Goal: Task Accomplishment & Management: Use online tool/utility

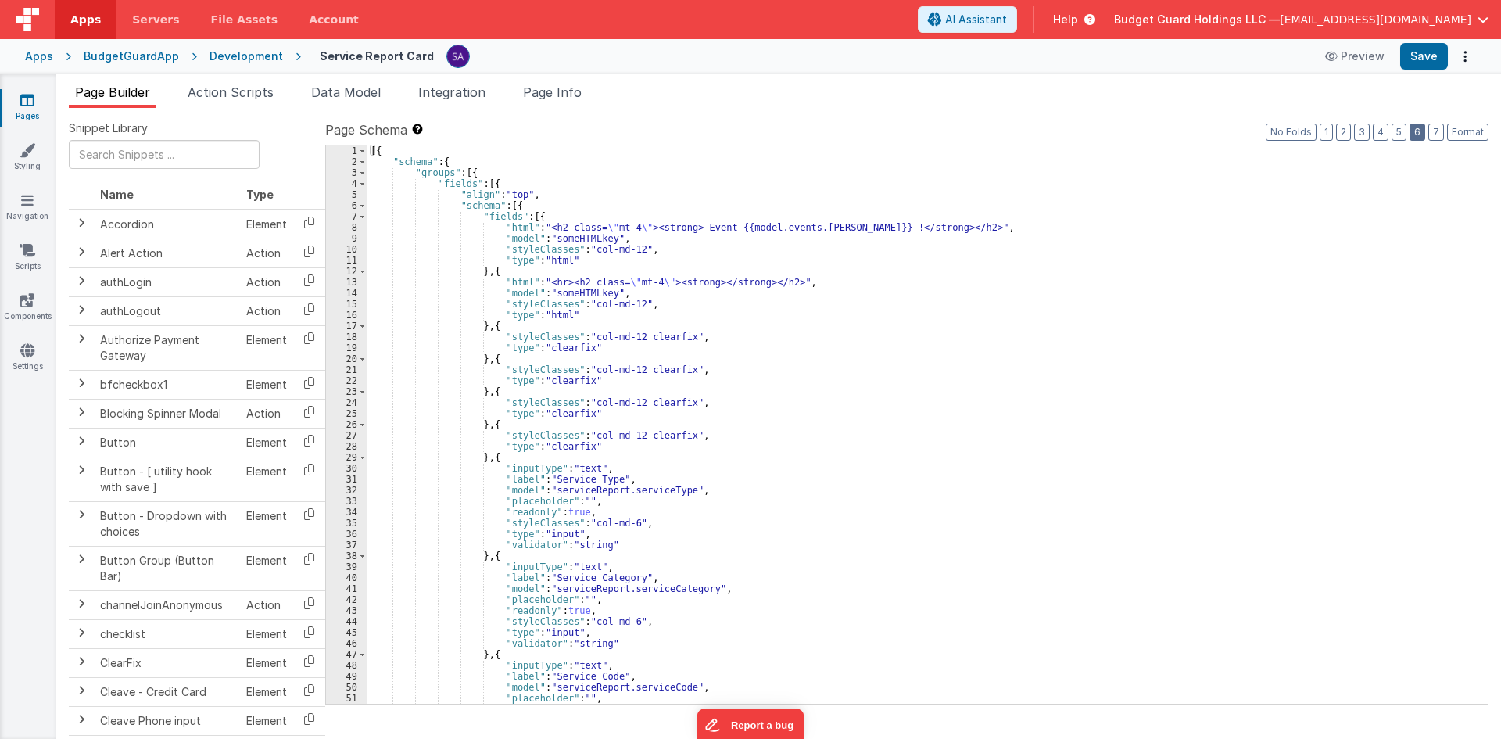
drag, startPoint x: 1426, startPoint y: 136, endPoint x: 1314, endPoint y: 192, distance: 124.8
click at [1425, 136] on button "6" at bounding box center [1418, 132] width 16 height 17
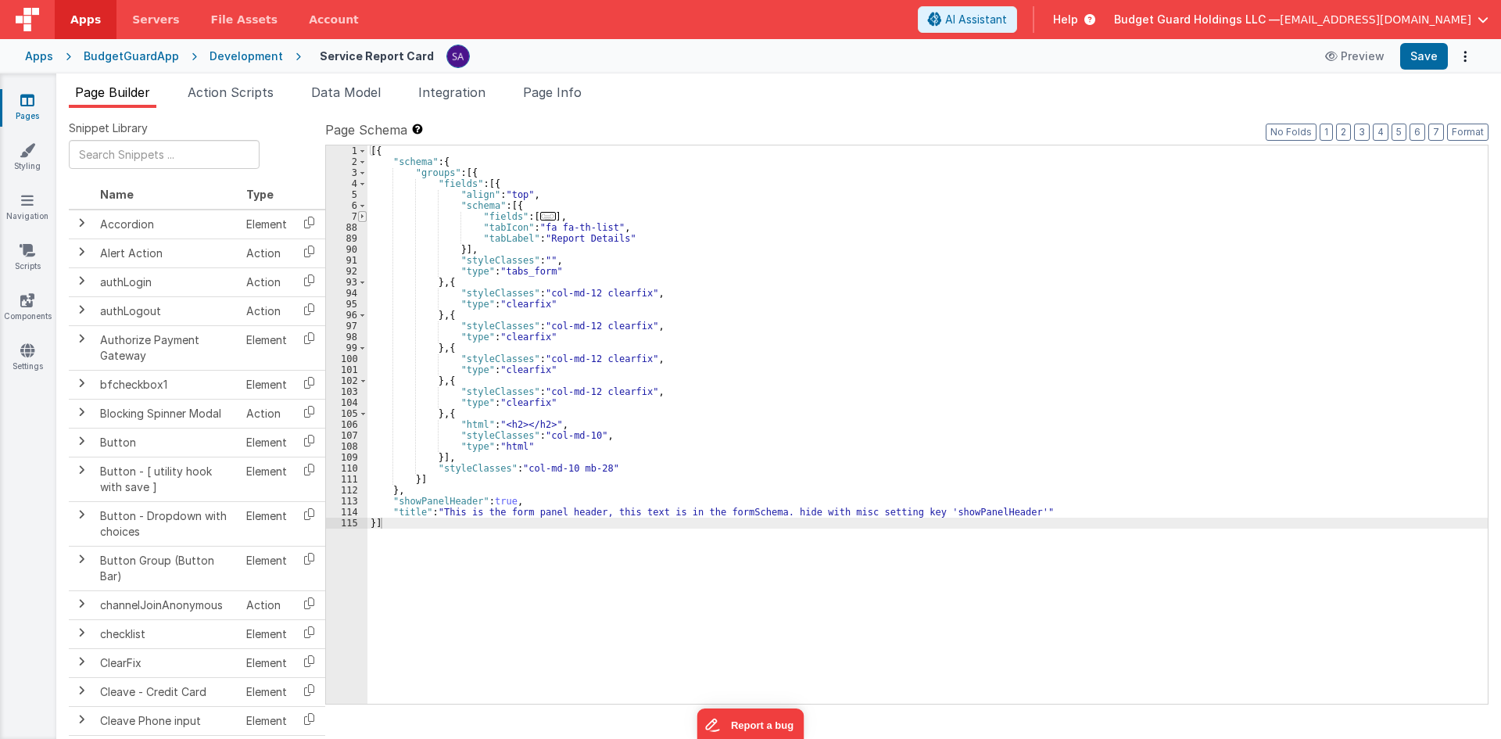
click at [364, 216] on span at bounding box center [362, 216] width 9 height 11
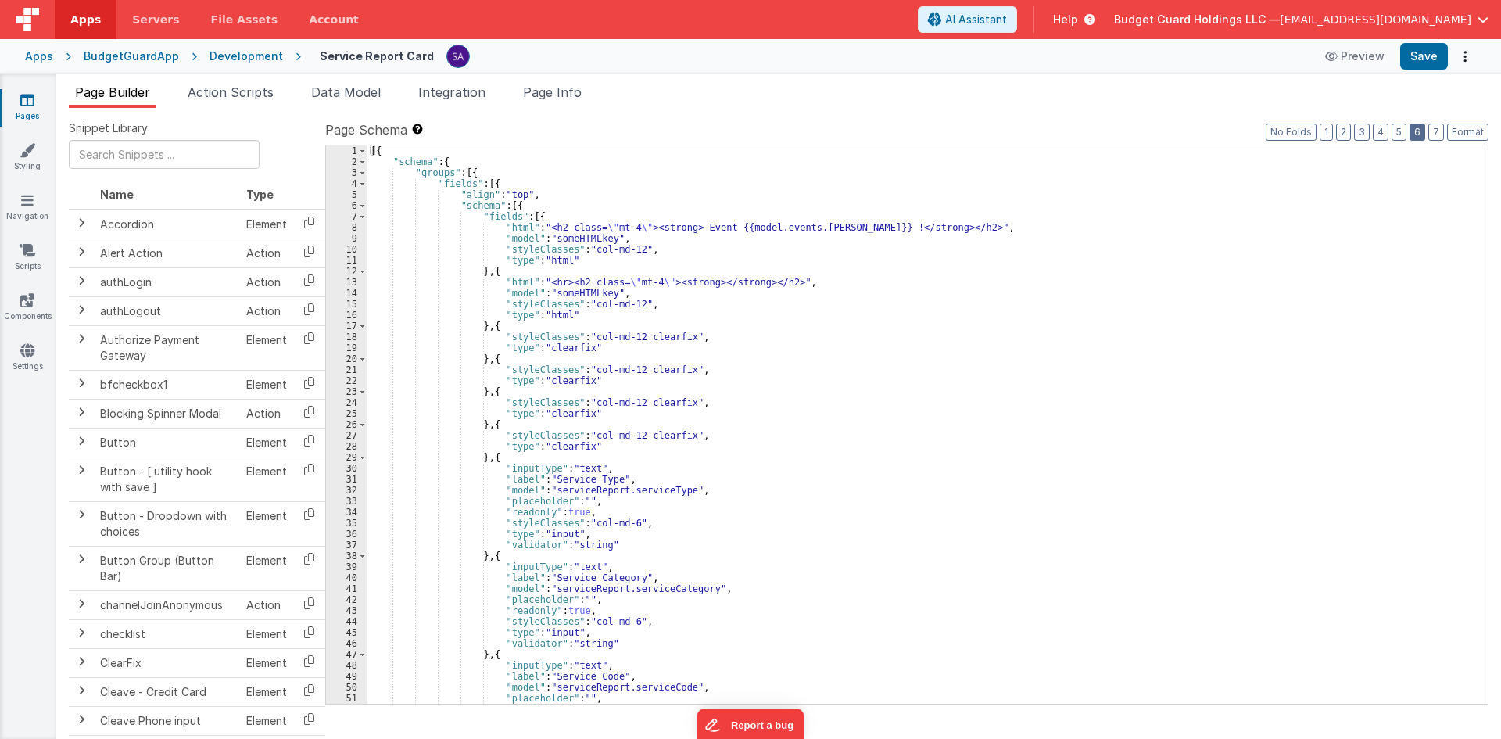
click at [1418, 138] on button "6" at bounding box center [1418, 132] width 16 height 17
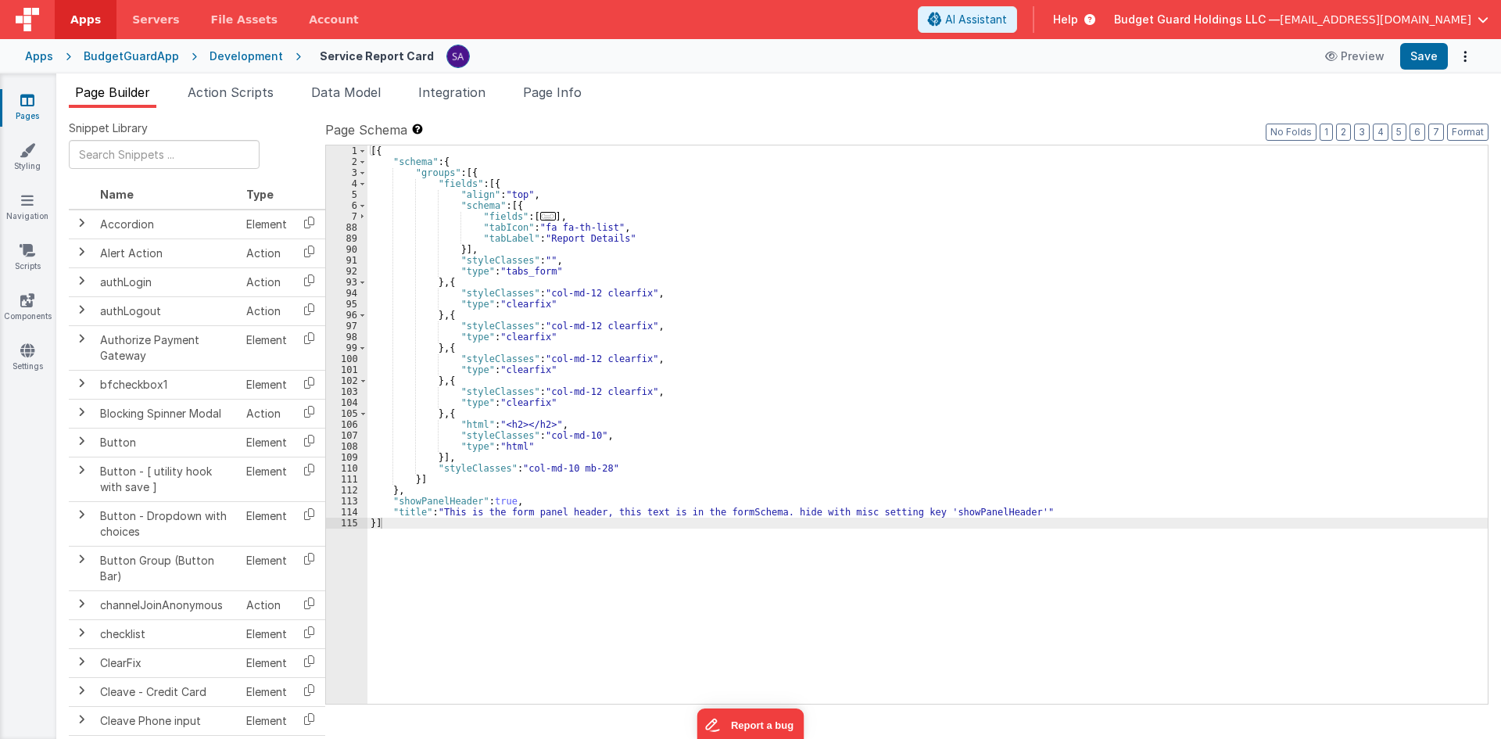
click at [30, 101] on icon at bounding box center [27, 100] width 14 height 16
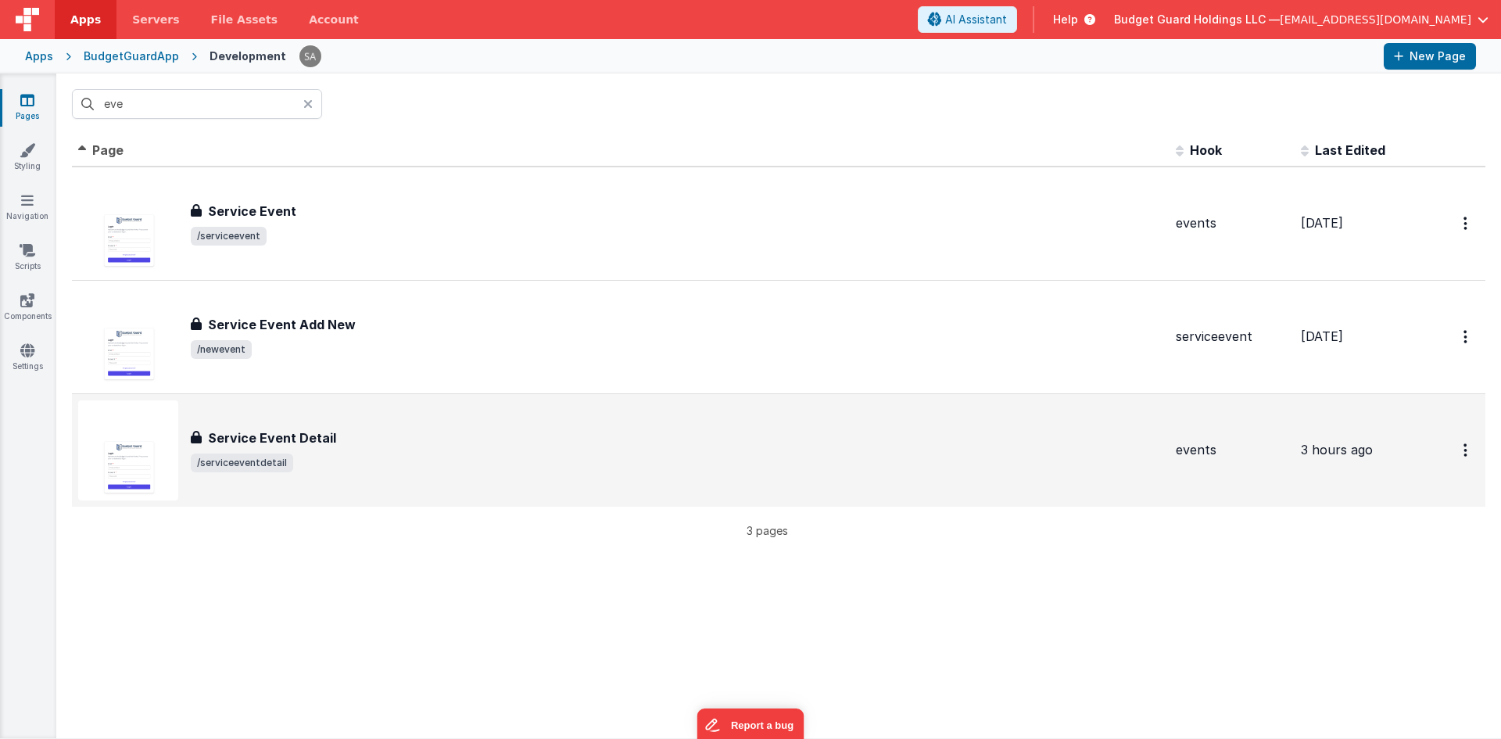
click at [360, 452] on div "Service Event Detail Service Event Detail /serviceeventdetail" at bounding box center [677, 450] width 973 height 44
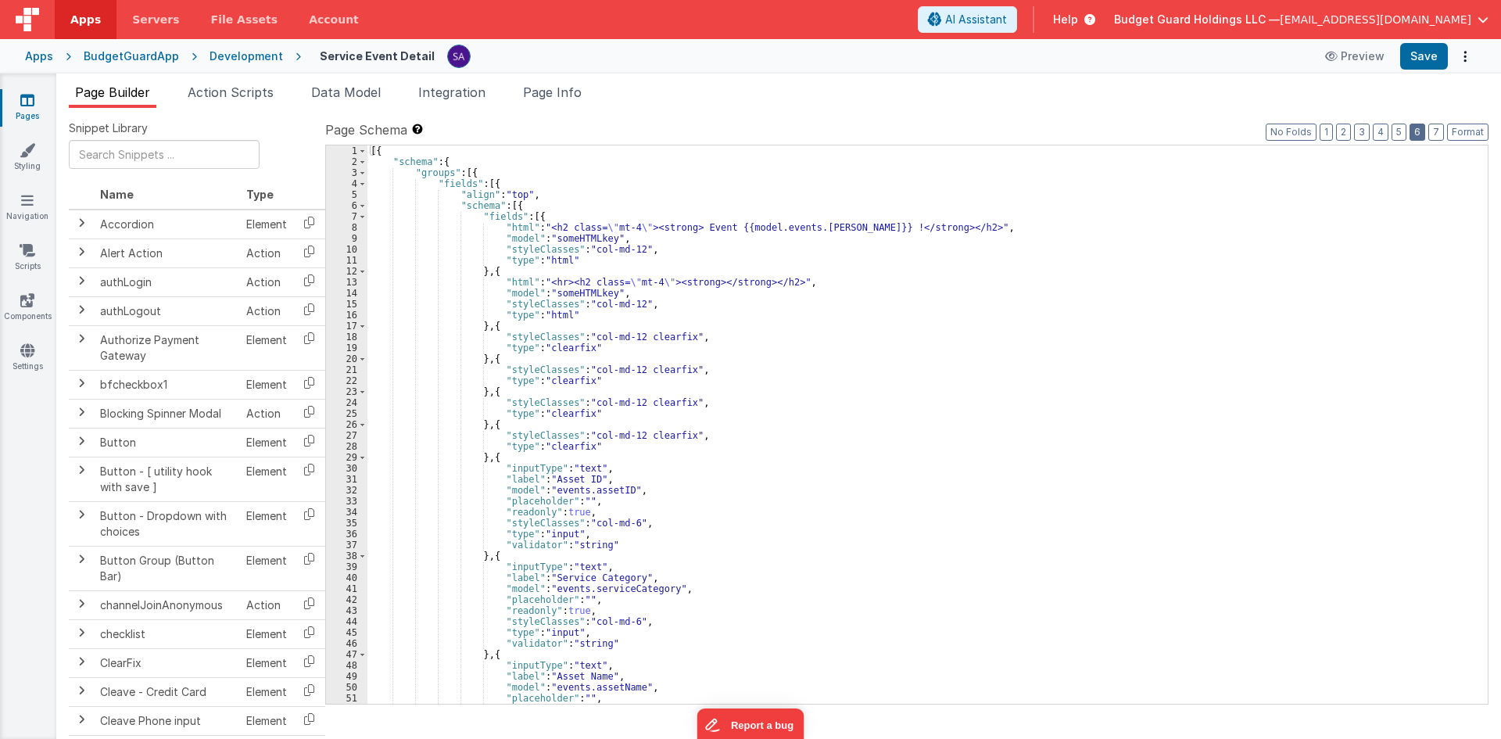
click at [1417, 127] on button "6" at bounding box center [1418, 132] width 16 height 17
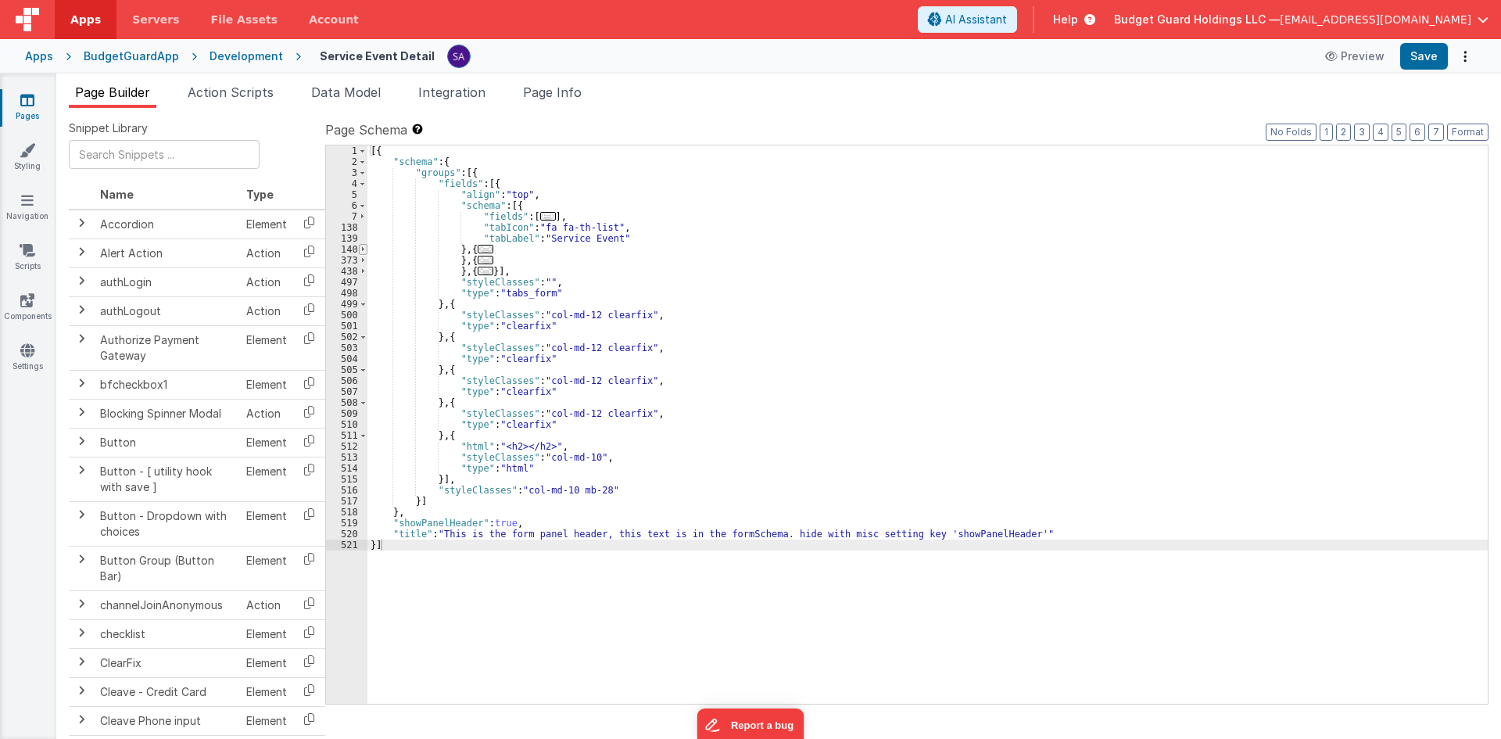
click at [360, 252] on span at bounding box center [363, 249] width 9 height 11
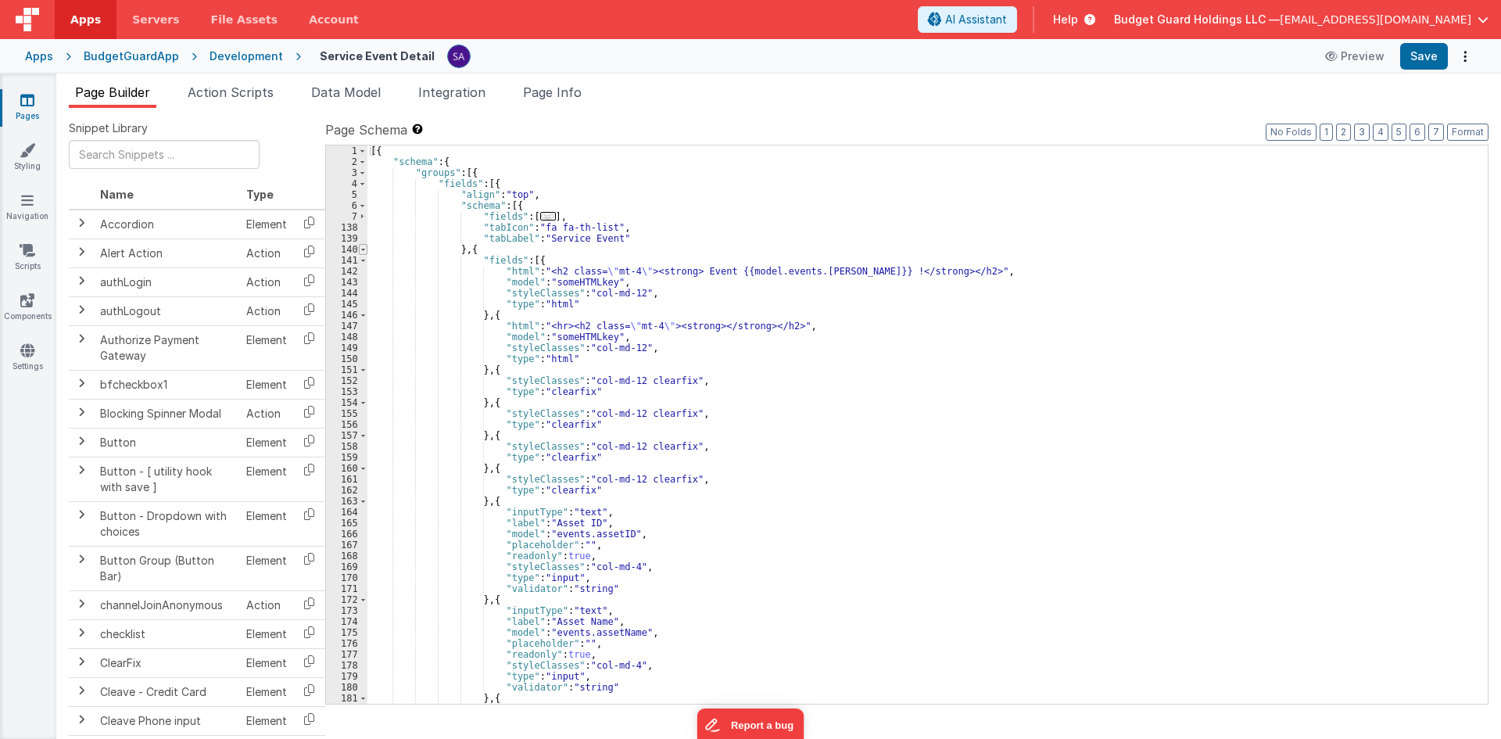
click at [360, 252] on span at bounding box center [363, 249] width 9 height 11
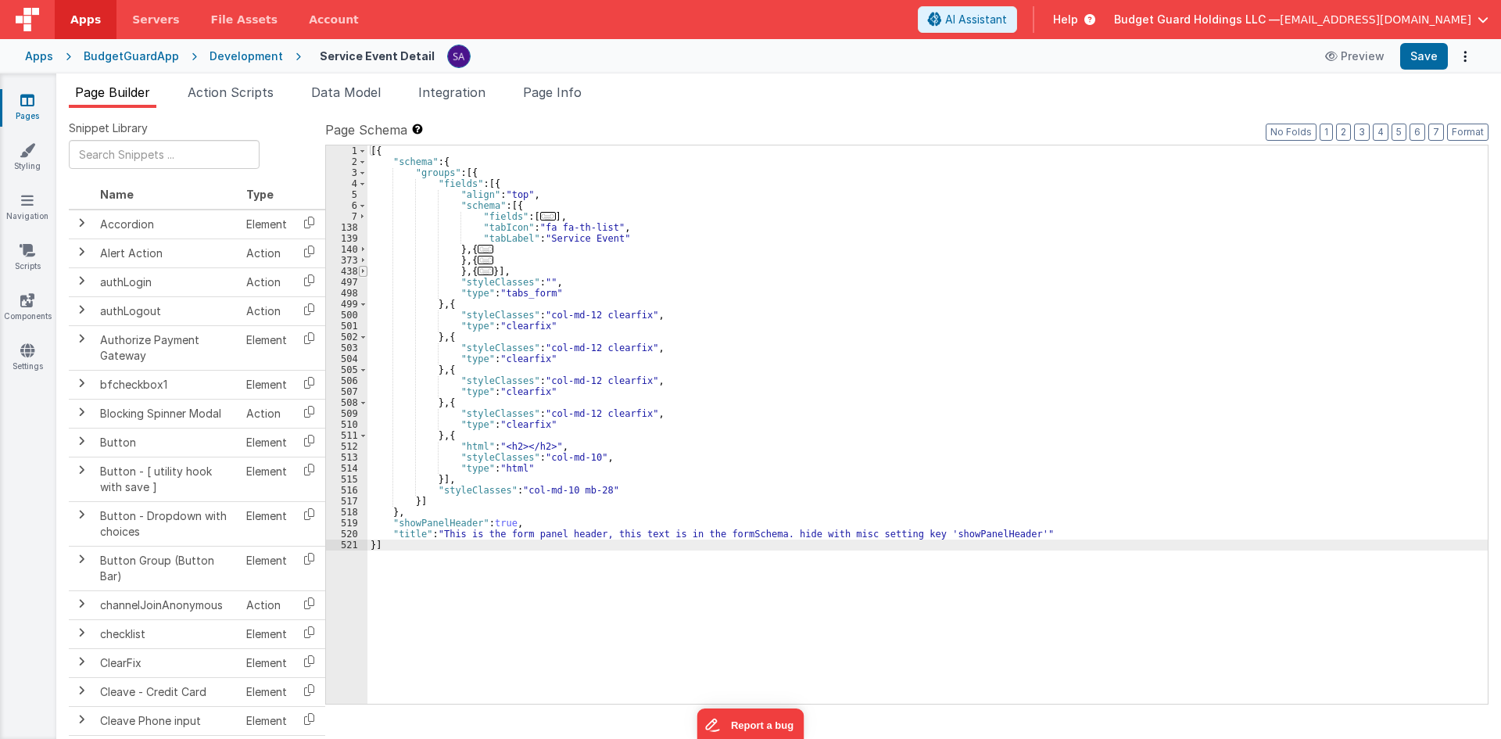
click at [359, 270] on span at bounding box center [363, 271] width 9 height 11
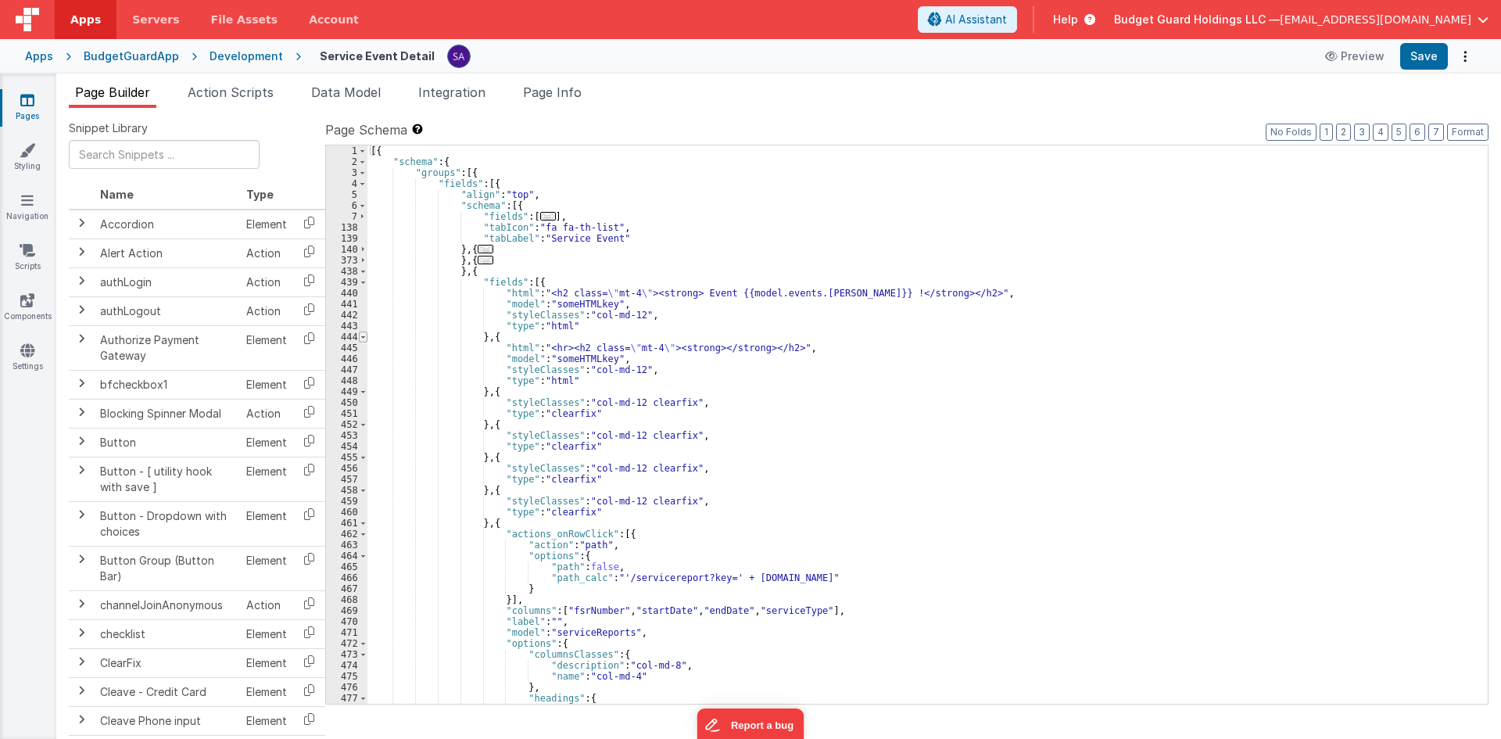
click at [364, 339] on span at bounding box center [363, 337] width 9 height 11
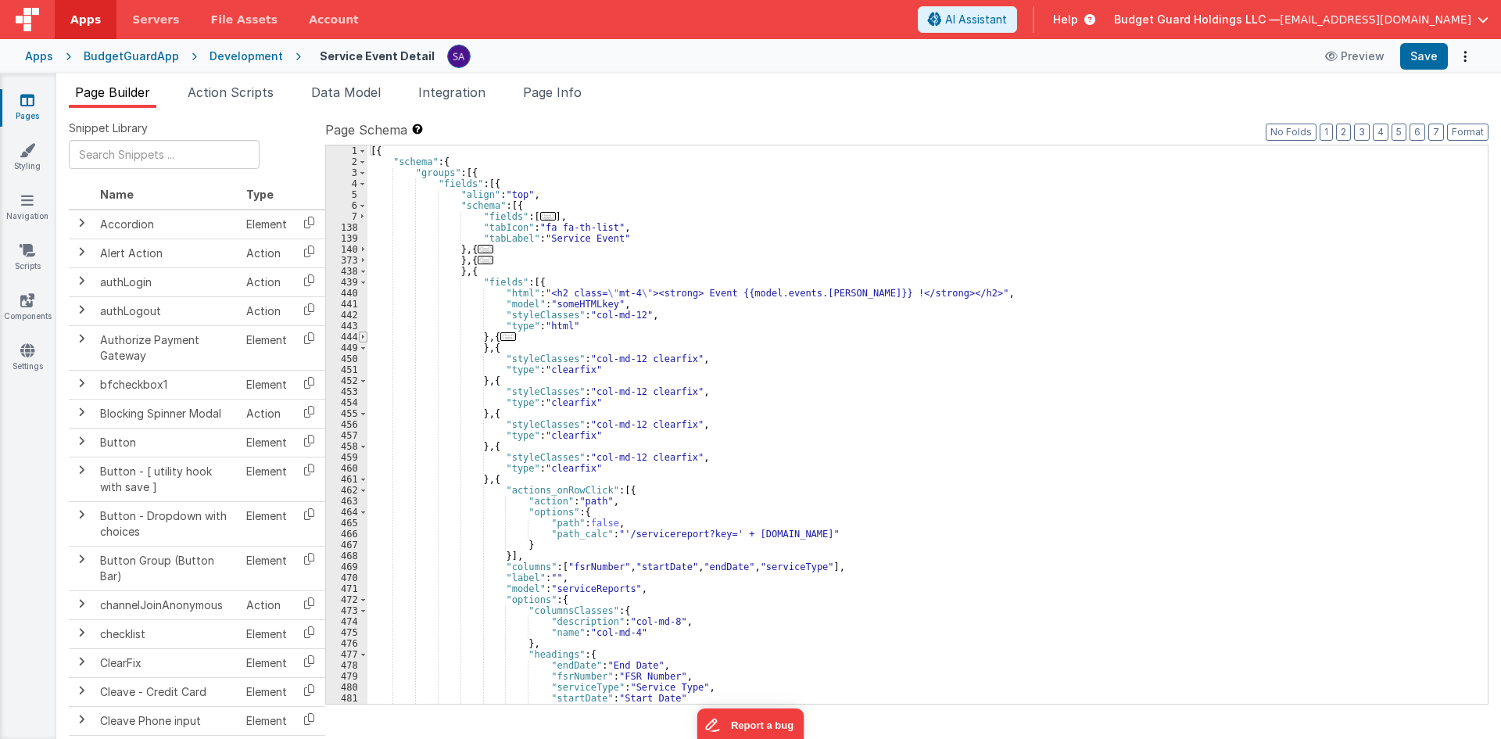
click at [364, 339] on span at bounding box center [363, 337] width 9 height 11
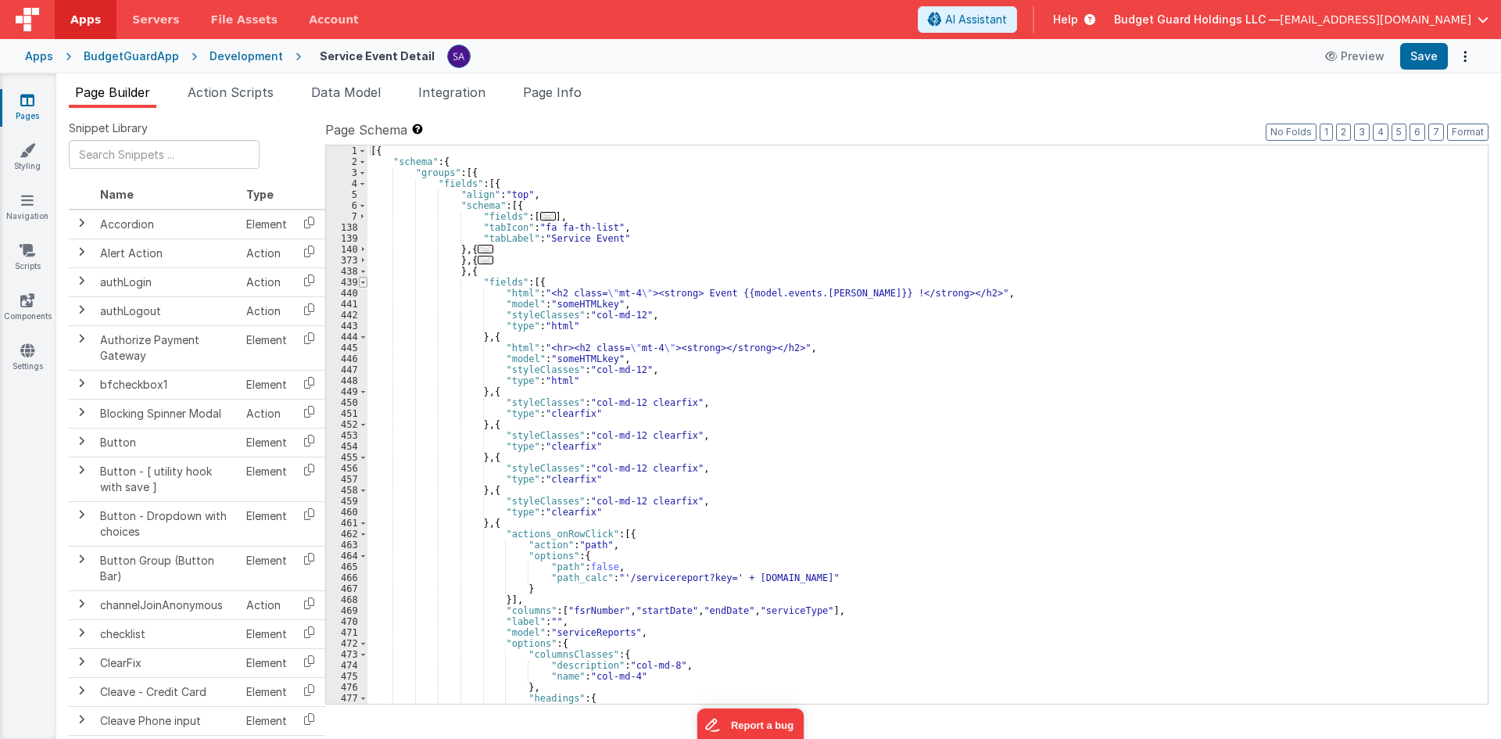
click at [362, 281] on span at bounding box center [363, 282] width 9 height 11
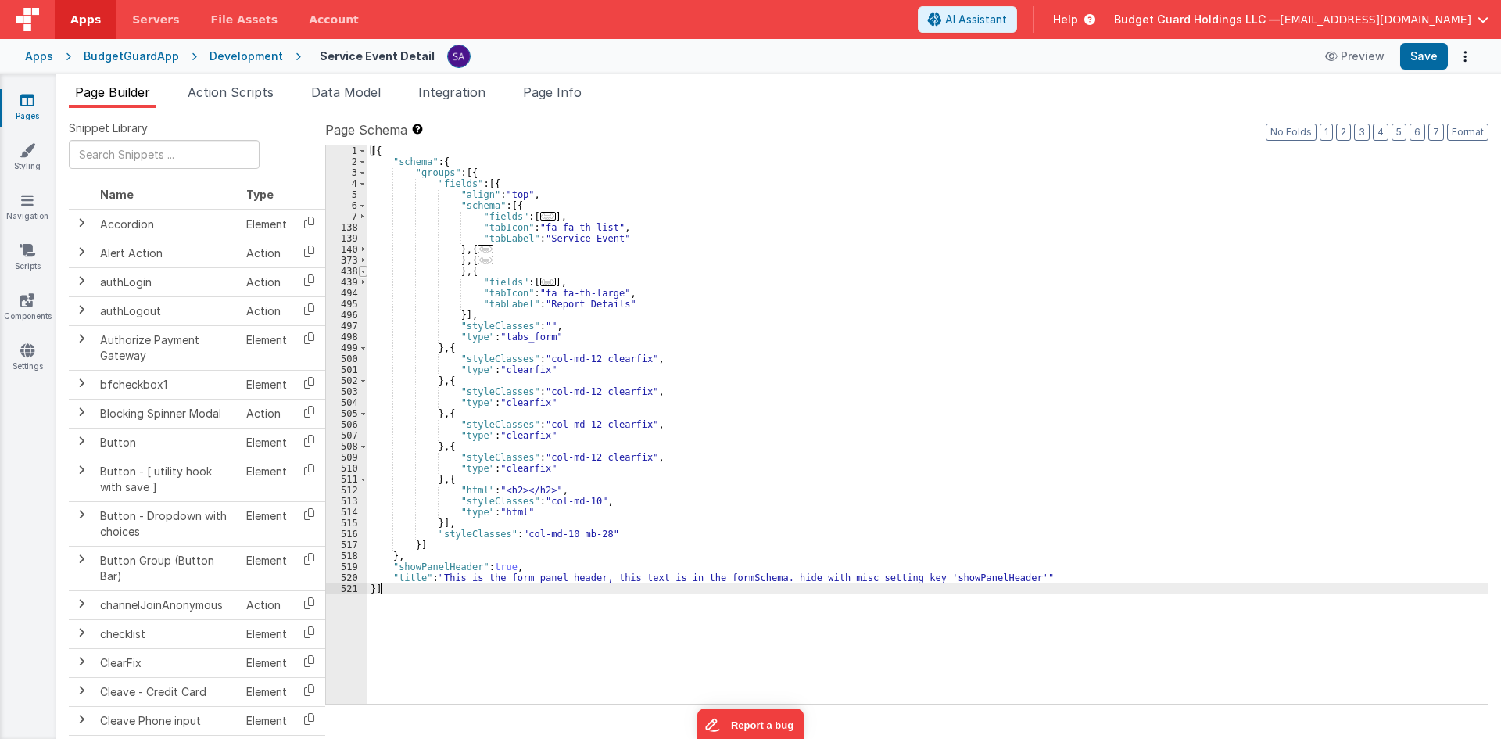
click at [364, 272] on span at bounding box center [363, 271] width 9 height 11
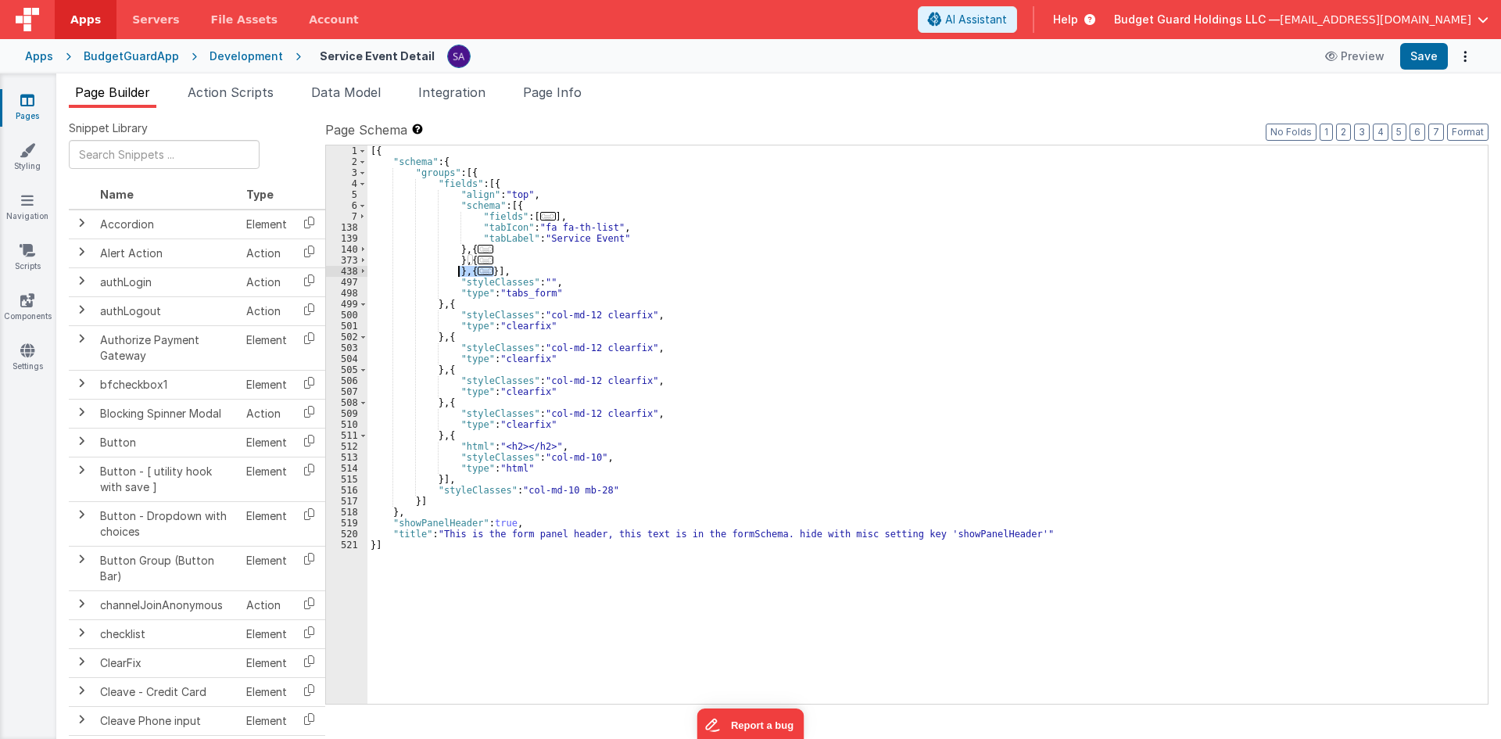
drag, startPoint x: 495, startPoint y: 271, endPoint x: 461, endPoint y: 271, distance: 34.4
click at [461, 271] on div "[{ "schema" : { "groups" : [{ "fields" : [{ "align" : "top" , "schema" : [{ "fi…" at bounding box center [928, 435] width 1121 height 580
click at [495, 271] on div "[{ "schema" : { "groups" : [{ "fields" : [{ "align" : "top" , "schema" : [{ "fi…" at bounding box center [928, 424] width 1121 height 558
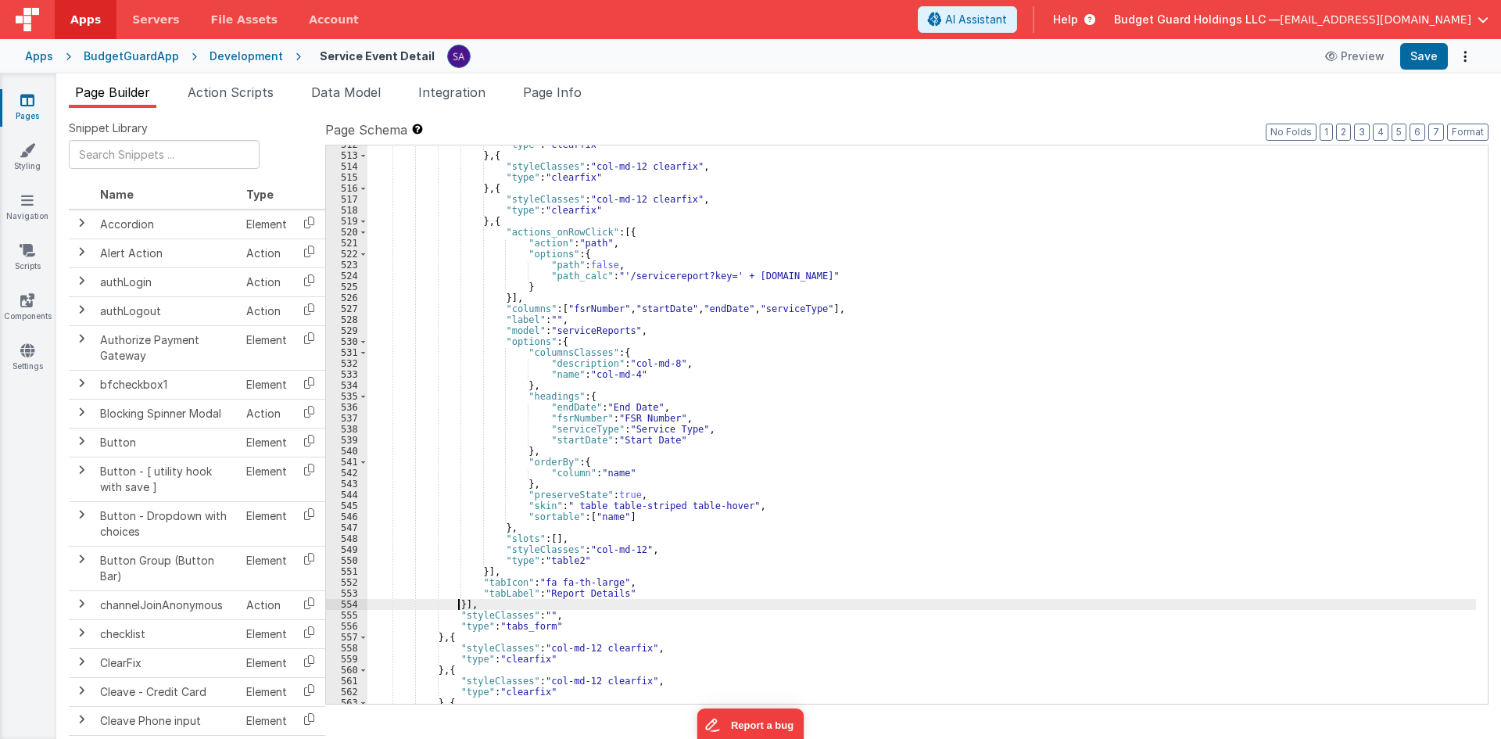
scroll to position [349, 0]
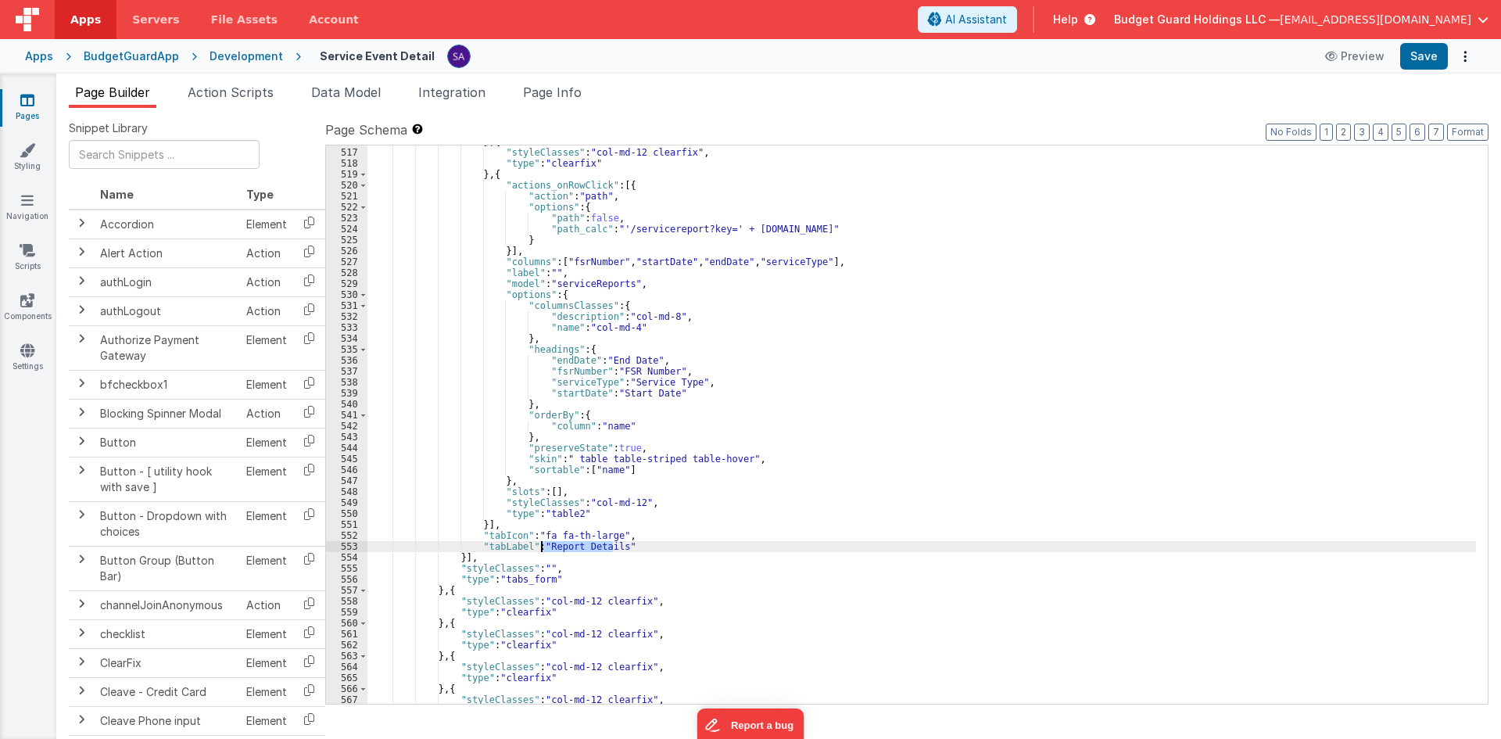
drag, startPoint x: 612, startPoint y: 547, endPoint x: 543, endPoint y: 546, distance: 69.6
click at [543, 546] on div "} , { "styleClasses" : "col-md-12 clearfix" , "type" : "clearfix" } , { "action…" at bounding box center [922, 426] width 1109 height 580
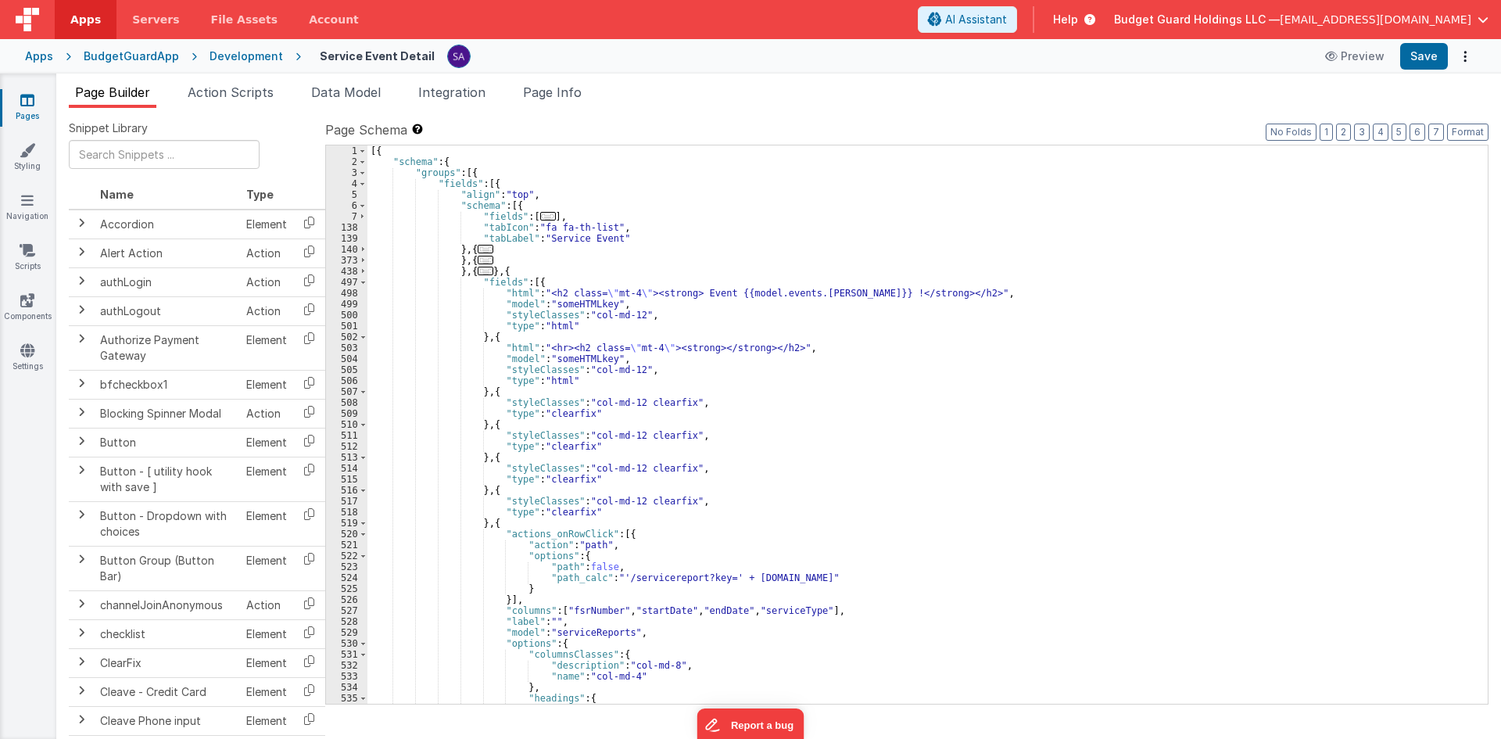
scroll to position [0, 0]
click at [1417, 131] on button "6" at bounding box center [1418, 132] width 16 height 17
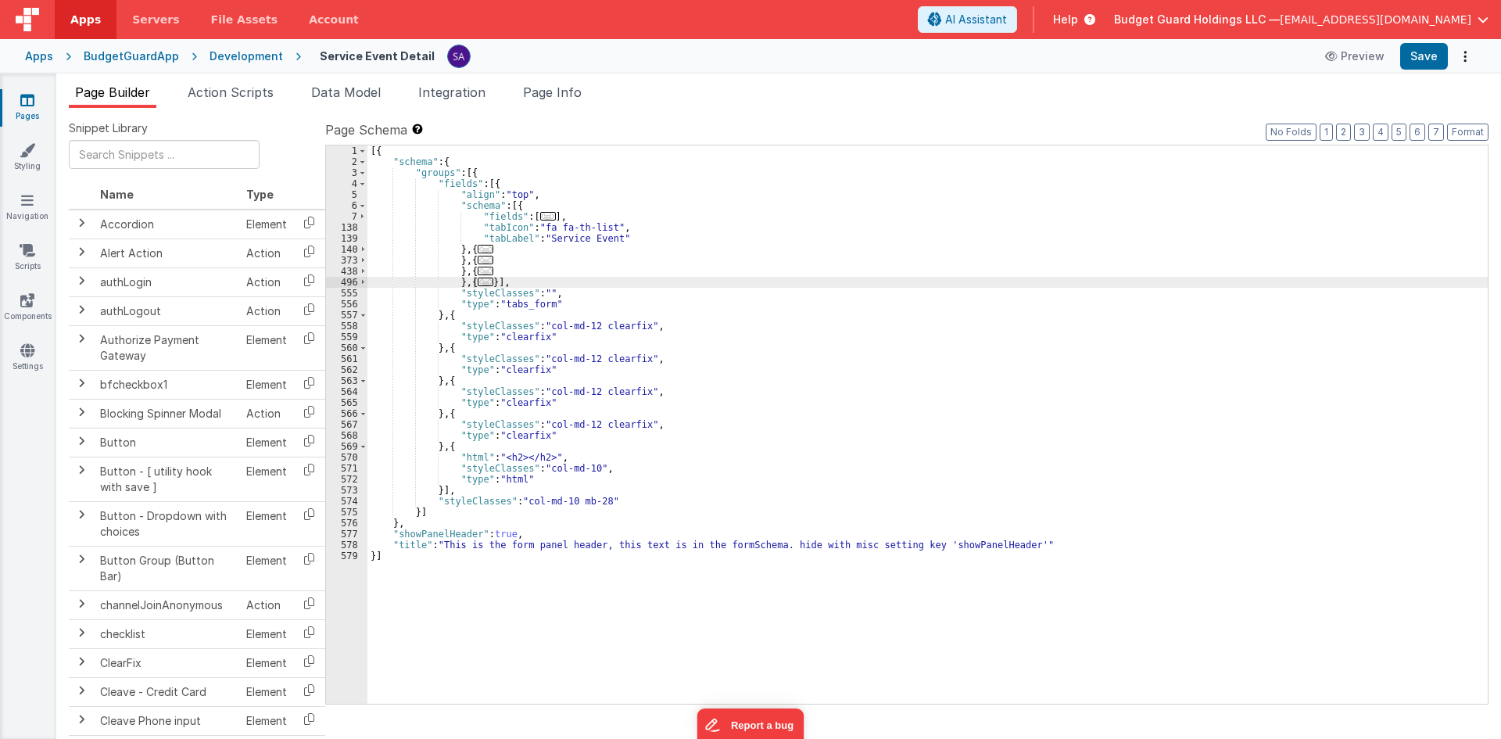
drag, startPoint x: 494, startPoint y: 283, endPoint x: 497, endPoint y: 295, distance: 12.1
click at [494, 282] on div "[{ "schema" : { "groups" : [{ "fields" : [{ "align" : "top" , "schema" : [{ "fi…" at bounding box center [928, 435] width 1121 height 580
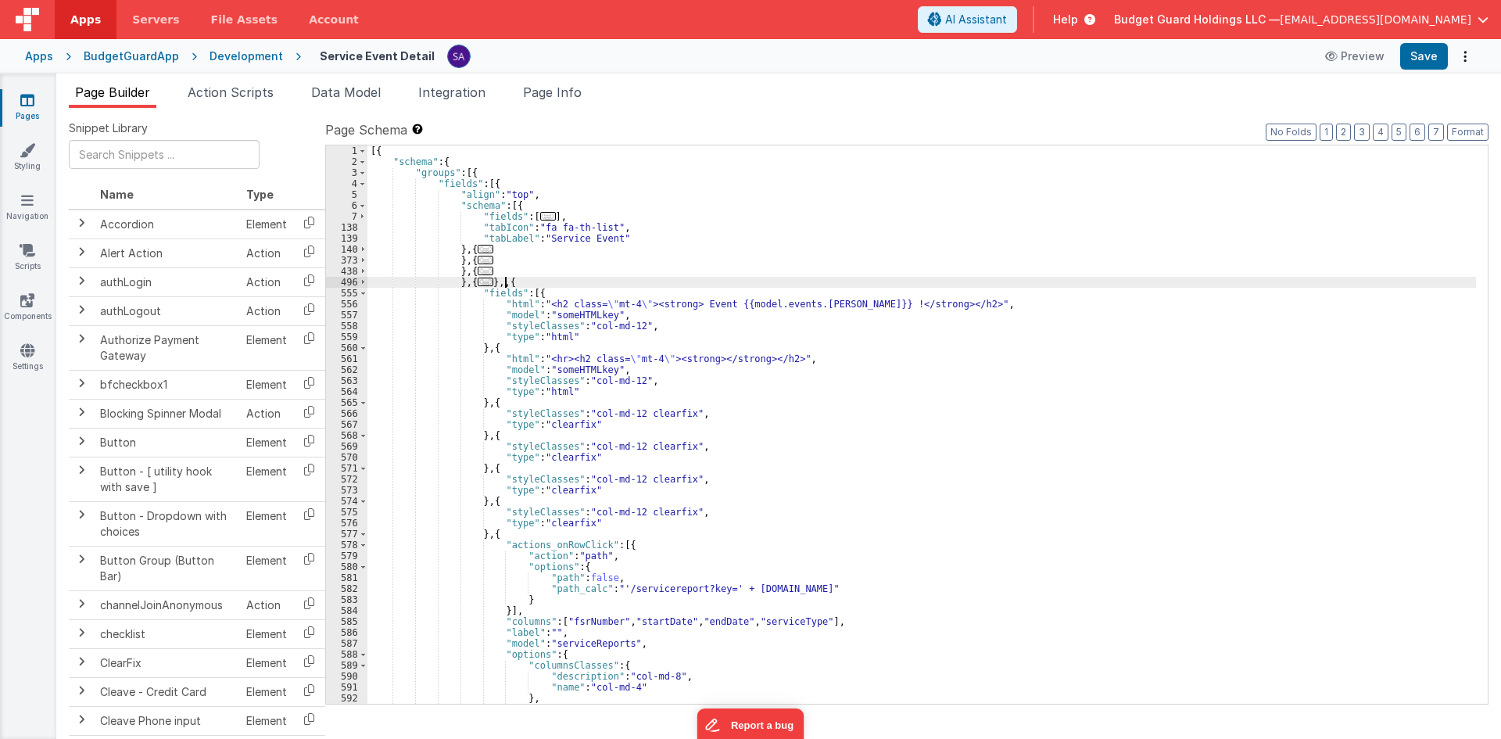
click at [504, 286] on div "[{ "schema" : { "groups" : [{ "fields" : [{ "align" : "top" , "schema" : [{ "fi…" at bounding box center [922, 435] width 1109 height 580
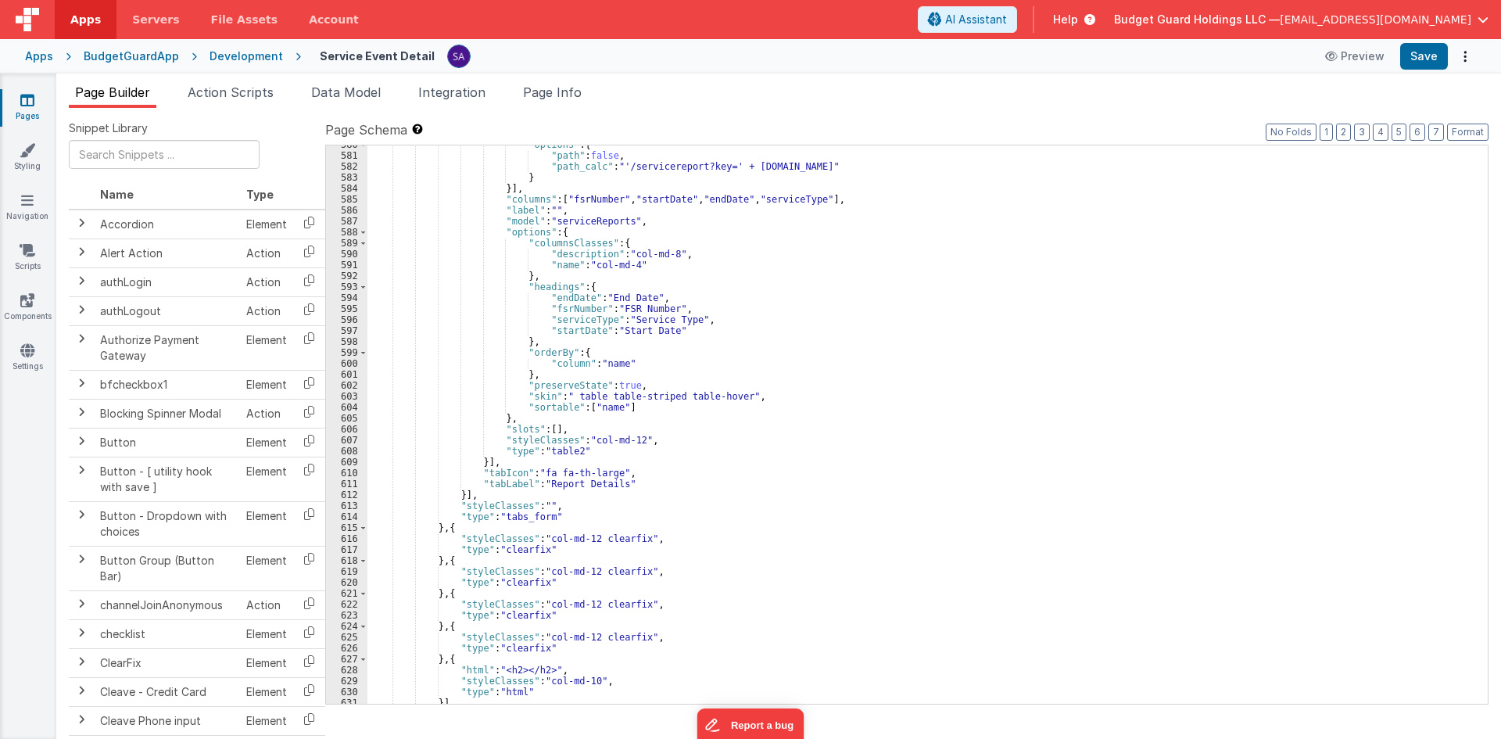
scroll to position [493, 0]
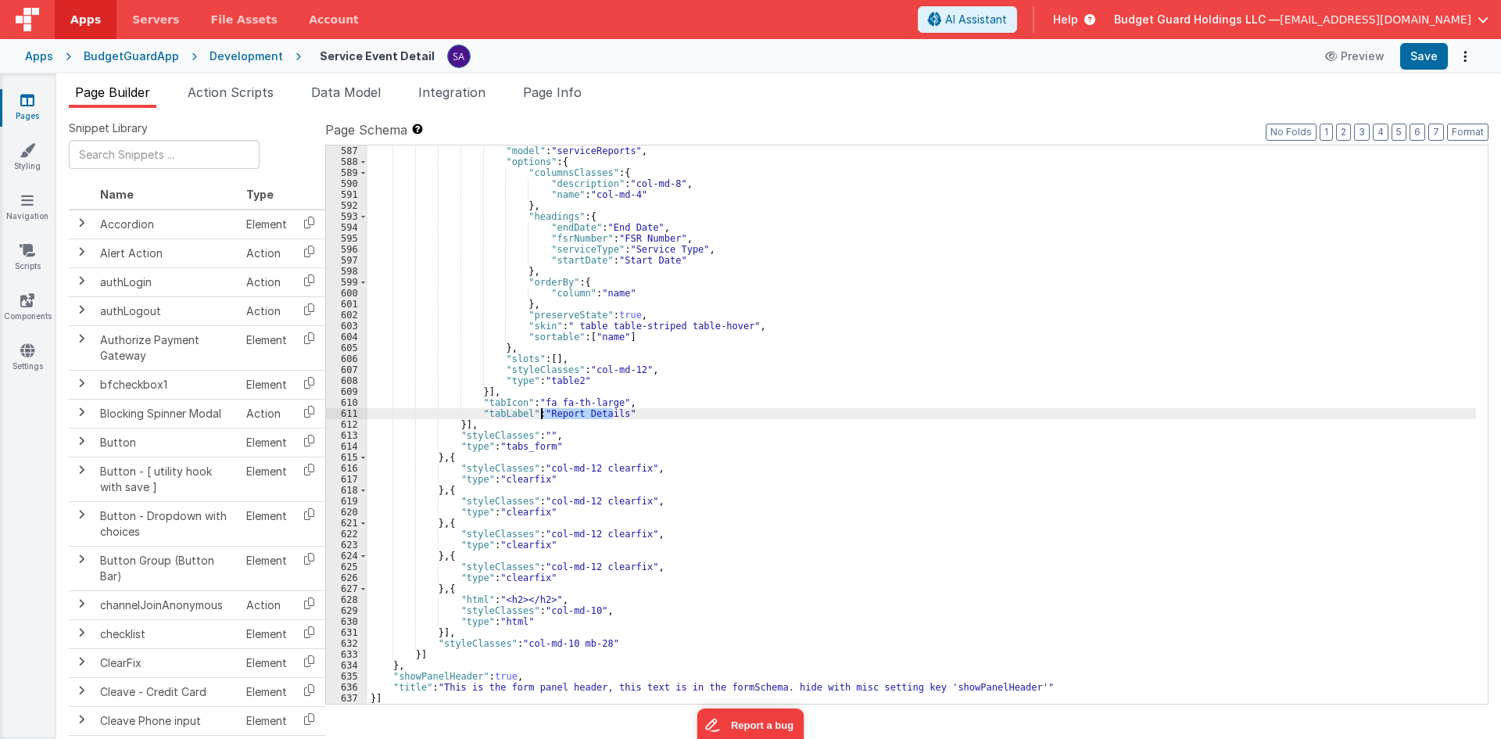
drag, startPoint x: 611, startPoint y: 415, endPoint x: 542, endPoint y: 415, distance: 69.6
click at [542, 415] on div ""model" : "serviceReports" , "options" : { "columnsClasses" : { "description" :…" at bounding box center [922, 435] width 1109 height 580
click at [1425, 60] on button "Save" at bounding box center [1424, 56] width 48 height 27
click at [1424, 64] on button "Save" at bounding box center [1424, 56] width 48 height 27
drag, startPoint x: 565, startPoint y: 411, endPoint x: 576, endPoint y: 424, distance: 16.1
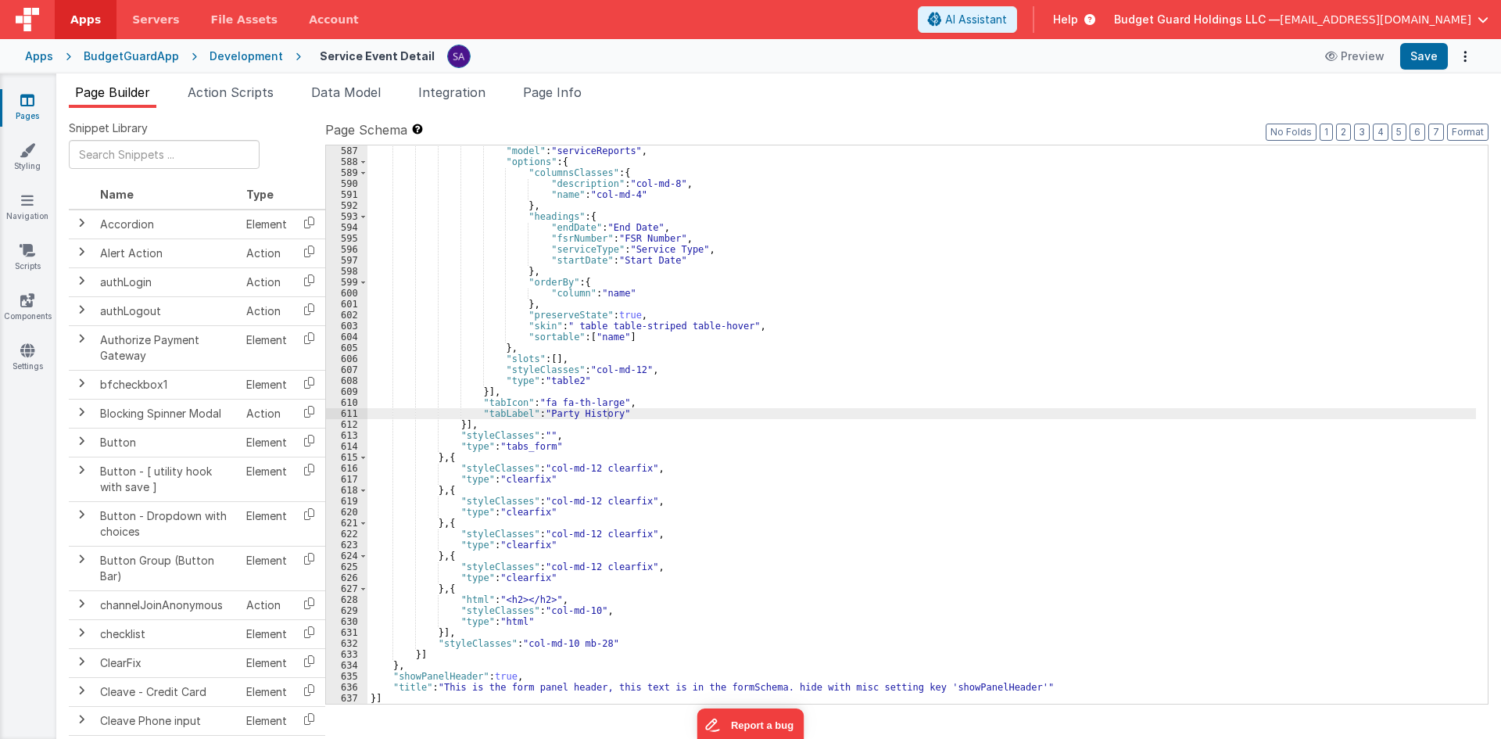
click at [565, 411] on div ""model" : "serviceReports" , "options" : { "columnsClasses" : { "description" :…" at bounding box center [922, 435] width 1109 height 580
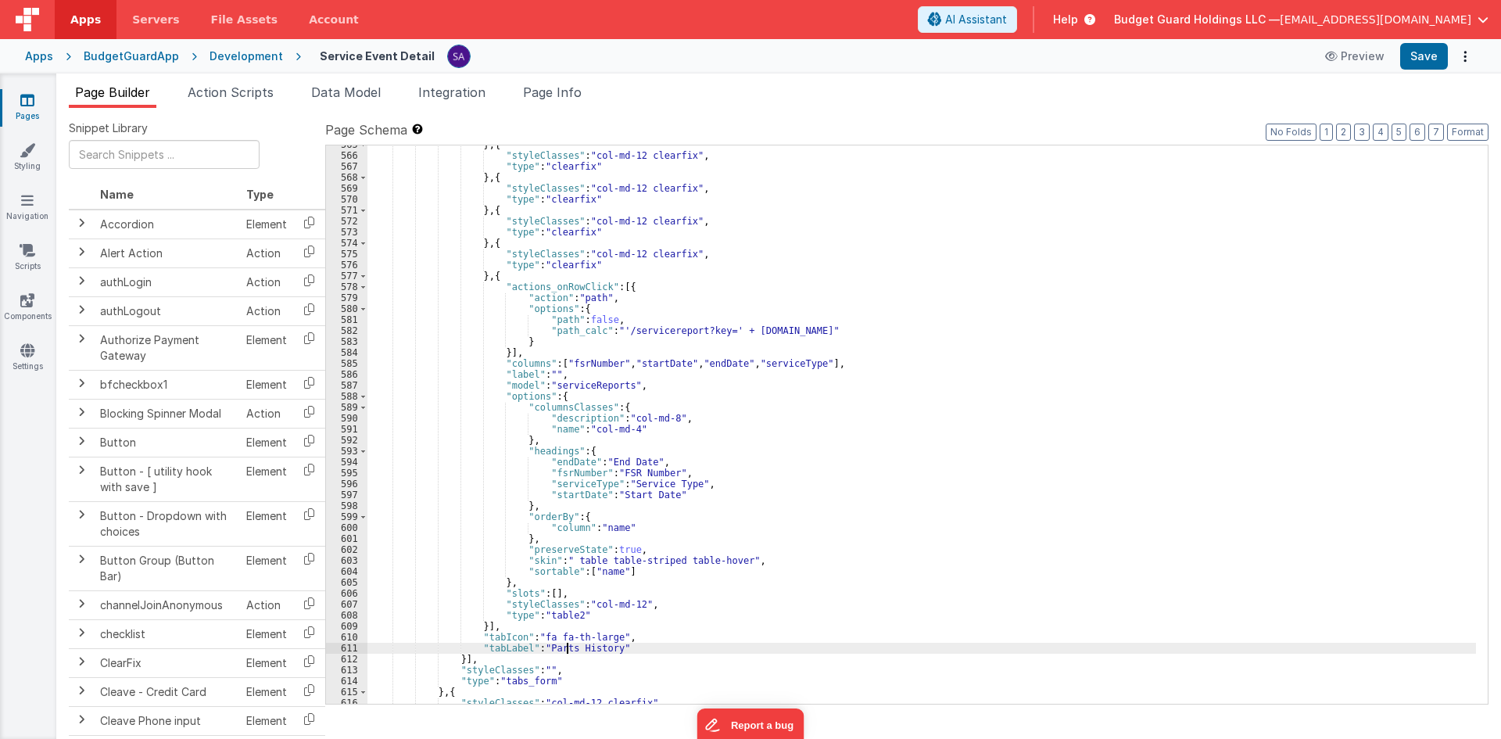
scroll to position [23, 0]
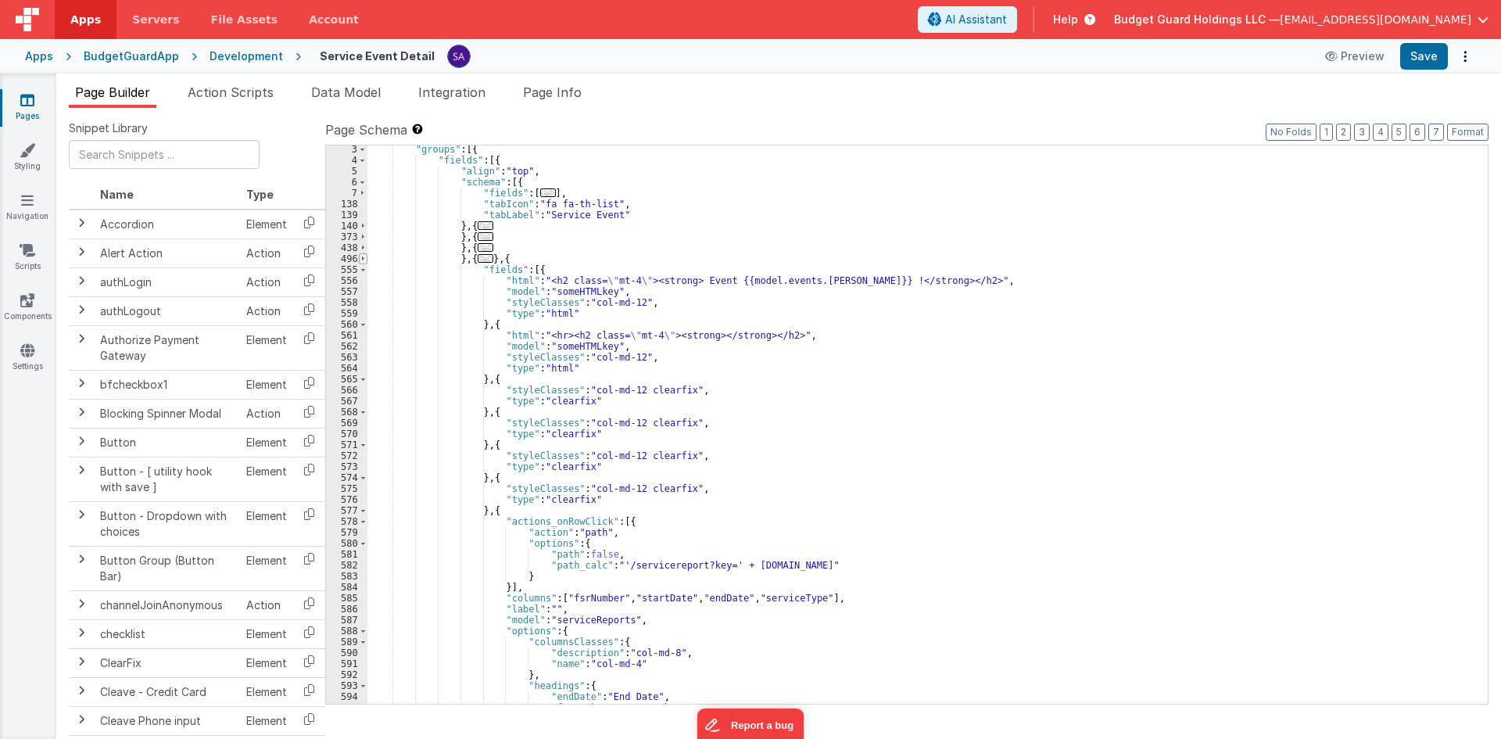
click at [363, 258] on span at bounding box center [363, 258] width 9 height 11
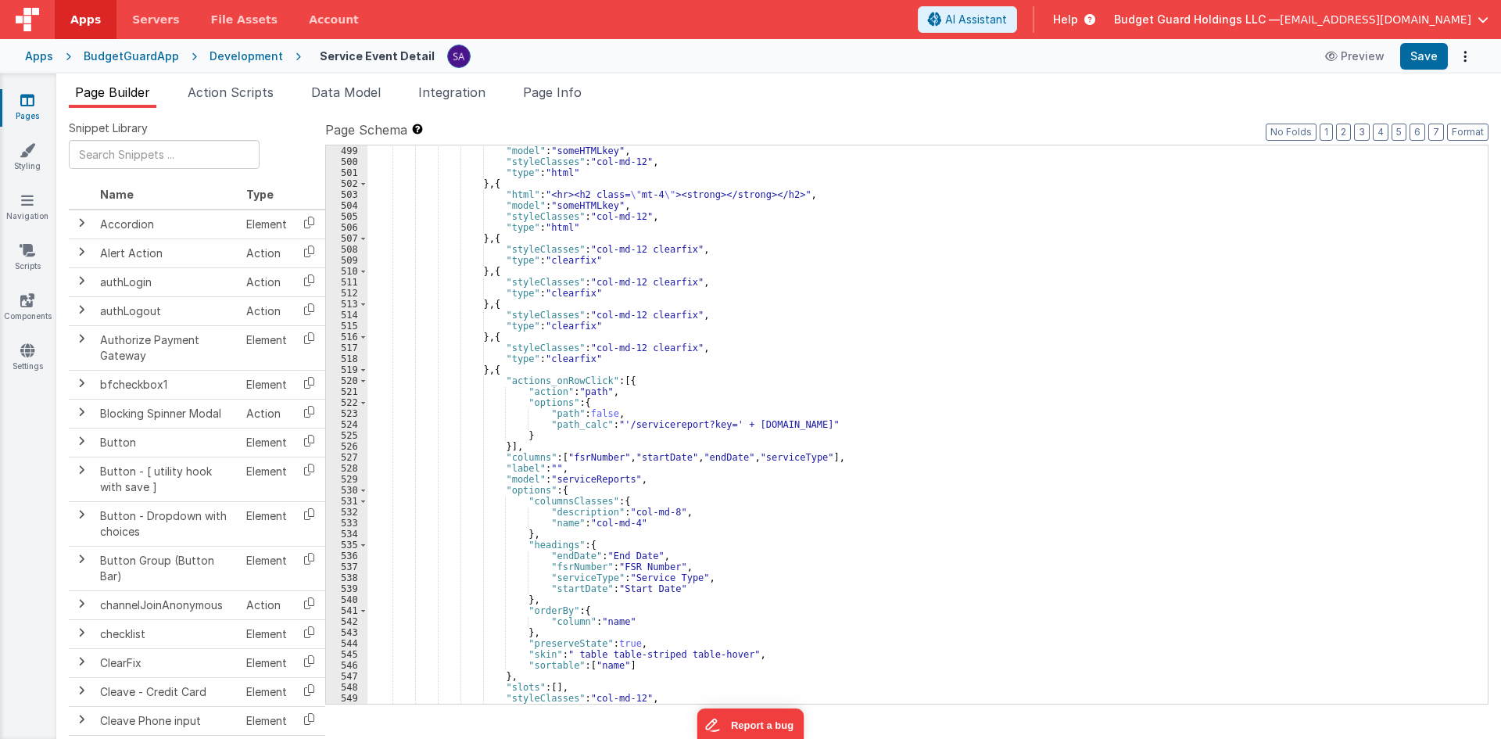
scroll to position [164, 0]
click at [544, 480] on div ""model" : "someHTMLkey" , "styleClasses" : "col-md-12" , "type" : "html" } , { …" at bounding box center [922, 435] width 1109 height 580
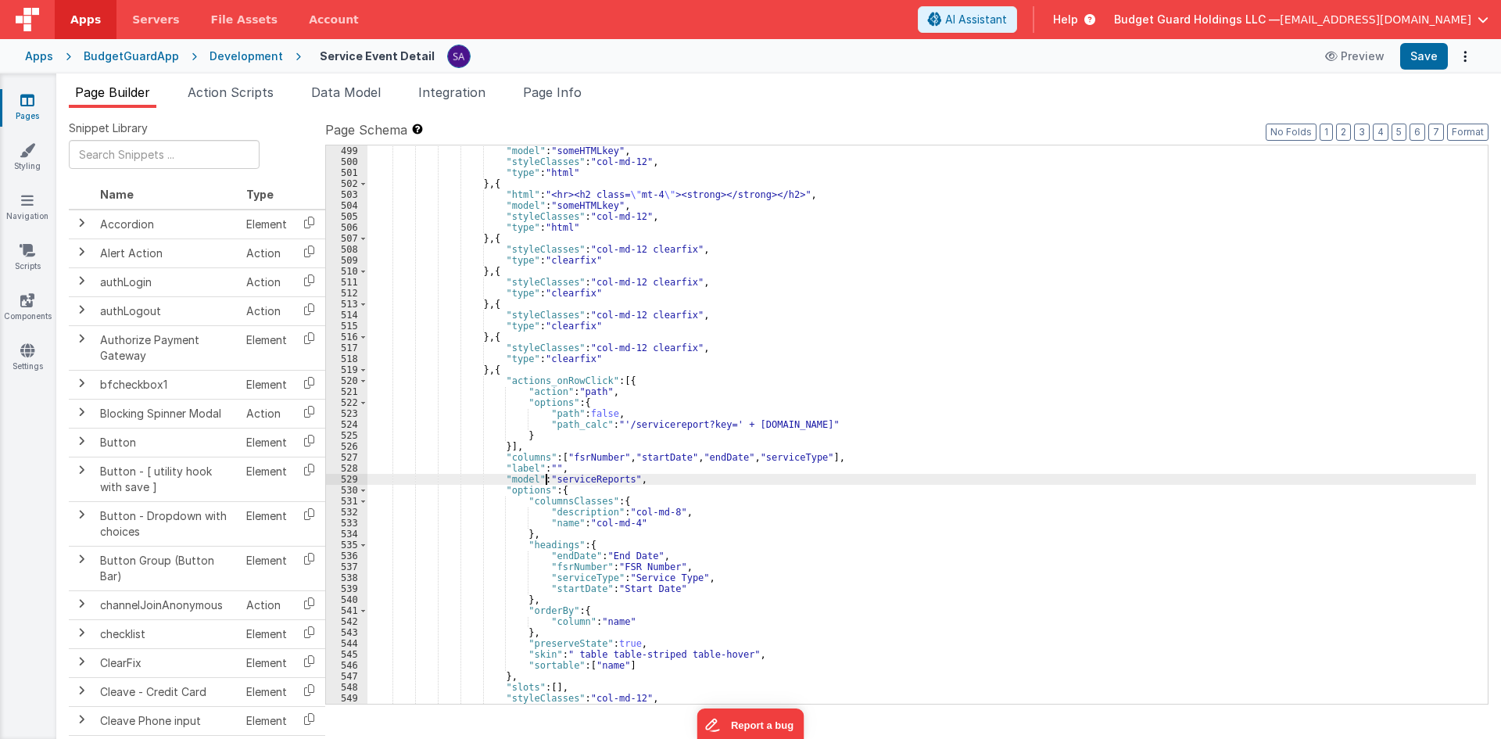
click at [559, 482] on div ""model" : "someHTMLkey" , "styleClasses" : "col-md-12" , "type" : "html" } , { …" at bounding box center [922, 435] width 1109 height 580
click at [1415, 56] on button "Save" at bounding box center [1424, 56] width 48 height 27
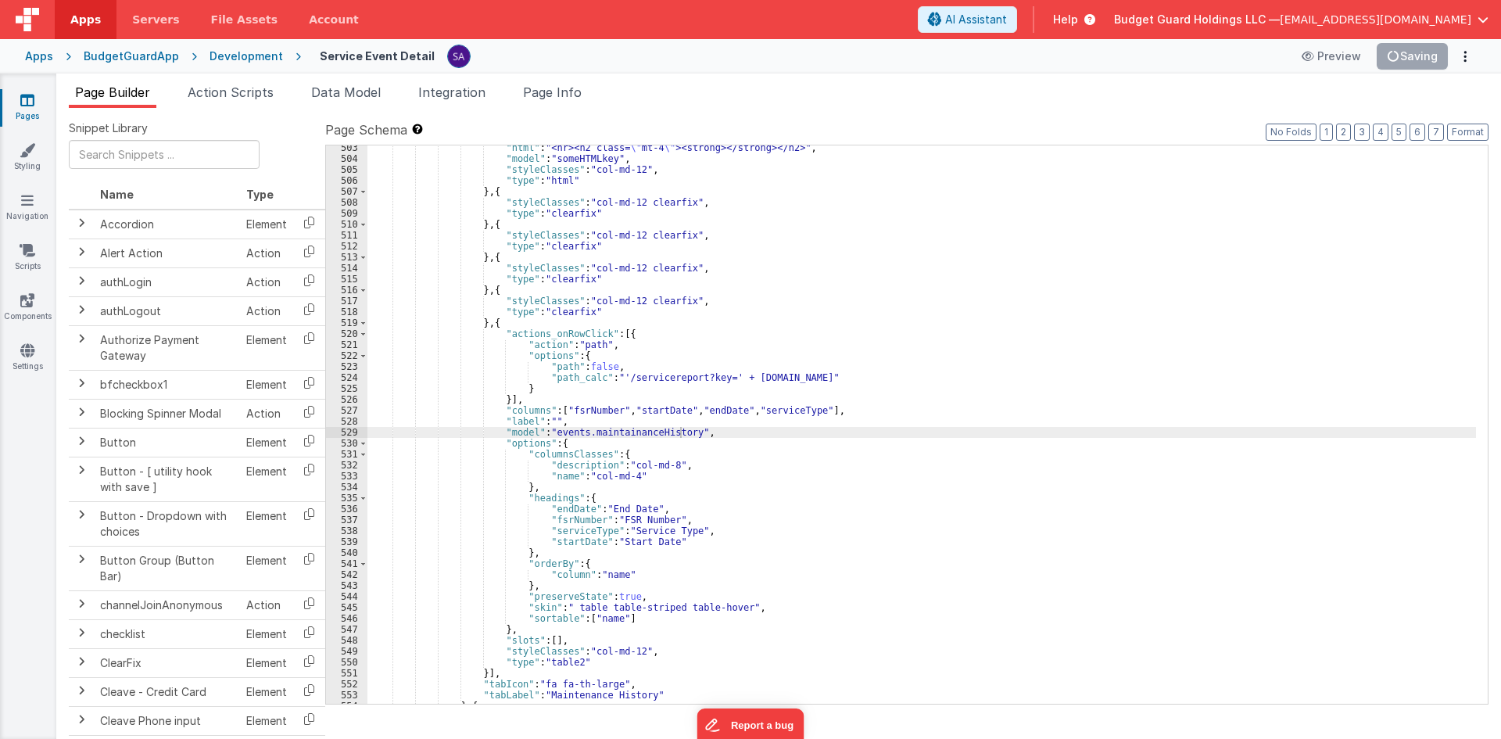
scroll to position [258, 0]
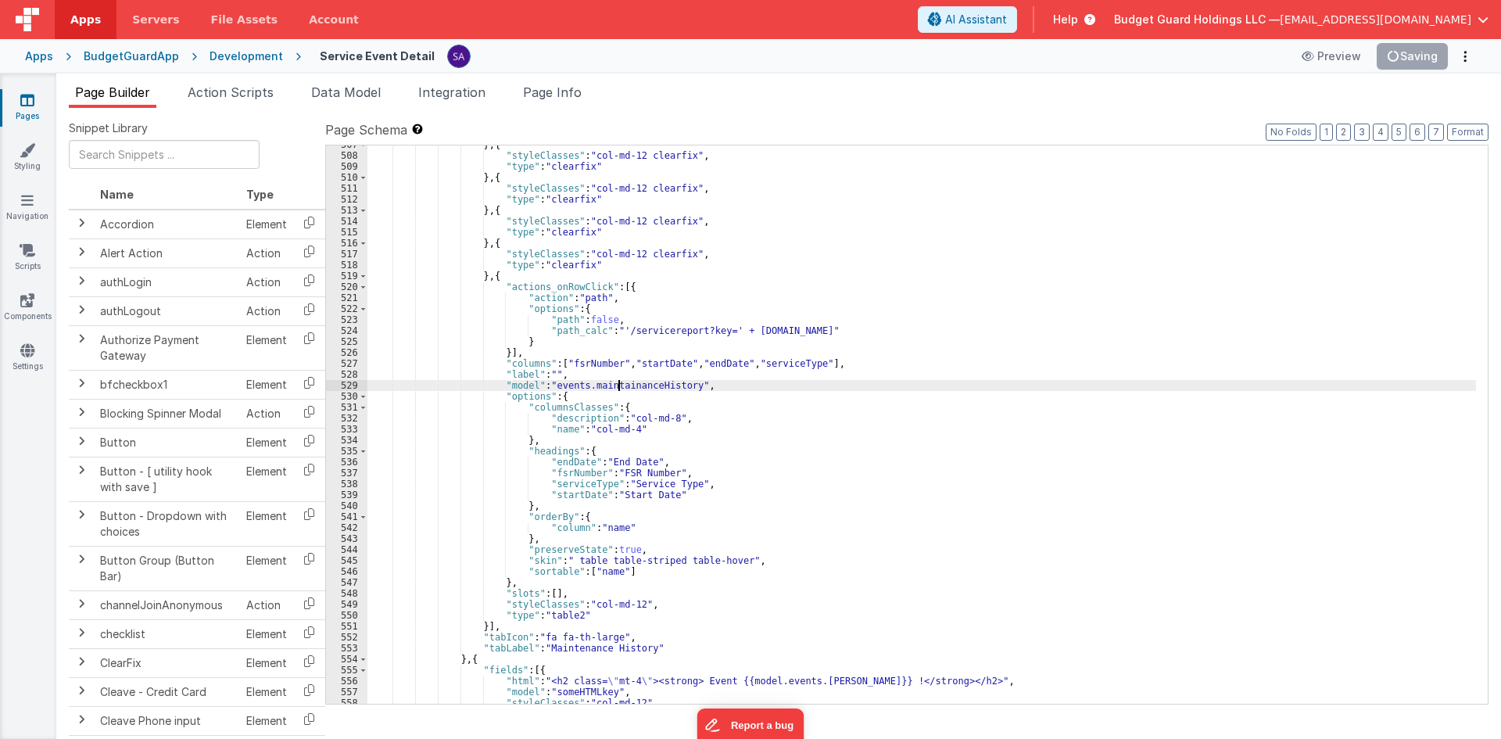
click at [620, 386] on div "} , { "styleClasses" : "col-md-12 clearfix" , "type" : "clearfix" } , { "styleC…" at bounding box center [922, 429] width 1109 height 580
click at [574, 365] on div "} , { "styleClasses" : "col-md-12 clearfix" , "type" : "clearfix" } , { "styleC…" at bounding box center [922, 429] width 1109 height 580
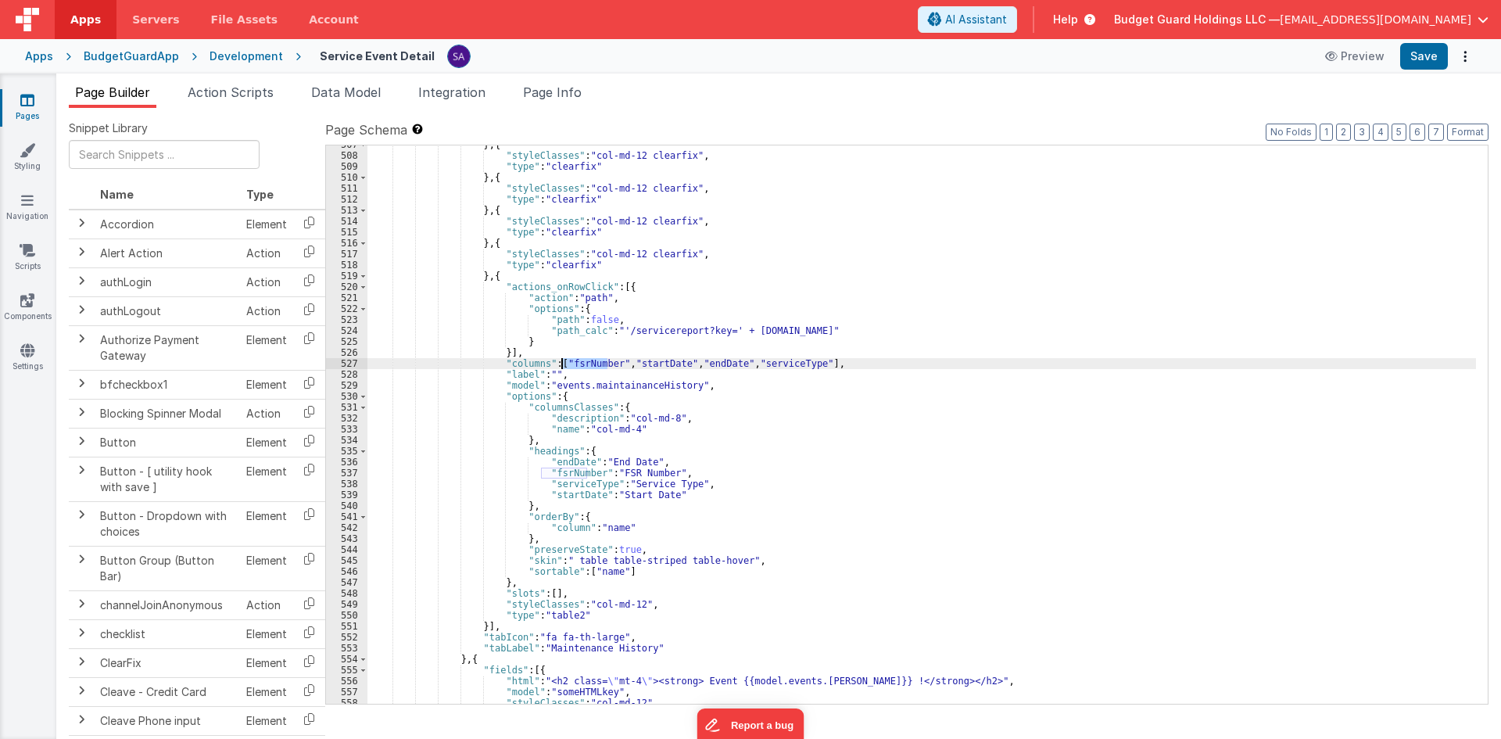
click at [574, 365] on div "} , { "styleClasses" : "col-md-12 clearfix" , "type" : "clearfix" } , { "styleC…" at bounding box center [922, 429] width 1109 height 580
click at [638, 359] on div "} , { "styleClasses" : "col-md-12 clearfix" , "type" : "clearfix" } , { "styleC…" at bounding box center [922, 429] width 1109 height 580
click at [761, 364] on div "} , { "styleClasses" : "col-md-12 clearfix" , "type" : "clearfix" } , { "styleC…" at bounding box center [922, 429] width 1109 height 580
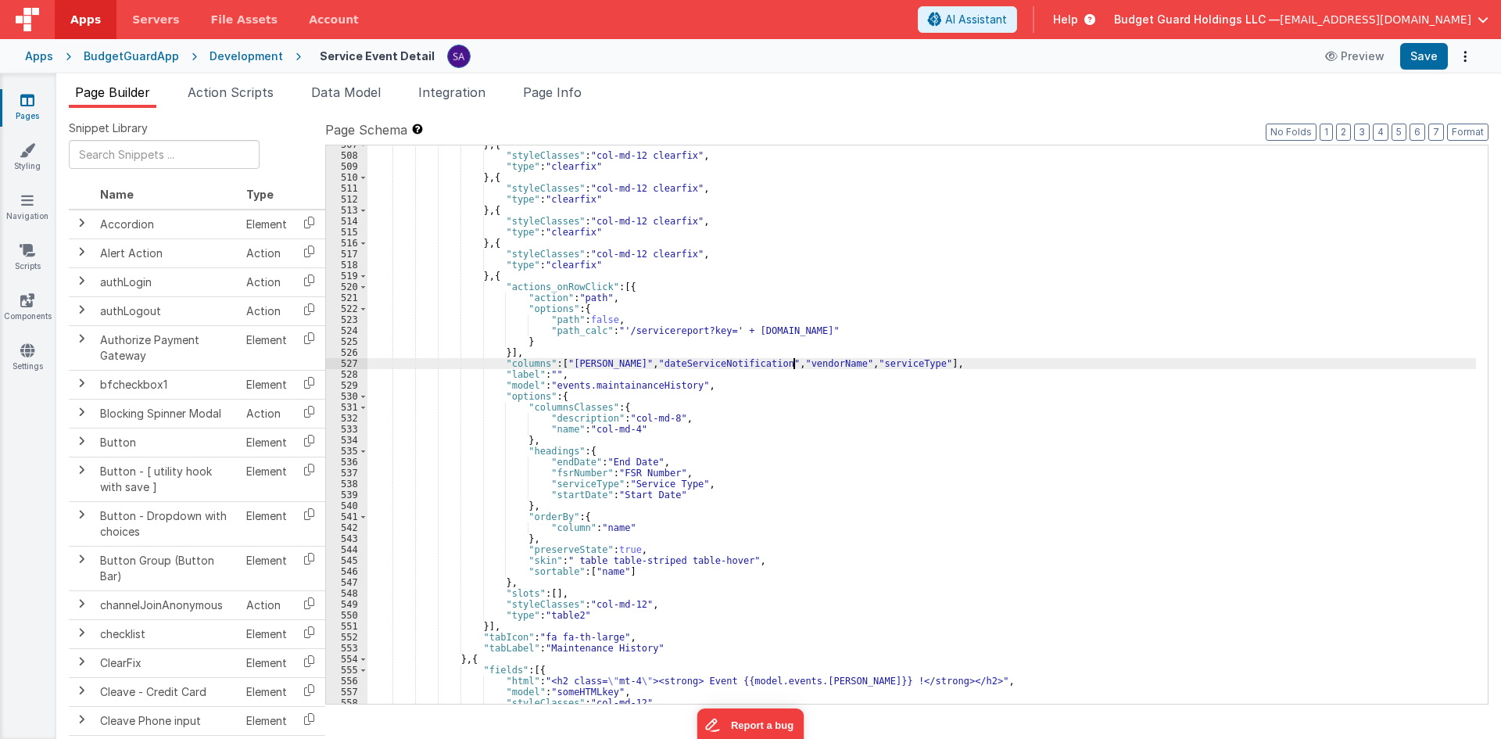
click at [829, 368] on div "} , { "styleClasses" : "col-md-12 clearfix" , "type" : "clearfix" } , { "styleC…" at bounding box center [922, 429] width 1109 height 580
drag, startPoint x: 859, startPoint y: 364, endPoint x: 797, endPoint y: 364, distance: 62.6
click at [797, 364] on div "} , { "styleClasses" : "col-md-12 clearfix" , "type" : "clearfix" } , { "styleC…" at bounding box center [922, 429] width 1109 height 580
click at [859, 365] on div "} , { "styleClasses" : "col-md-12 clearfix" , "type" : "clearfix" } , { "styleC…" at bounding box center [922, 424] width 1109 height 558
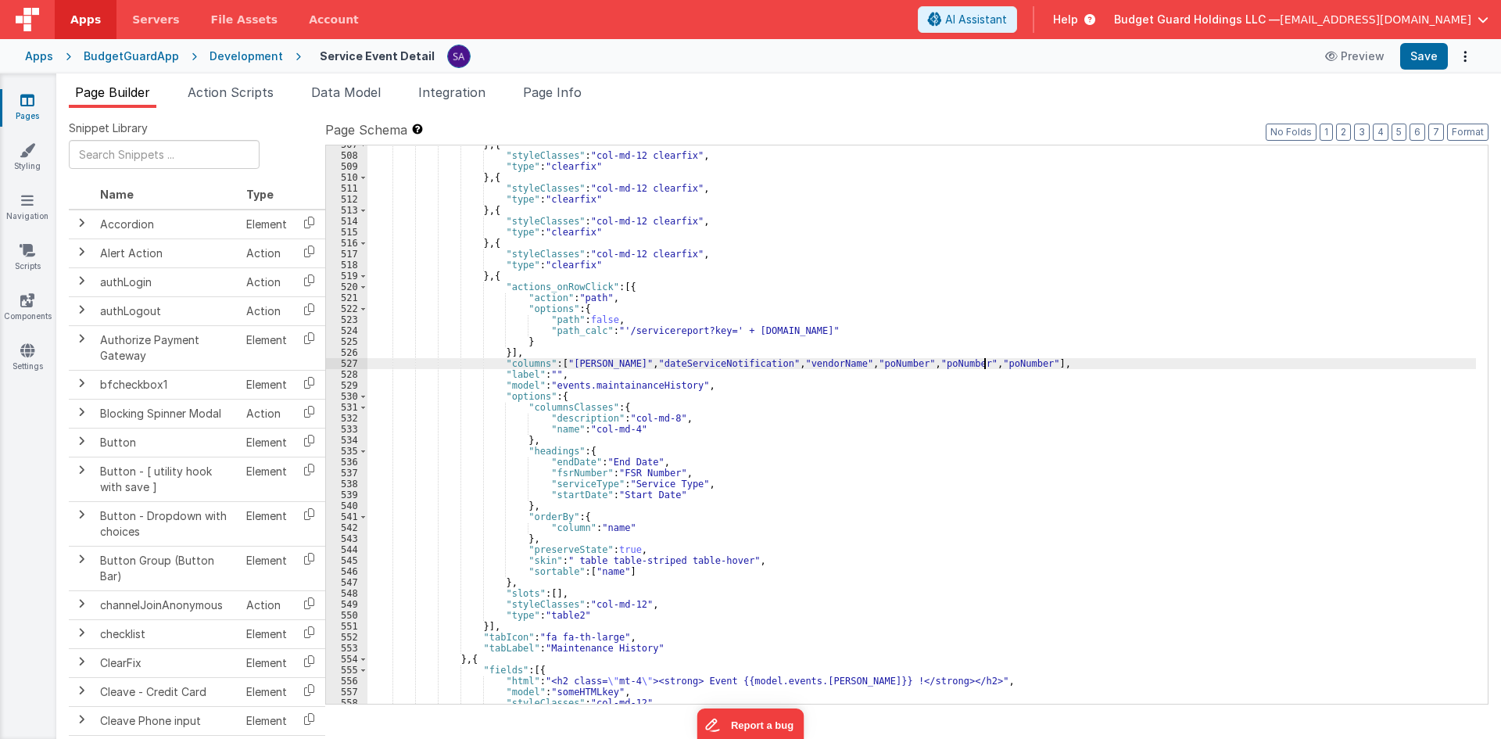
click at [892, 362] on div "} , { "styleClasses" : "col-md-12 clearfix" , "type" : "clearfix" } , { "styleC…" at bounding box center [922, 429] width 1109 height 580
click at [965, 361] on div "} , { "styleClasses" : "col-md-12 clearfix" , "type" : "clearfix" } , { "styleC…" at bounding box center [922, 429] width 1109 height 580
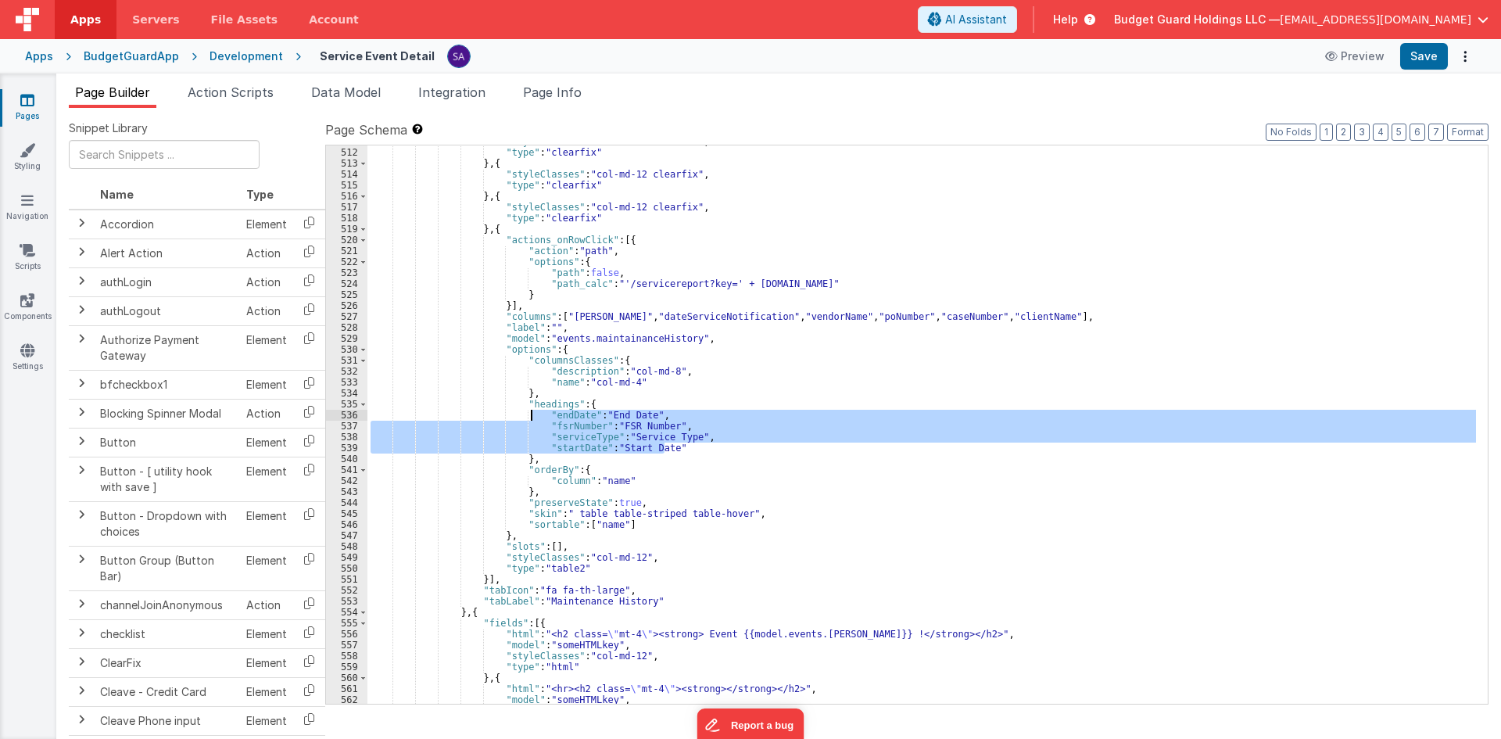
drag, startPoint x: 665, startPoint y: 449, endPoint x: 531, endPoint y: 417, distance: 138.3
click at [531, 417] on div ""styleClasses" : "col-md-12 clearfix" , "type" : "clearfix" } , { "styleClasses…" at bounding box center [922, 426] width 1109 height 580
click at [667, 451] on div ""styleClasses" : "col-md-12 clearfix" , "type" : "clearfix" } , { "styleClasses…" at bounding box center [922, 424] width 1109 height 558
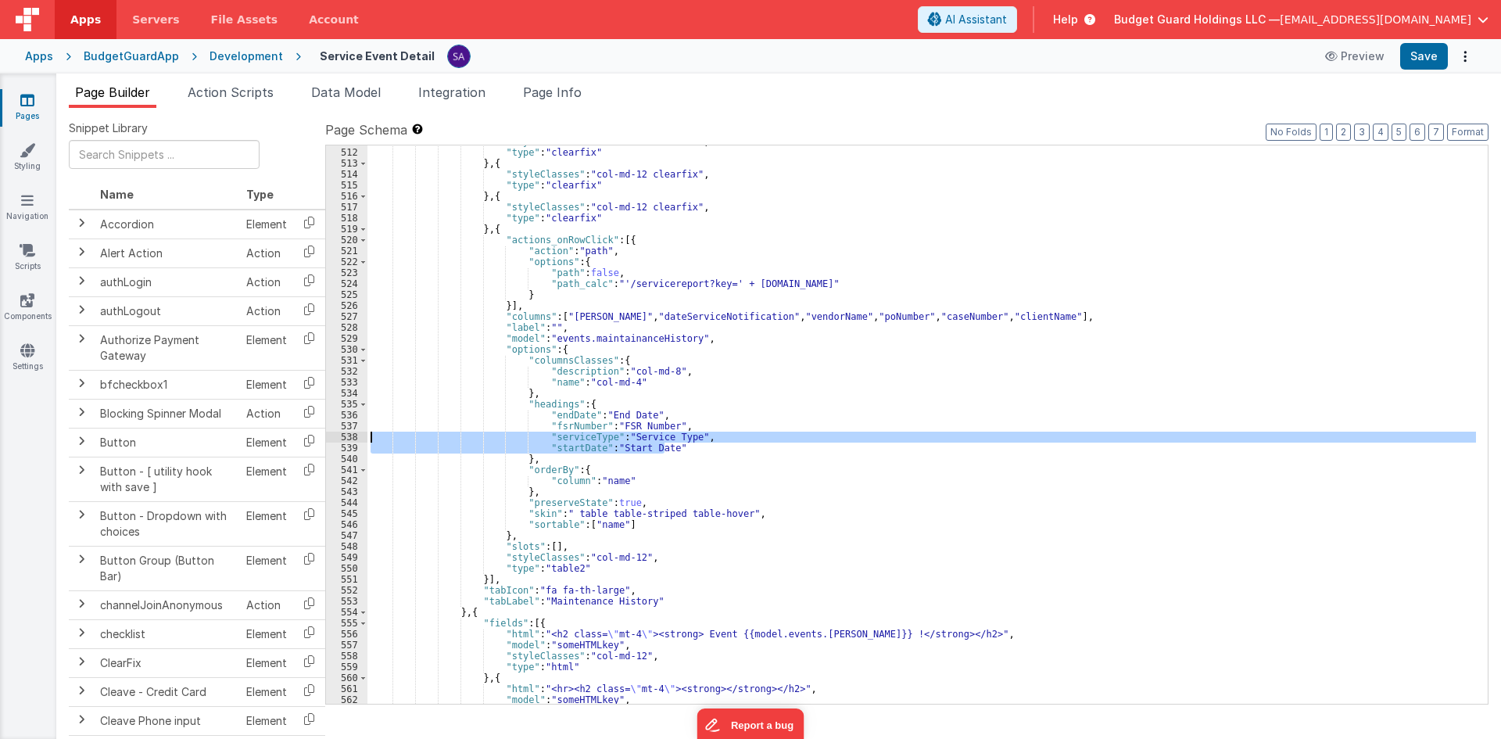
drag, startPoint x: 673, startPoint y: 449, endPoint x: 368, endPoint y: 432, distance: 305.4
click at [368, 432] on div ""styleClasses" : "col-md-12 clearfix" , "type" : "clearfix" } , { "styleClasses…" at bounding box center [922, 426] width 1109 height 580
click at [679, 454] on div ""styleClasses" : "col-md-12 clearfix" , "type" : "clearfix" } , { "styleClasses…" at bounding box center [922, 426] width 1109 height 580
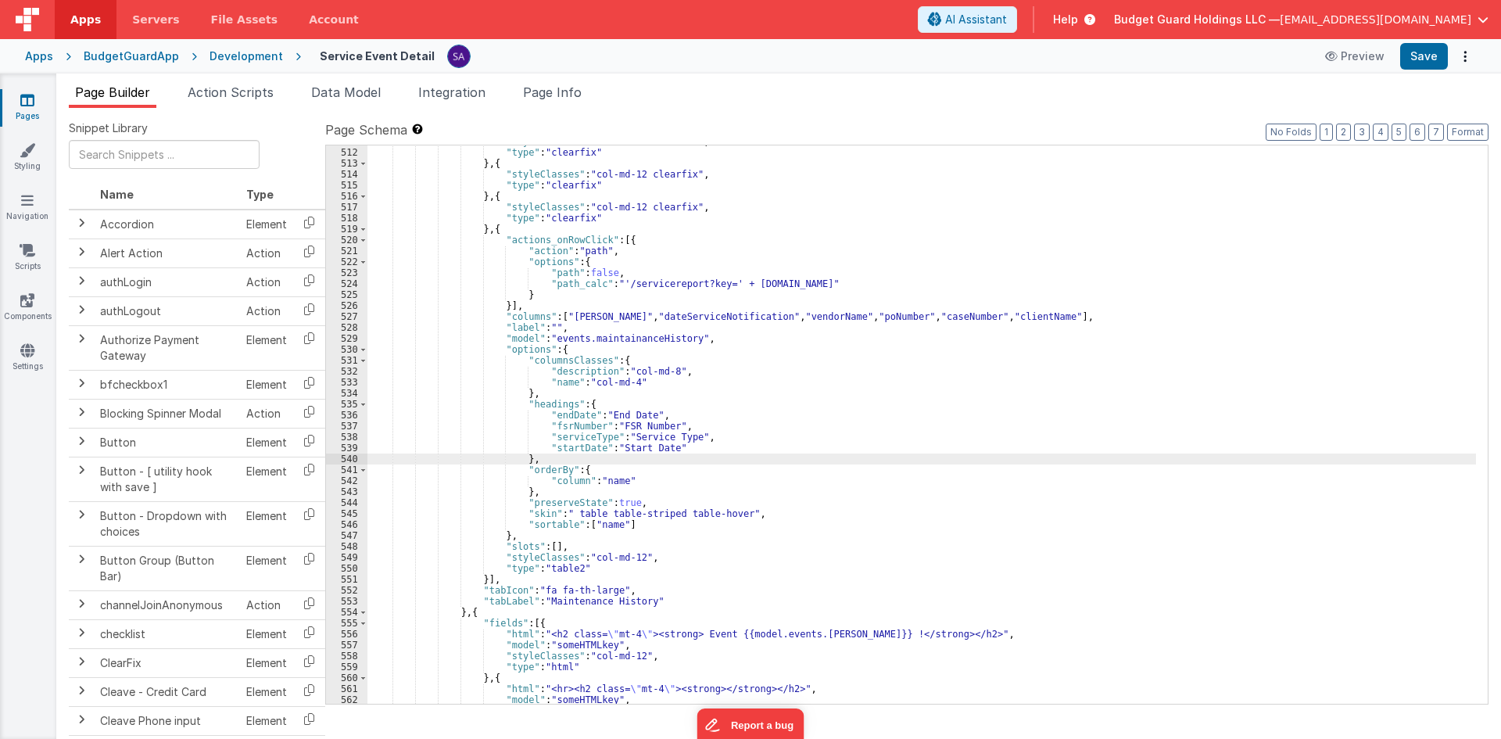
click at [676, 451] on div ""styleClasses" : "col-md-12 clearfix" , "type" : "clearfix" } , { "styleClasses…" at bounding box center [922, 426] width 1109 height 580
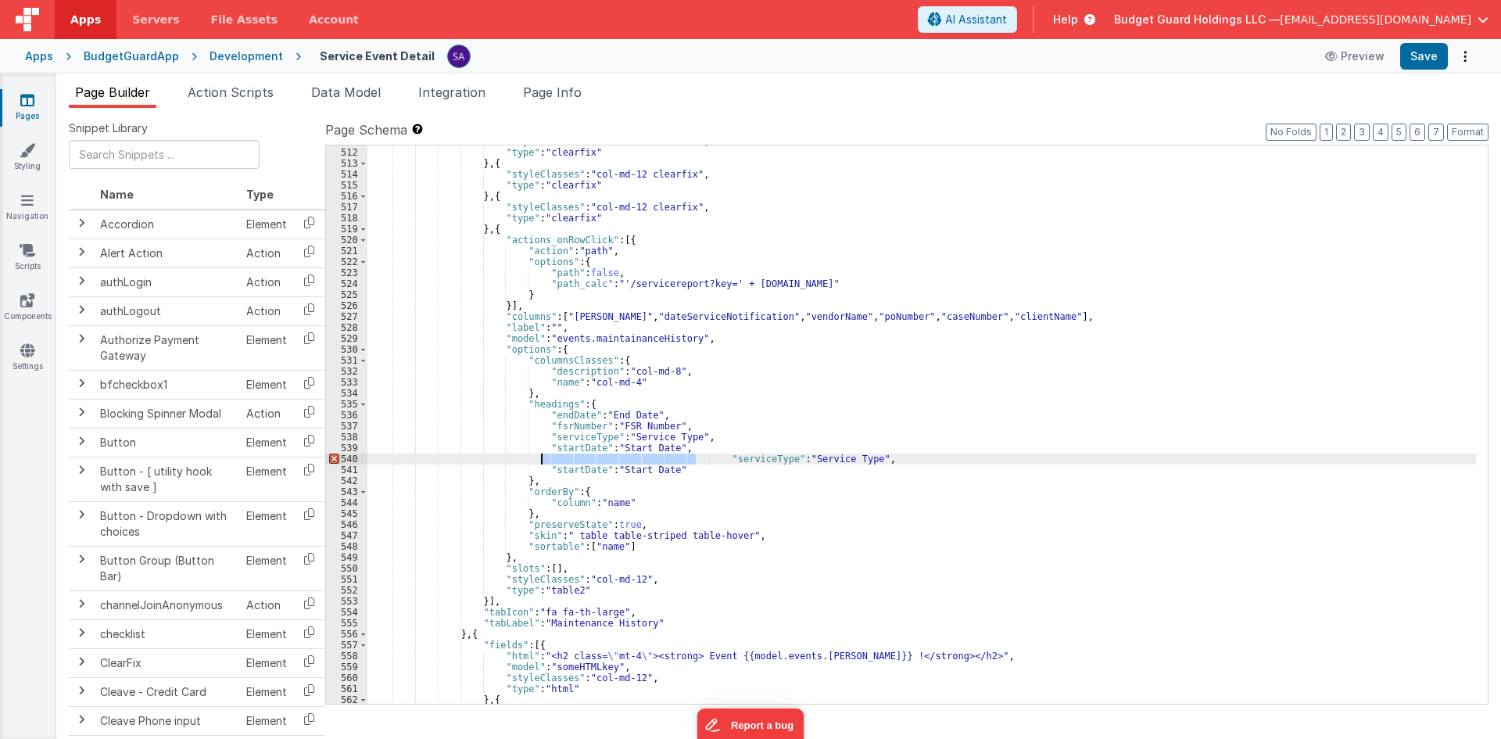
drag, startPoint x: 697, startPoint y: 457, endPoint x: 541, endPoint y: 455, distance: 156.4
click at [541, 455] on div ""styleClasses" : "col-md-12 clearfix" , "type" : "clearfix" } , { "styleClasses…" at bounding box center [922, 426] width 1109 height 580
click at [570, 322] on div ""styleClasses" : "col-md-12 clearfix" , "type" : "clearfix" } , { "styleClasses…" at bounding box center [922, 426] width 1109 height 580
click at [570, 318] on div ""styleClasses" : "col-md-12 clearfix" , "type" : "clearfix" } , { "styleClasses…" at bounding box center [922, 426] width 1109 height 580
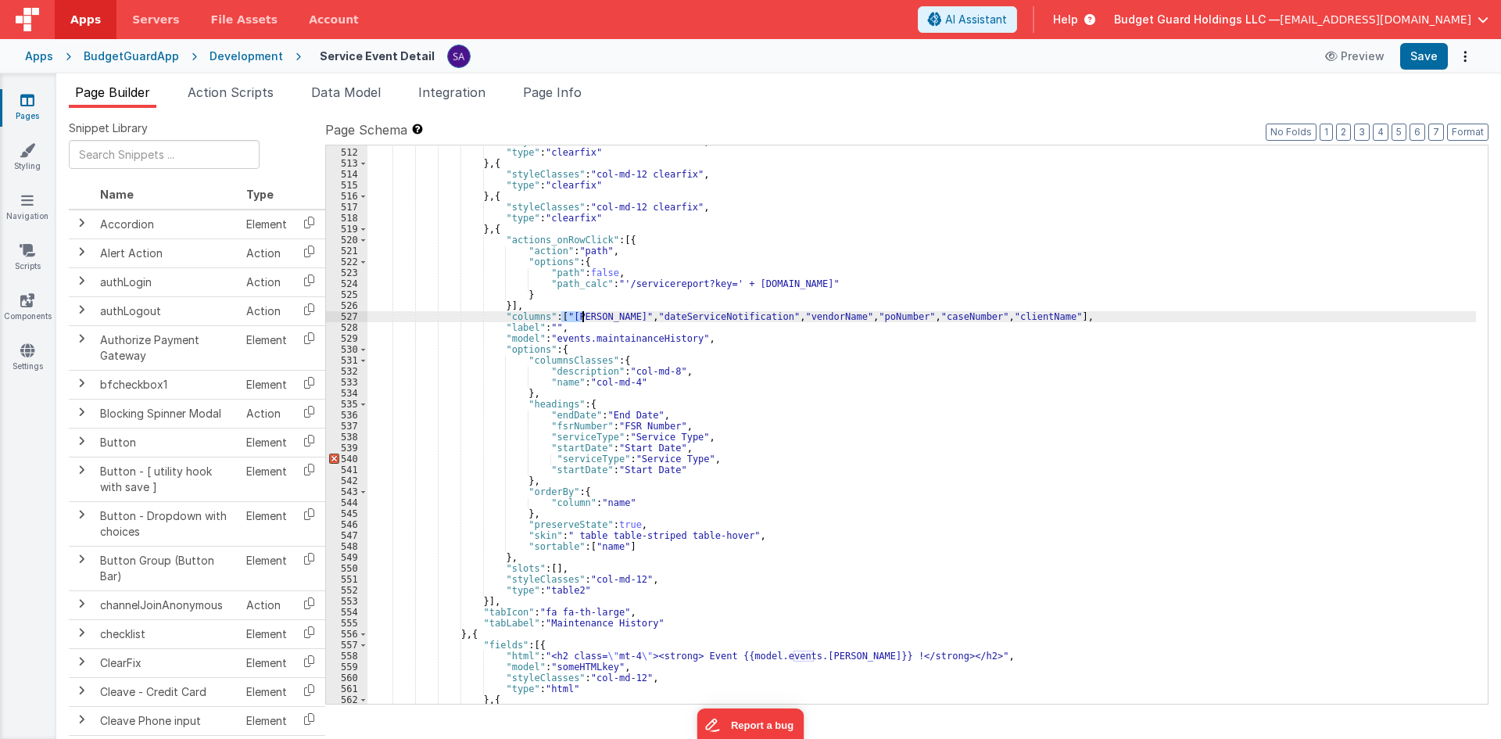
click at [570, 318] on div ""styleClasses" : "col-md-12 clearfix" , "type" : "clearfix" } , { "styleClasses…" at bounding box center [922, 426] width 1109 height 580
click at [557, 414] on div ""styleClasses" : "col-md-12 clearfix" , "type" : "clearfix" } , { "styleClasses…" at bounding box center [922, 426] width 1109 height 580
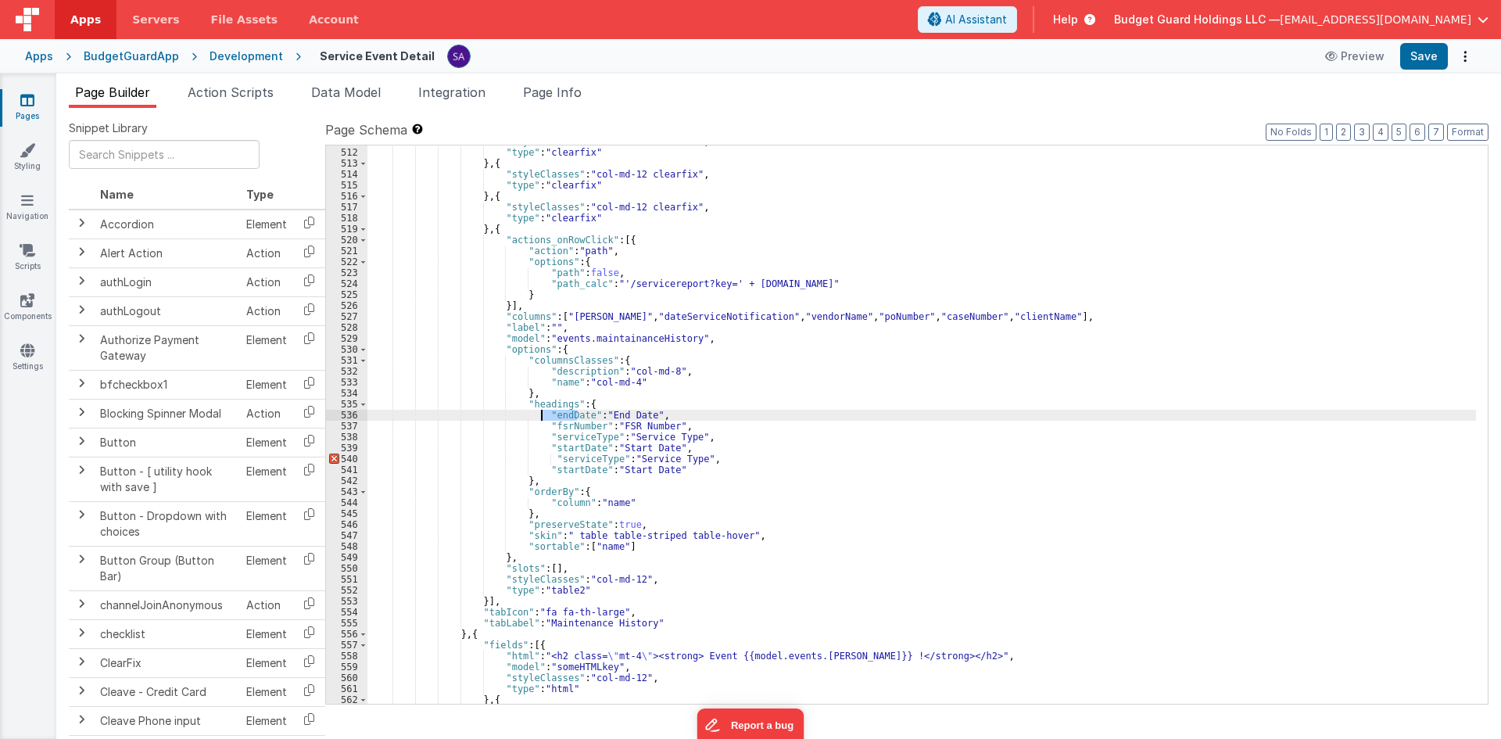
click at [557, 414] on div ""styleClasses" : "col-md-12 clearfix" , "type" : "clearfix" } , { "styleClasses…" at bounding box center [922, 426] width 1109 height 580
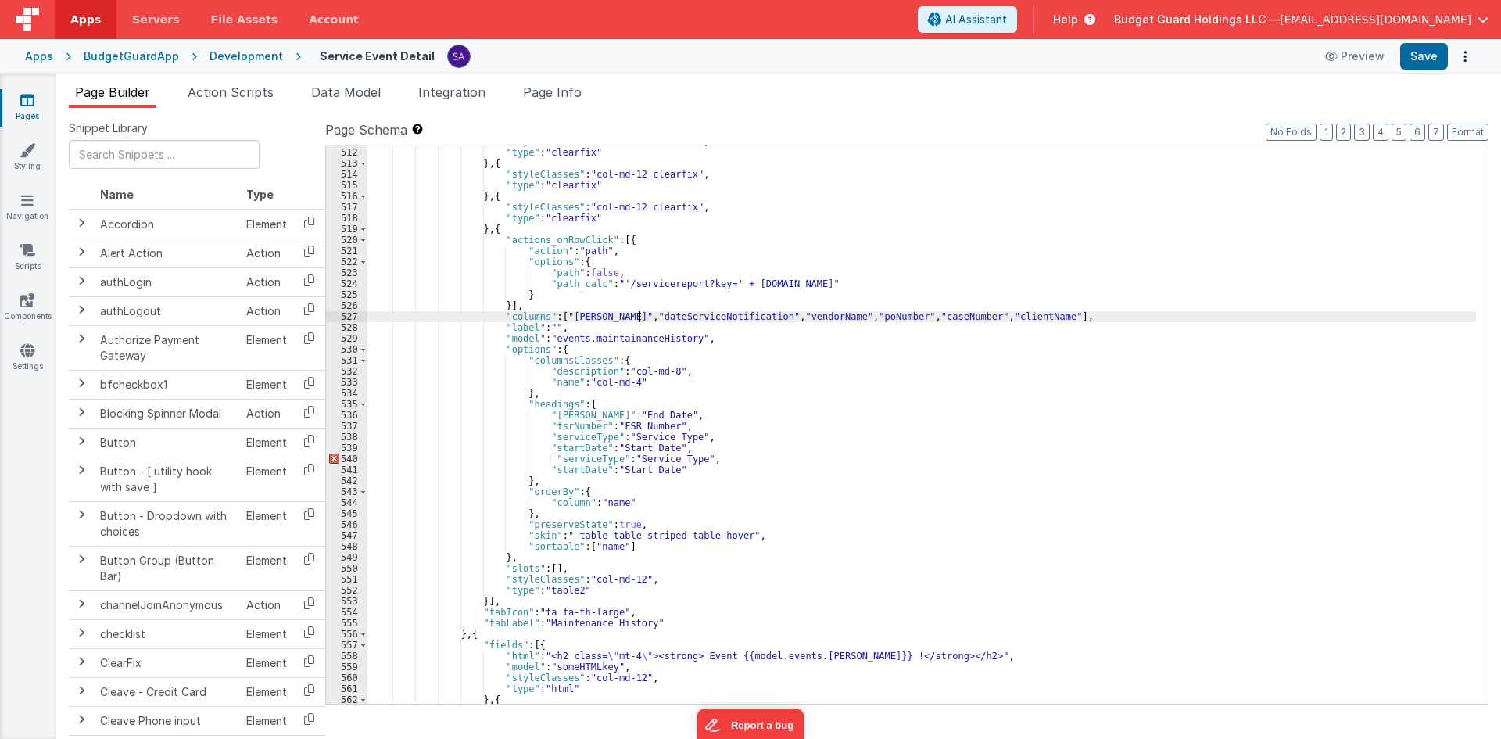
click at [636, 315] on div ""styleClasses" : "col-md-12 clearfix" , "type" : "clearfix" } , { "styleClasses…" at bounding box center [922, 426] width 1109 height 580
click at [559, 424] on div ""styleClasses" : "col-md-12 clearfix" , "type" : "clearfix" } , { "styleClasses…" at bounding box center [922, 426] width 1109 height 580
click at [748, 317] on div ""styleClasses" : "col-md-12 clearfix" , "type" : "clearfix" } , { "styleClasses…" at bounding box center [922, 426] width 1109 height 580
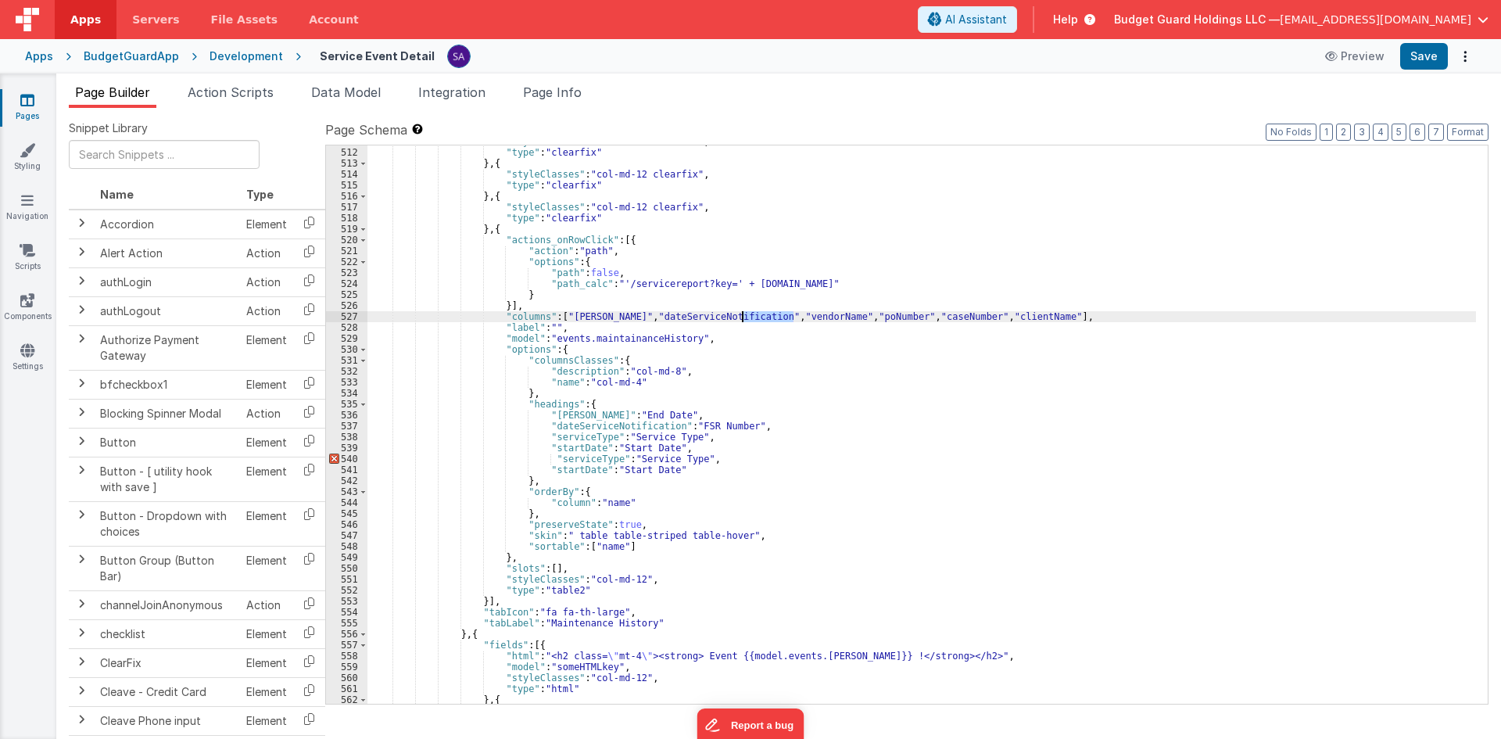
click at [748, 317] on div ""styleClasses" : "col-md-12 clearfix" , "type" : "clearfix" } , { "styleClasses…" at bounding box center [922, 426] width 1109 height 580
click at [578, 437] on div ""styleClasses" : "col-md-12 clearfix" , "type" : "clearfix" } , { "styleClasses…" at bounding box center [922, 426] width 1109 height 580
click at [818, 315] on div ""styleClasses" : "col-md-12 clearfix" , "type" : "clearfix" } , { "styleClasses…" at bounding box center [922, 426] width 1109 height 580
click at [818, 318] on div ""styleClasses" : "col-md-12 clearfix" , "type" : "clearfix" } , { "styleClasses…" at bounding box center [922, 426] width 1109 height 580
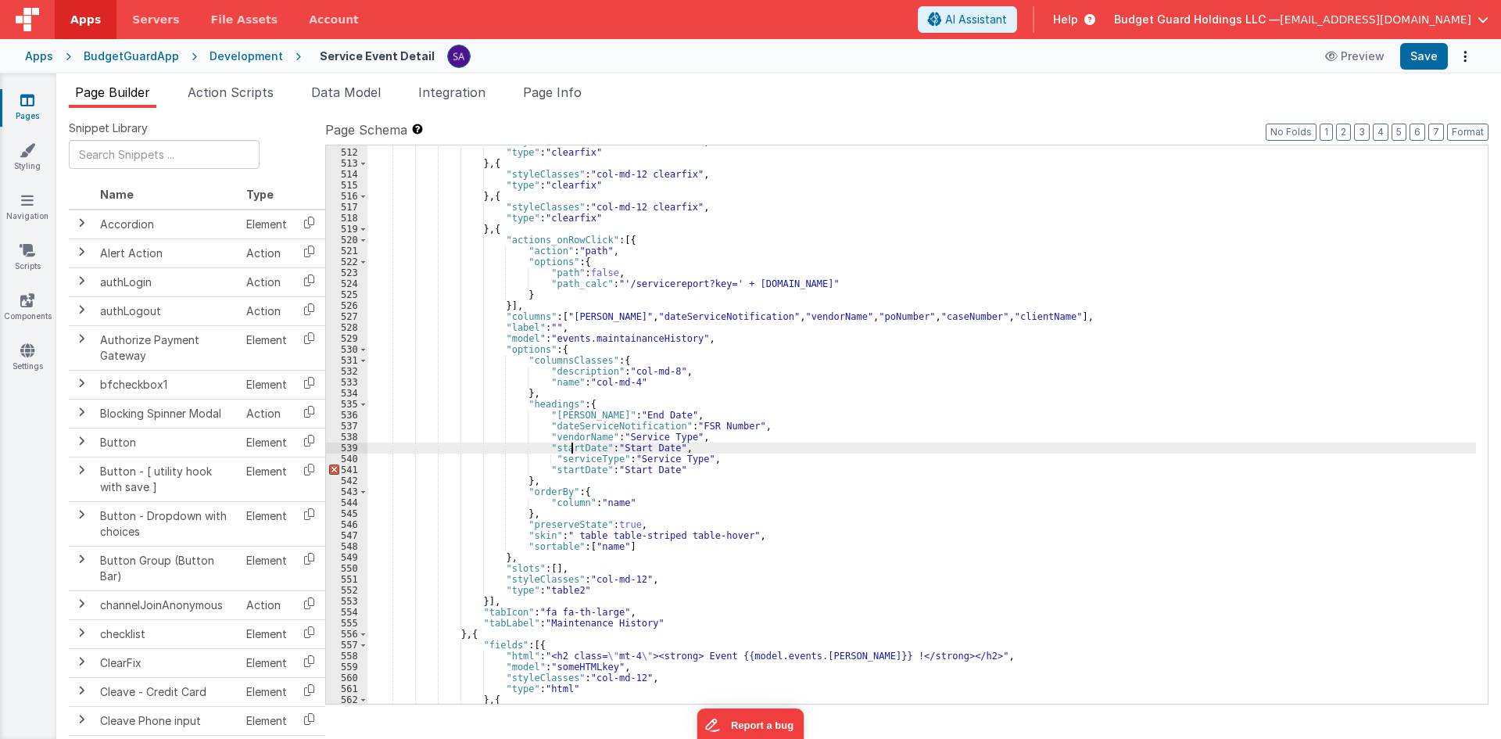
click at [572, 449] on div ""styleClasses" : "col-md-12 clearfix" , "type" : "clearfix" } , { "styleClasses…" at bounding box center [922, 426] width 1109 height 580
click at [883, 313] on div ""styleClasses" : "col-md-12 clearfix" , "type" : "clearfix" } , { "styleClasses…" at bounding box center [922, 426] width 1109 height 580
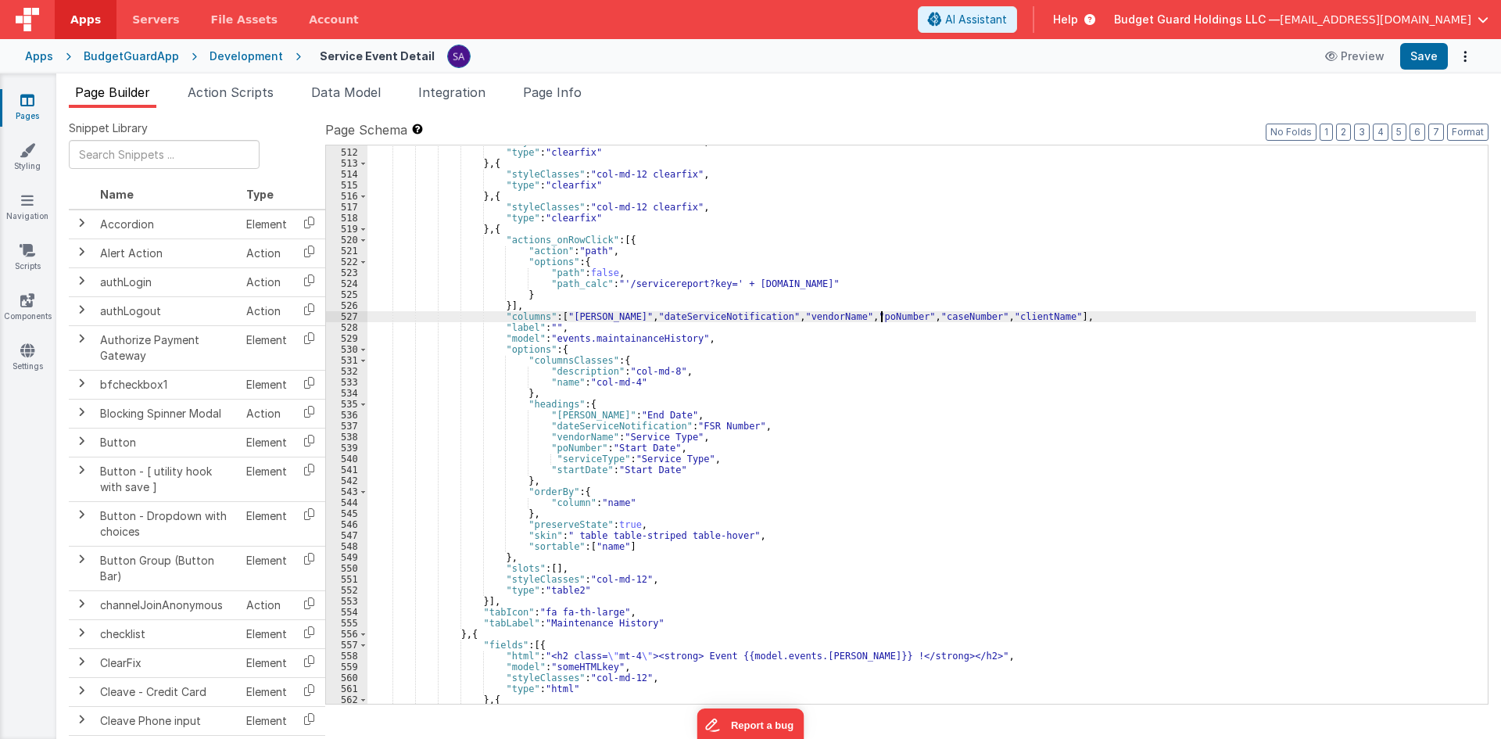
click at [883, 313] on div ""styleClasses" : "col-md-12 clearfix" , "type" : "clearfix" } , { "styleClasses…" at bounding box center [922, 426] width 1109 height 580
click at [568, 458] on div ""styleClasses" : "col-md-12 clearfix" , "type" : "clearfix" } , { "styleClasses…" at bounding box center [922, 426] width 1109 height 580
click at [956, 313] on div ""styleClasses" : "col-md-12 clearfix" , "type" : "clearfix" } , { "styleClasses…" at bounding box center [922, 426] width 1109 height 580
click at [956, 314] on div ""styleClasses" : "col-md-12 clearfix" , "type" : "clearfix" } , { "styleClasses…" at bounding box center [922, 426] width 1109 height 580
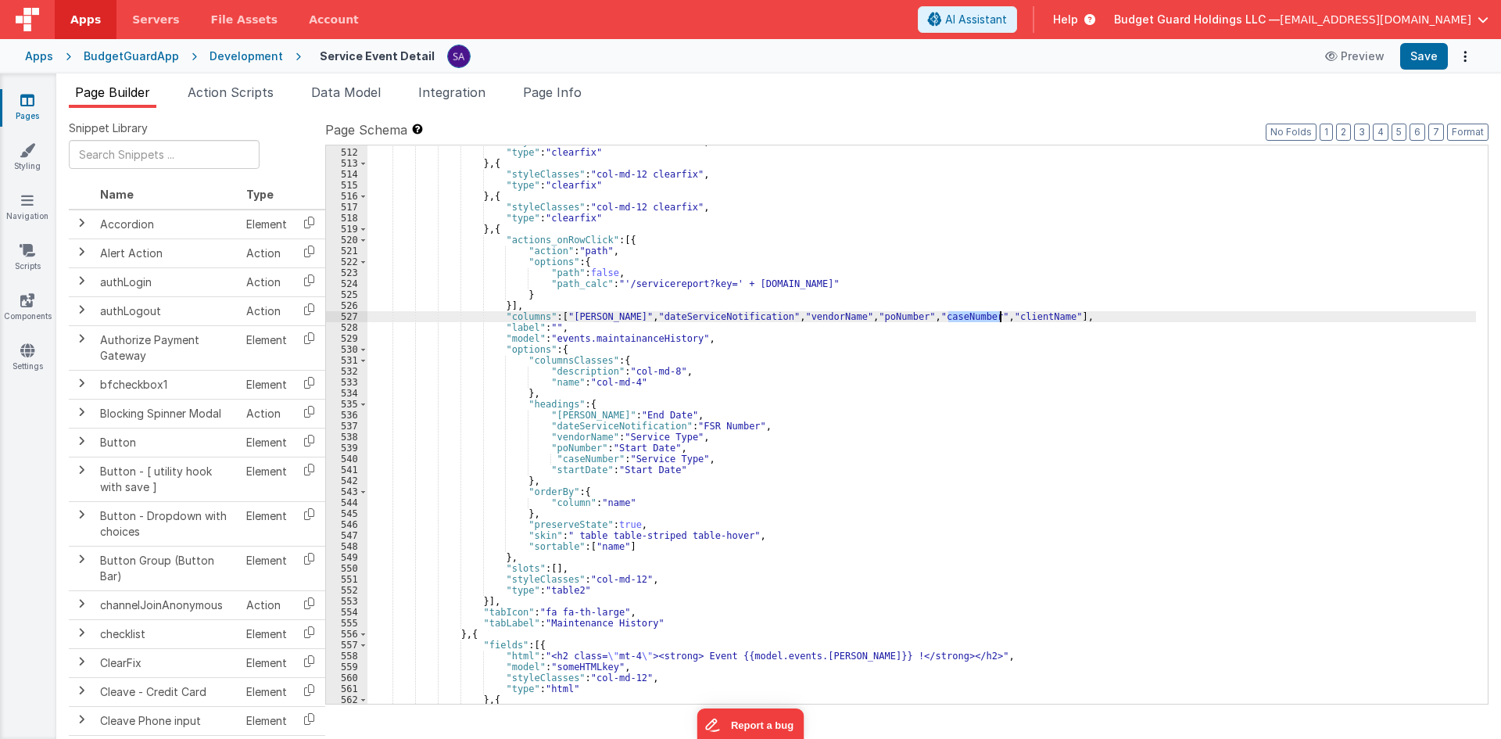
click at [569, 474] on div ""styleClasses" : "col-md-12 clearfix" , "type" : "clearfix" } , { "styleClasses…" at bounding box center [922, 426] width 1109 height 580
click at [723, 477] on div ""styleClasses" : "col-md-12 clearfix" , "type" : "clearfix" } , { "styleClasses…" at bounding box center [922, 426] width 1109 height 580
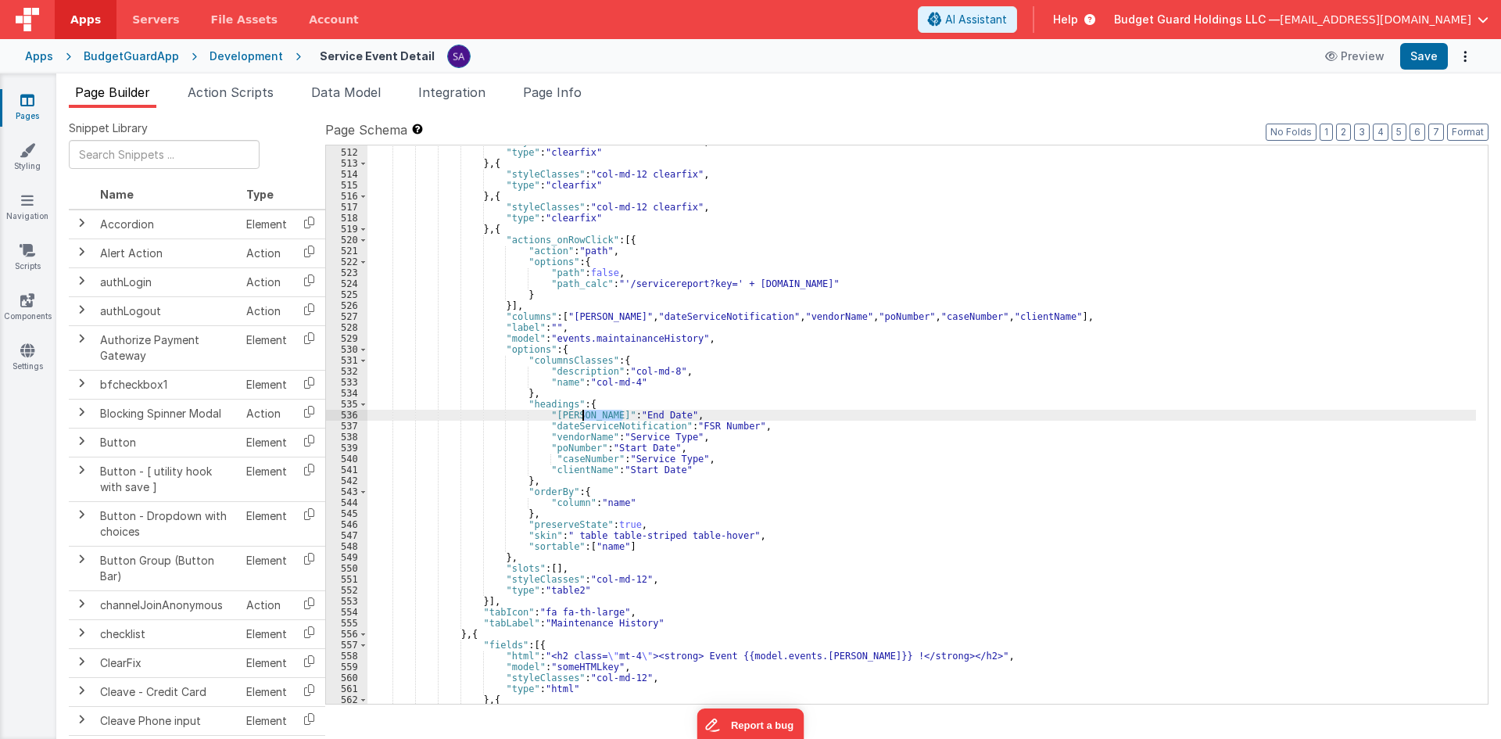
drag, startPoint x: 623, startPoint y: 416, endPoint x: 581, endPoint y: 413, distance: 42.3
click at [581, 413] on div ""styleClasses" : "col-md-12 clearfix" , "type" : "clearfix" } , { "styleClasses…" at bounding box center [922, 426] width 1109 height 580
drag, startPoint x: 679, startPoint y: 424, endPoint x: 733, endPoint y: 428, distance: 54.2
click at [733, 428] on div ""styleClasses" : "col-md-12 clearfix" , "type" : "clearfix" } , { "styleClasses…" at bounding box center [922, 426] width 1109 height 580
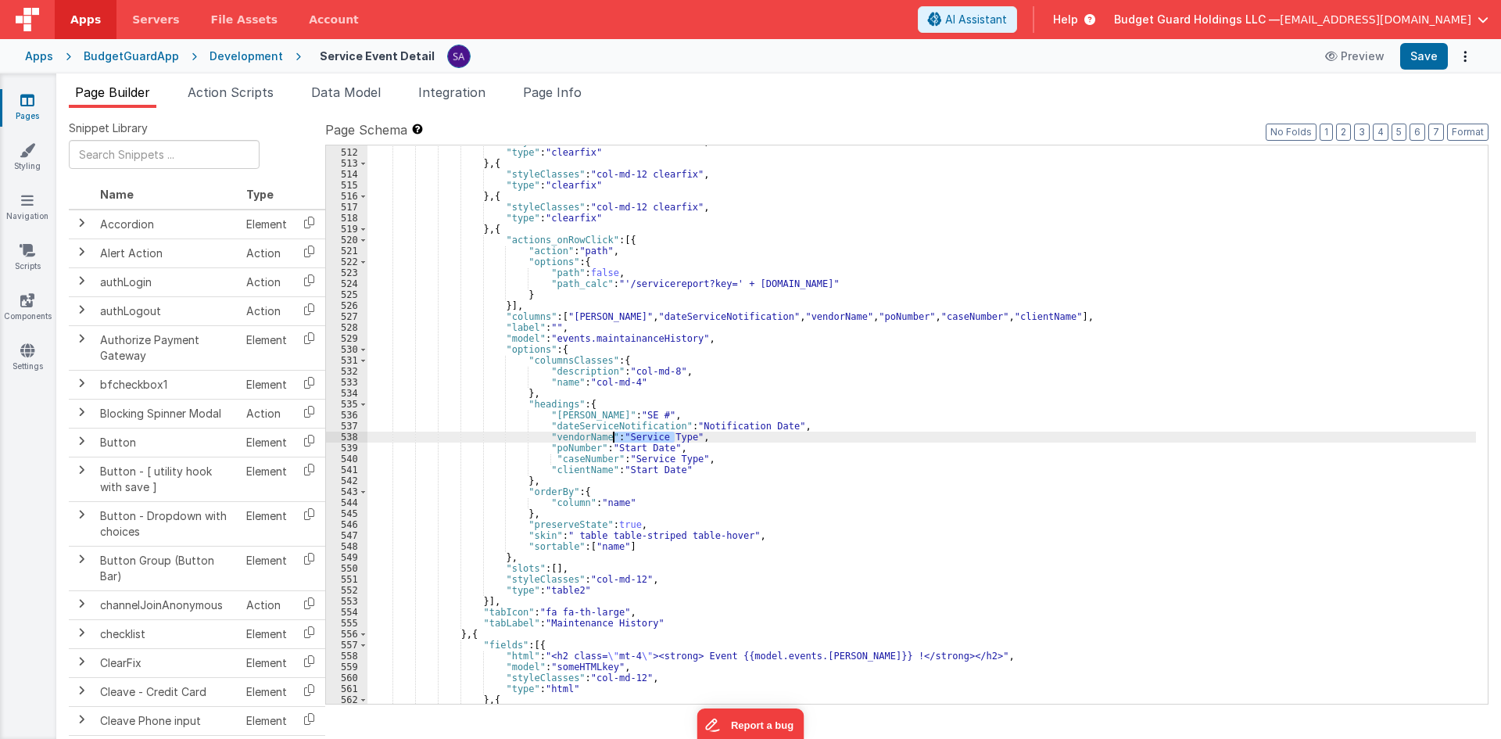
drag, startPoint x: 673, startPoint y: 439, endPoint x: 614, endPoint y: 435, distance: 59.6
click at [614, 435] on div ""styleClasses" : "col-md-12 clearfix" , "type" : "clearfix" } , { "styleClasses…" at bounding box center [922, 426] width 1109 height 580
drag, startPoint x: 653, startPoint y: 452, endPoint x: 607, endPoint y: 445, distance: 46.7
click at [606, 445] on div ""styleClasses" : "col-md-12 clearfix" , "type" : "clearfix" } , { "styleClasses…" at bounding box center [922, 426] width 1109 height 580
click at [607, 446] on div ""styleClasses" : "col-md-12 clearfix" , "type" : "clearfix" } , { "styleClasses…" at bounding box center [922, 426] width 1109 height 580
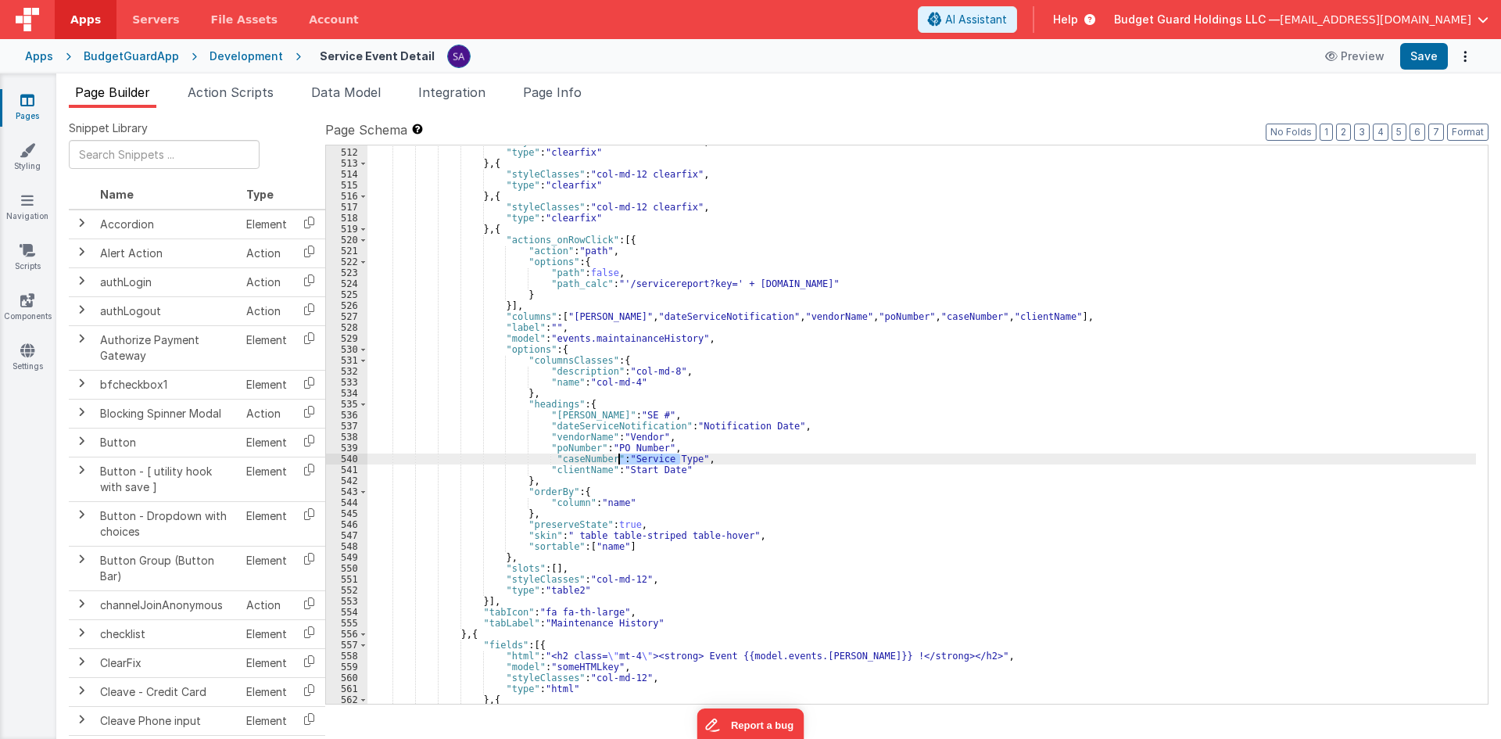
drag, startPoint x: 679, startPoint y: 461, endPoint x: 618, endPoint y: 456, distance: 62.0
click at [618, 456] on div ""styleClasses" : "col-md-12 clearfix" , "type" : "clearfix" } , { "styleClasses…" at bounding box center [922, 426] width 1109 height 580
click at [663, 472] on div ""styleClasses" : "col-md-12 clearfix" , "type" : "clearfix" } , { "styleClasses…" at bounding box center [922, 426] width 1109 height 580
click at [733, 463] on div ""styleClasses" : "col-md-12 clearfix" , "type" : "clearfix" } , { "styleClasses…" at bounding box center [922, 426] width 1109 height 580
click at [614, 469] on div ""styleClasses" : "col-md-12 clearfix" , "type" : "clearfix" } , { "styleClasses…" at bounding box center [922, 426] width 1109 height 580
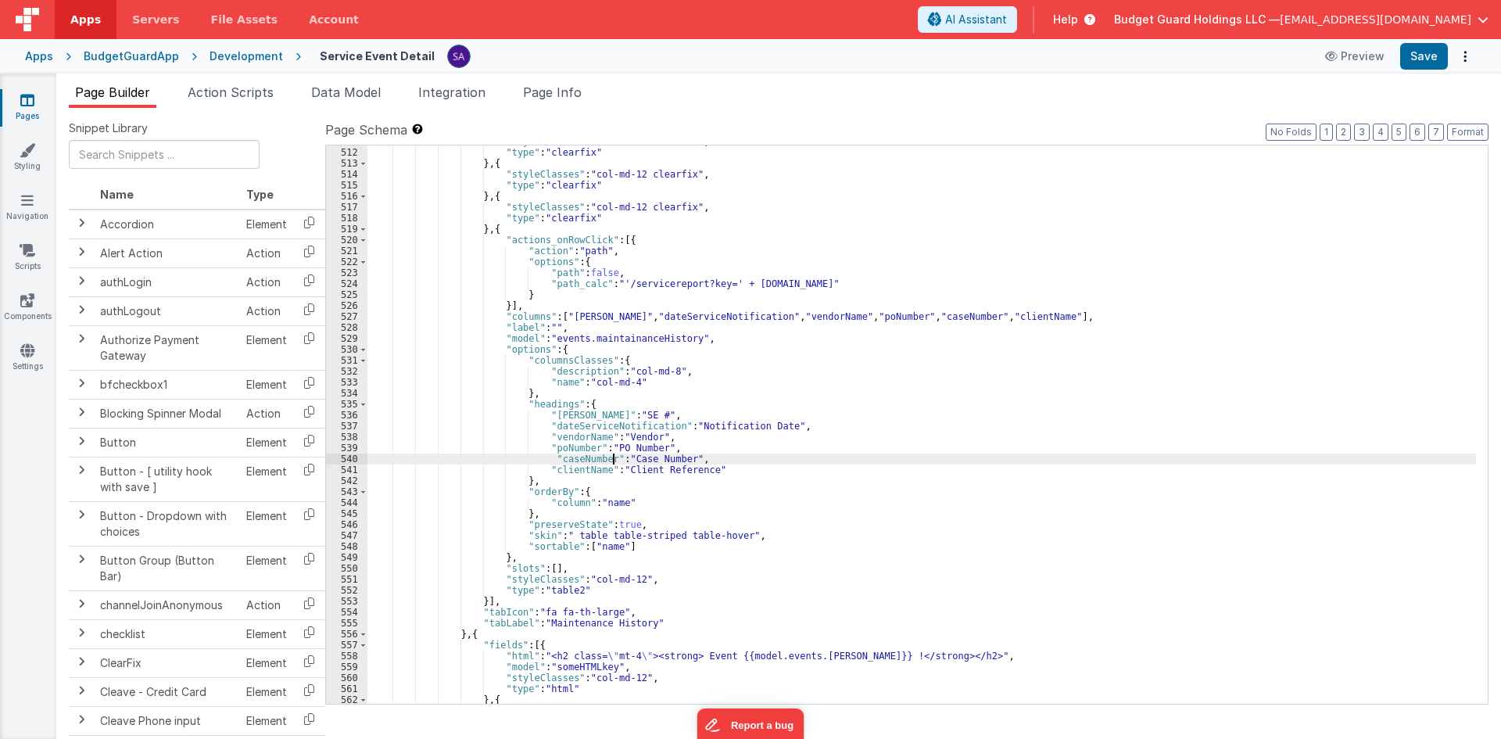
click at [611, 455] on div ""styleClasses" : "col-md-12 clearfix" , "type" : "clearfix" } , { "styleClasses…" at bounding box center [922, 426] width 1109 height 580
click at [609, 446] on div ""styleClasses" : "col-md-12 clearfix" , "type" : "clearfix" } , { "styleClasses…" at bounding box center [922, 426] width 1109 height 580
click at [609, 436] on div ""styleClasses" : "col-md-12 clearfix" , "type" : "clearfix" } , { "styleClasses…" at bounding box center [922, 426] width 1109 height 580
click at [608, 426] on div ""styleClasses" : "col-md-12 clearfix" , "type" : "clearfix" } , { "styleClasses…" at bounding box center [922, 426] width 1109 height 580
click at [604, 416] on div ""styleClasses" : "col-md-12 clearfix" , "type" : "clearfix" } , { "styleClasses…" at bounding box center [922, 426] width 1109 height 580
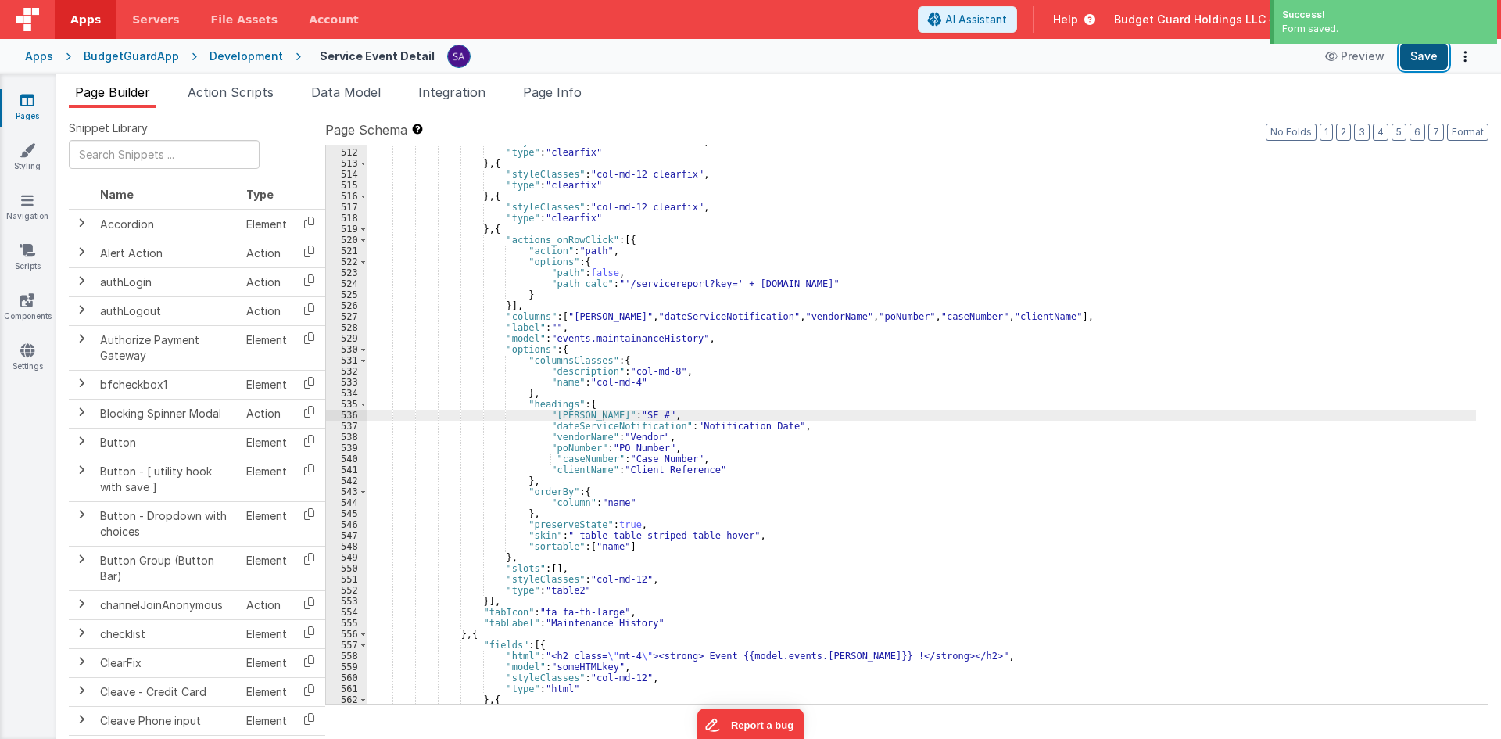
click at [1412, 63] on button "Save" at bounding box center [1424, 56] width 48 height 27
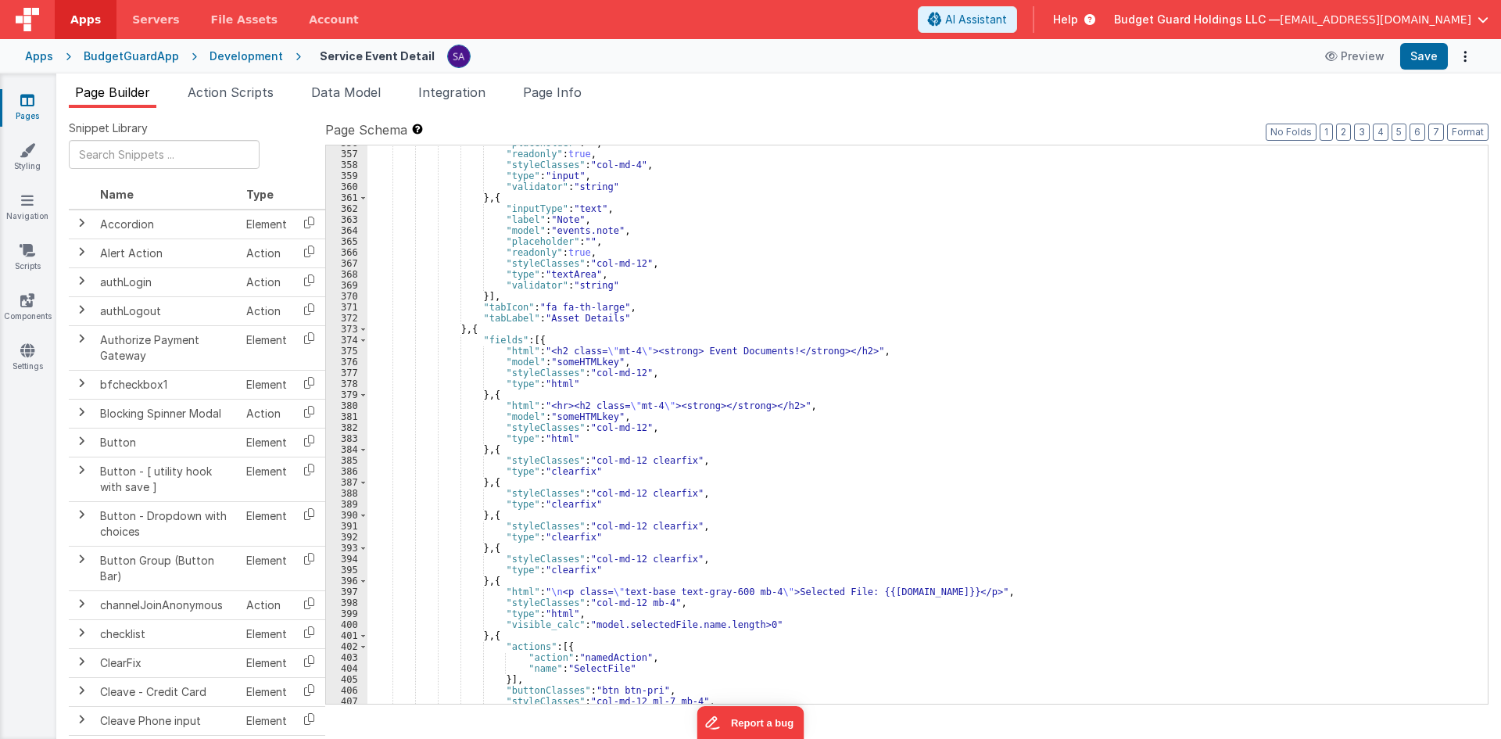
scroll to position [3894, 0]
click at [1418, 135] on button "6" at bounding box center [1418, 132] width 16 height 17
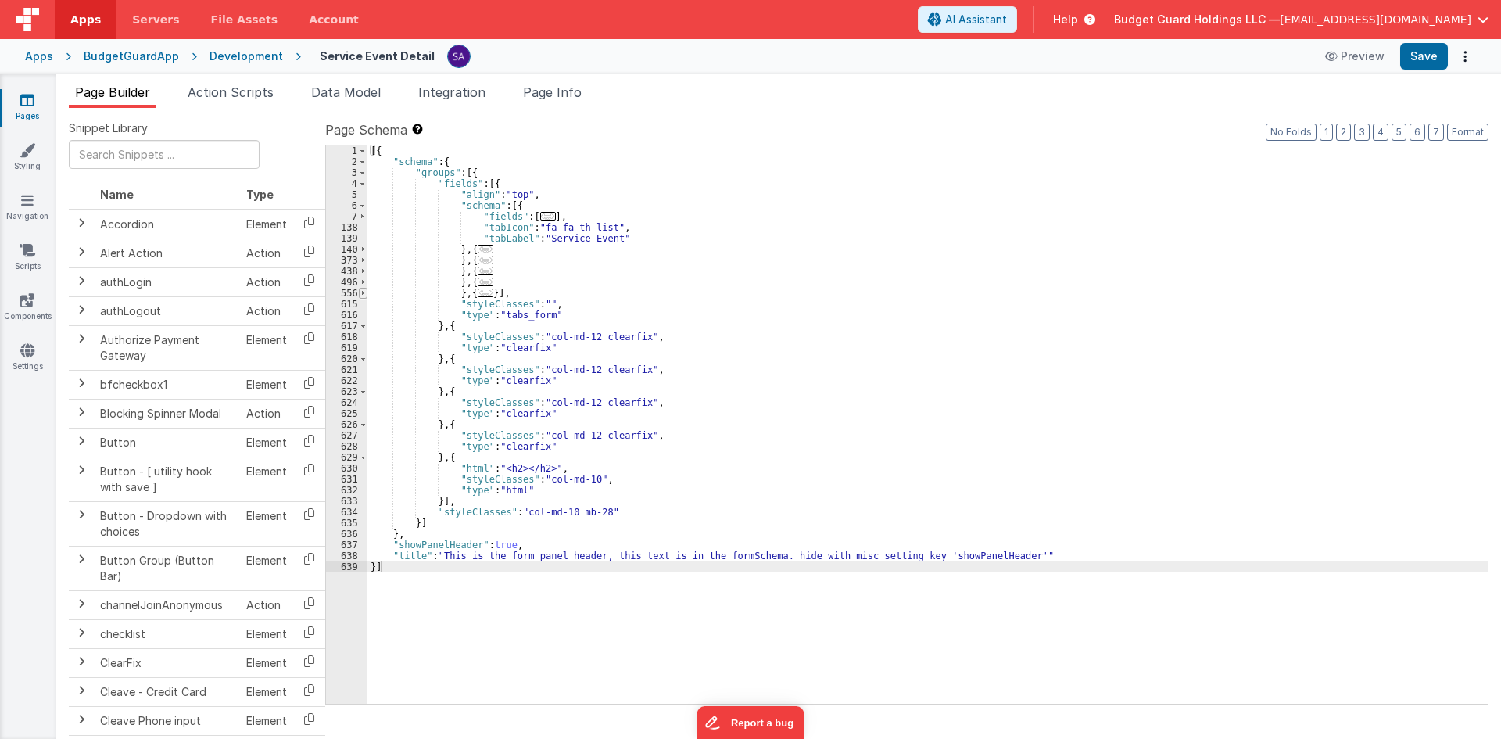
click at [363, 292] on span at bounding box center [363, 293] width 9 height 11
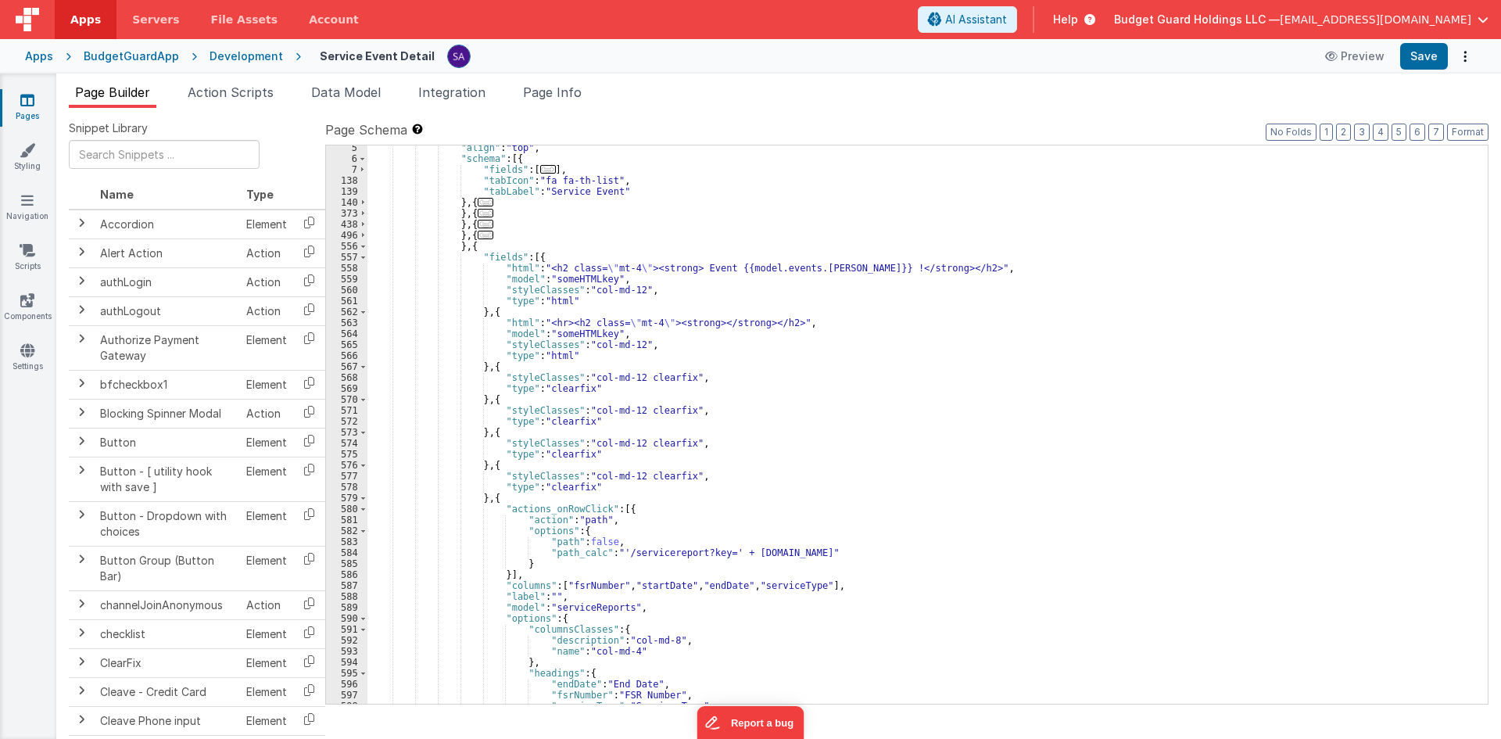
scroll to position [94, 0]
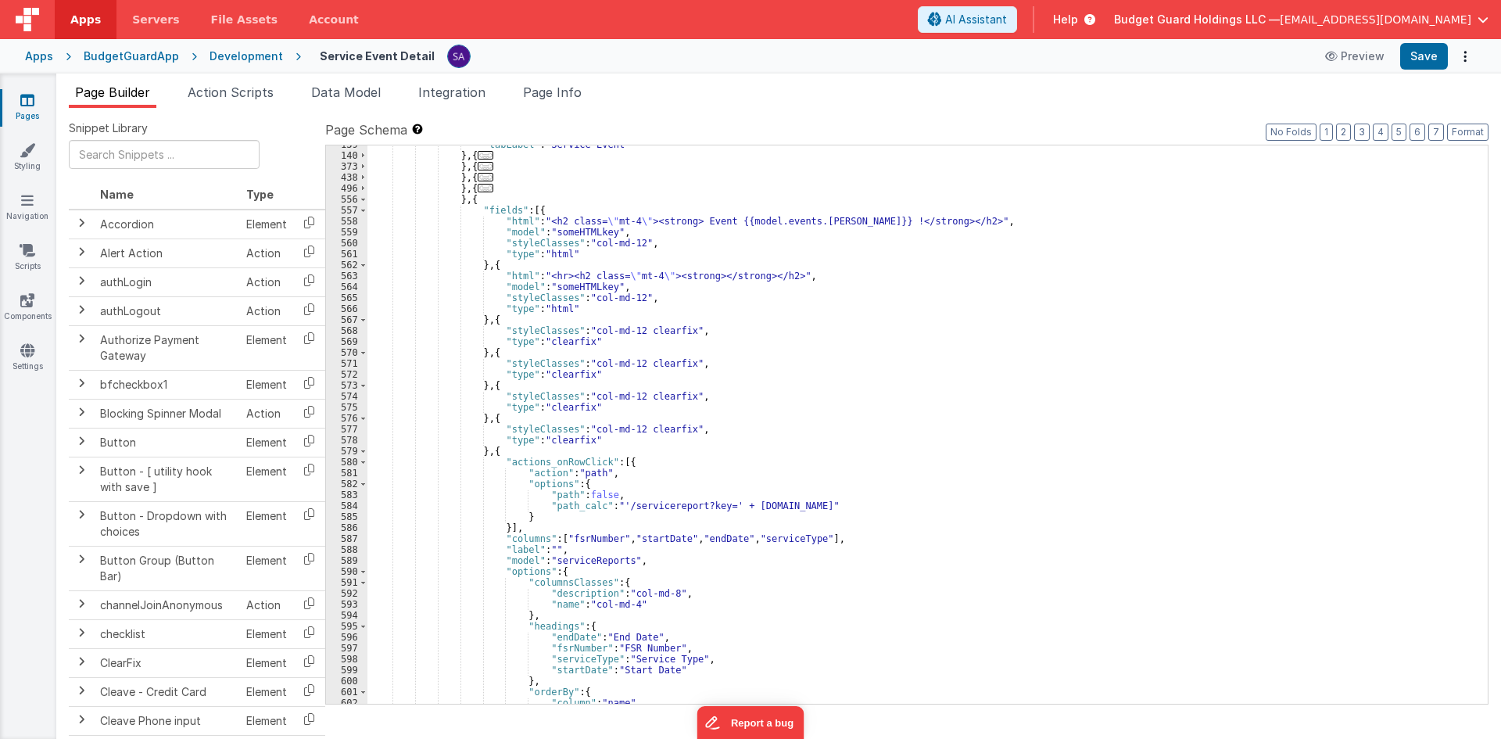
click at [568, 559] on div ""tabLabel" : "Service Event" } , { ... } , { ... } , { ... } , { ... } , { "fie…" at bounding box center [922, 429] width 1109 height 580
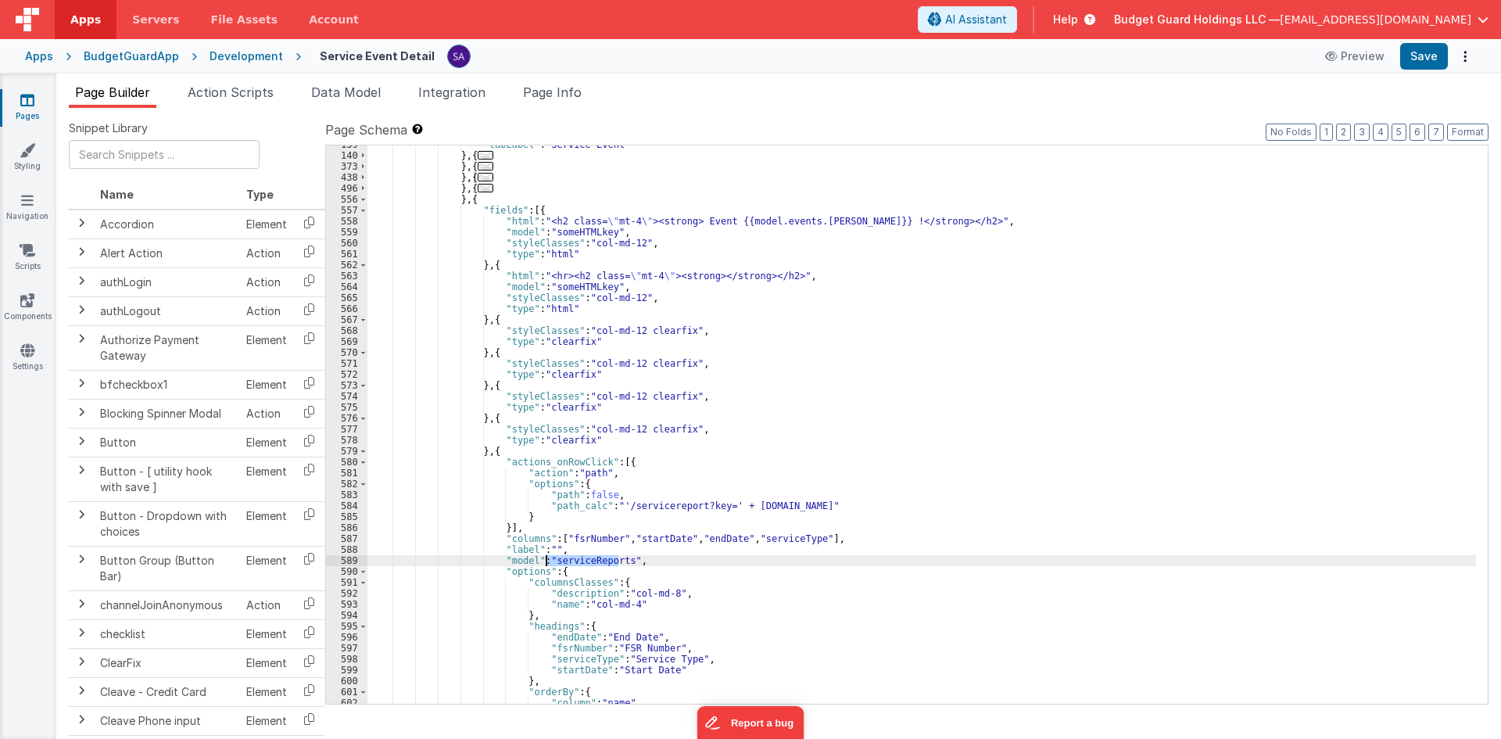
click at [568, 559] on div ""tabLabel" : "Service Event" } , { ... } , { ... } , { ... } , { ... } , { "fie…" at bounding box center [922, 429] width 1109 height 580
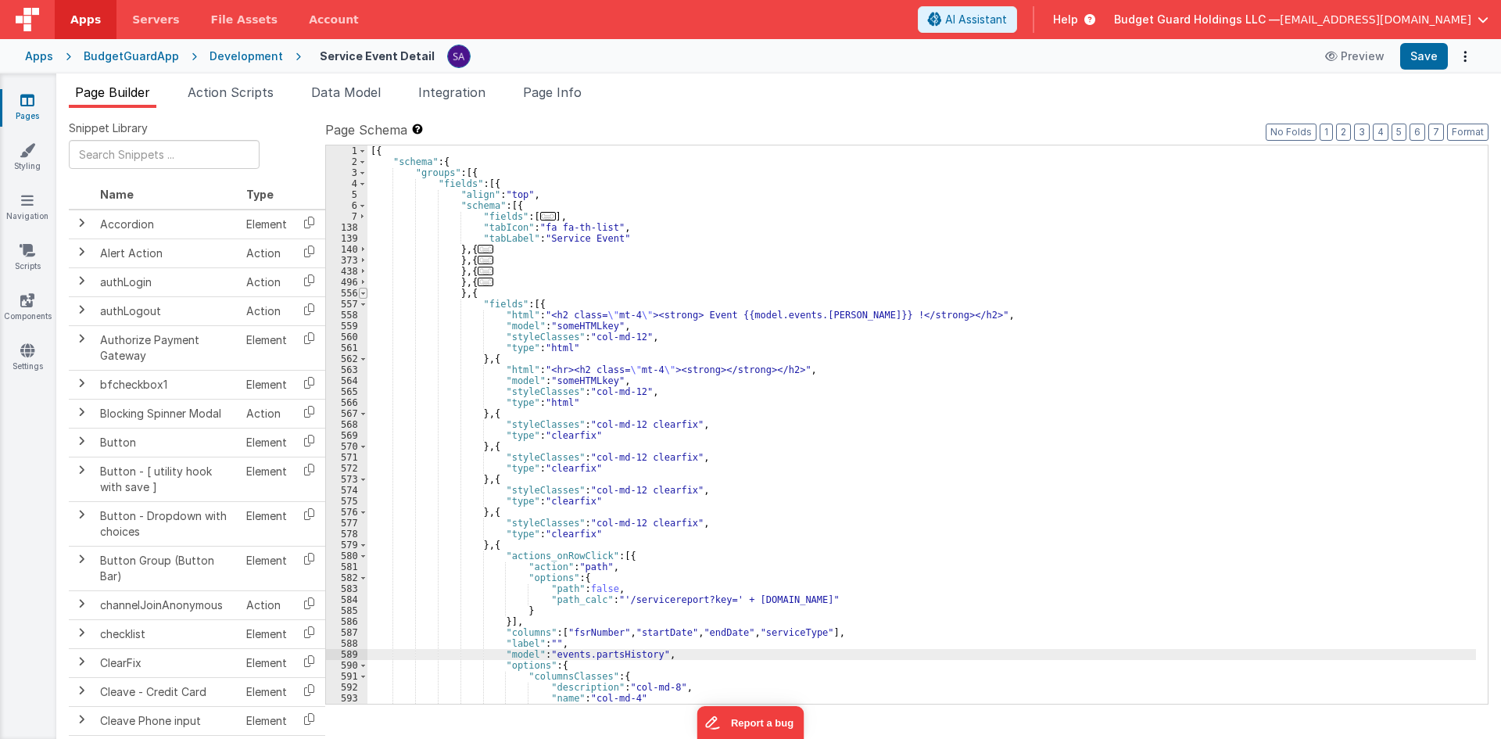
click at [364, 292] on span at bounding box center [363, 293] width 9 height 11
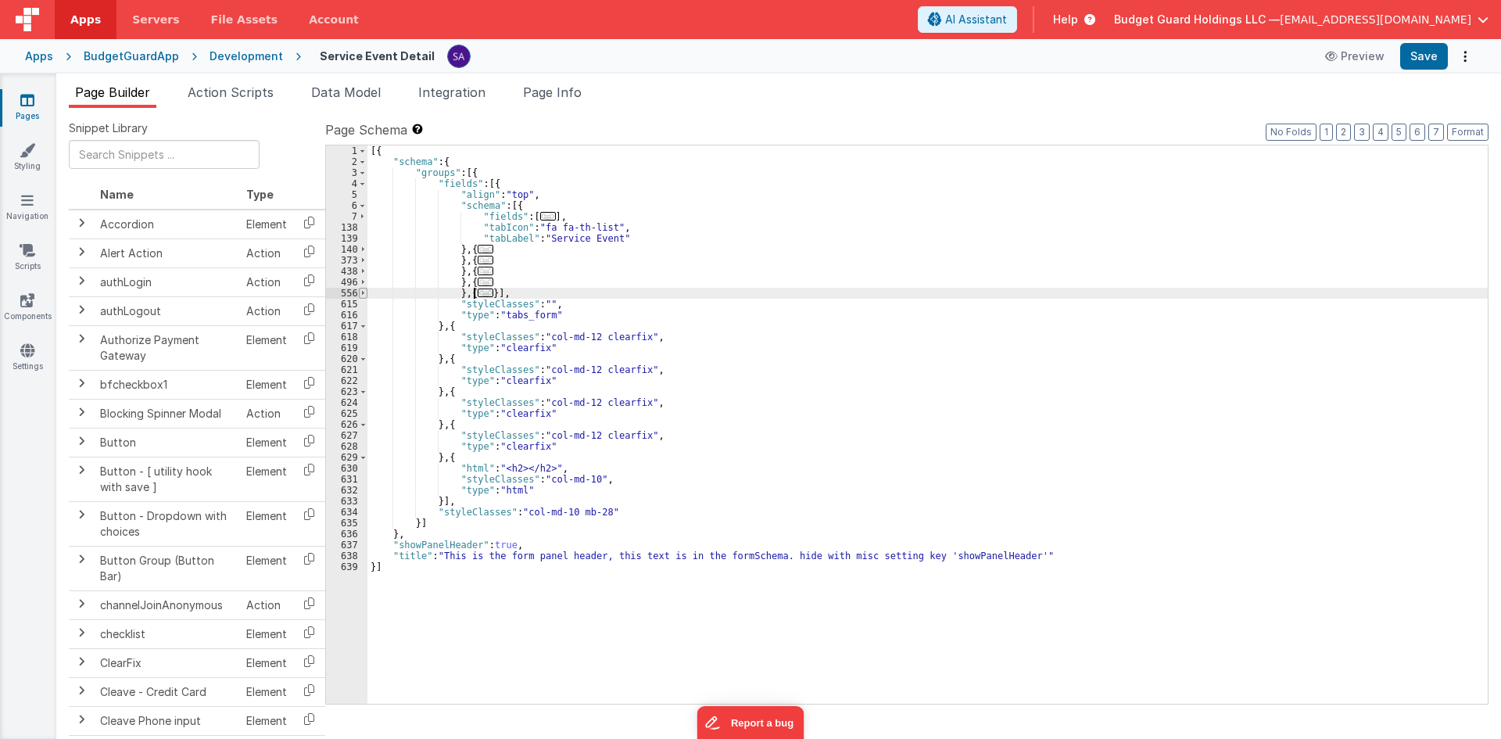
click at [364, 292] on span at bounding box center [363, 293] width 9 height 11
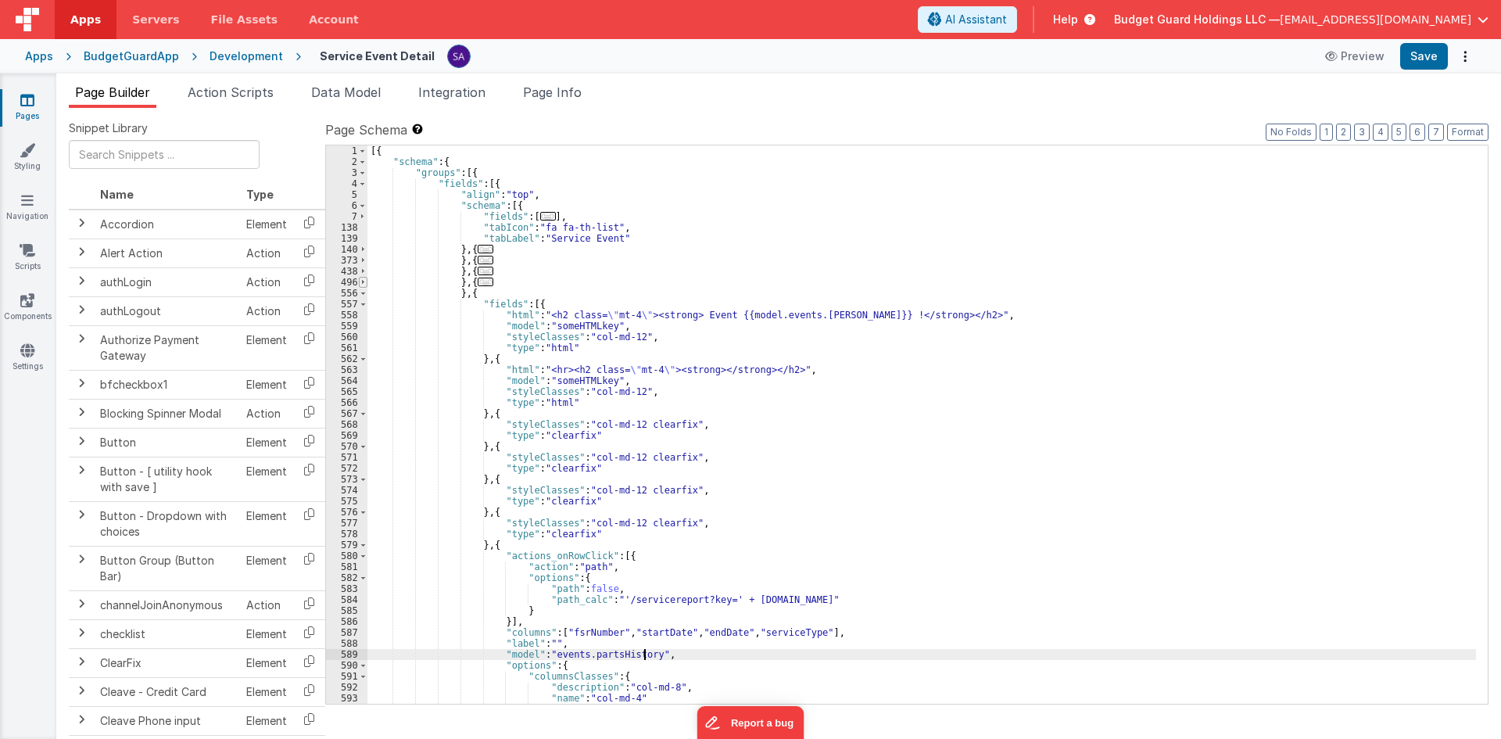
click at [360, 281] on span at bounding box center [363, 282] width 9 height 11
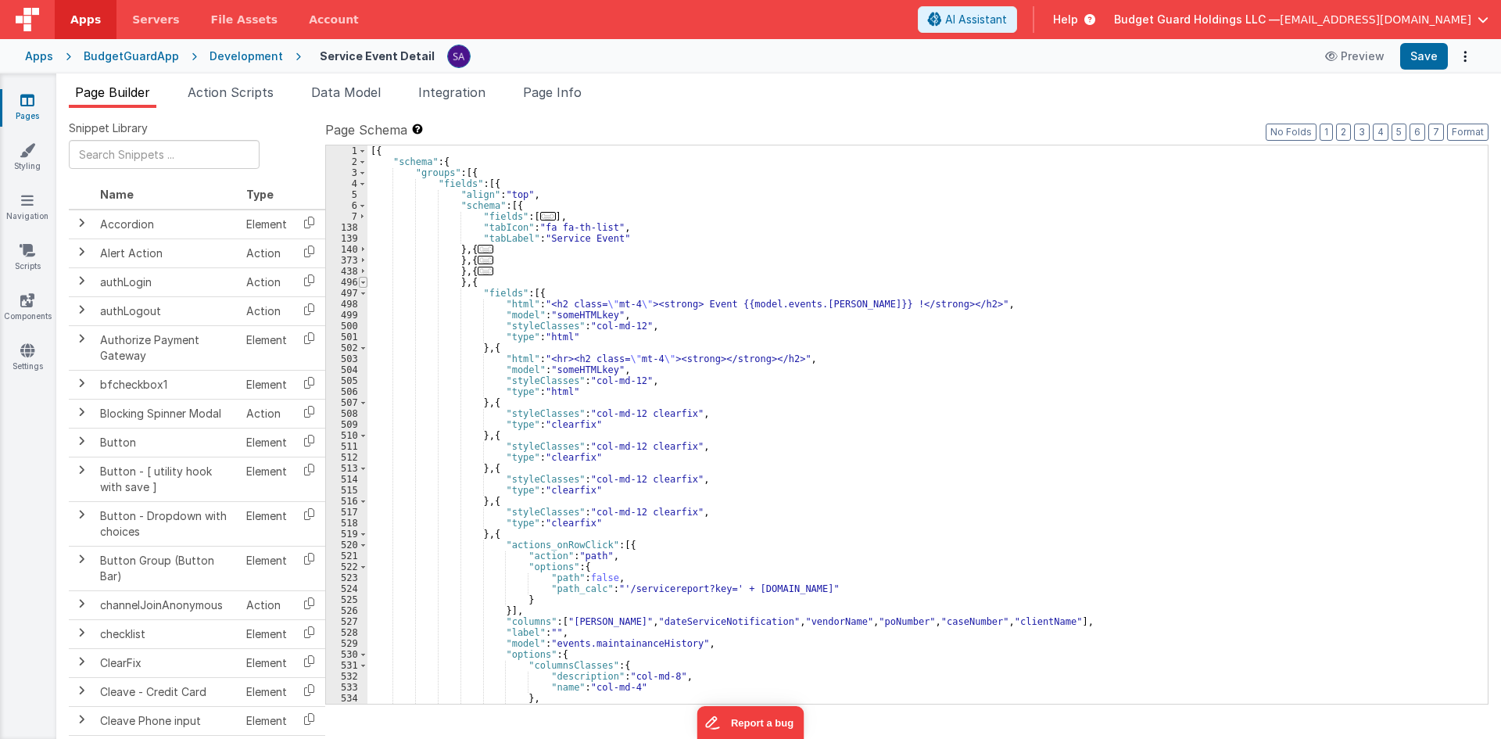
click at [360, 282] on span at bounding box center [363, 282] width 9 height 11
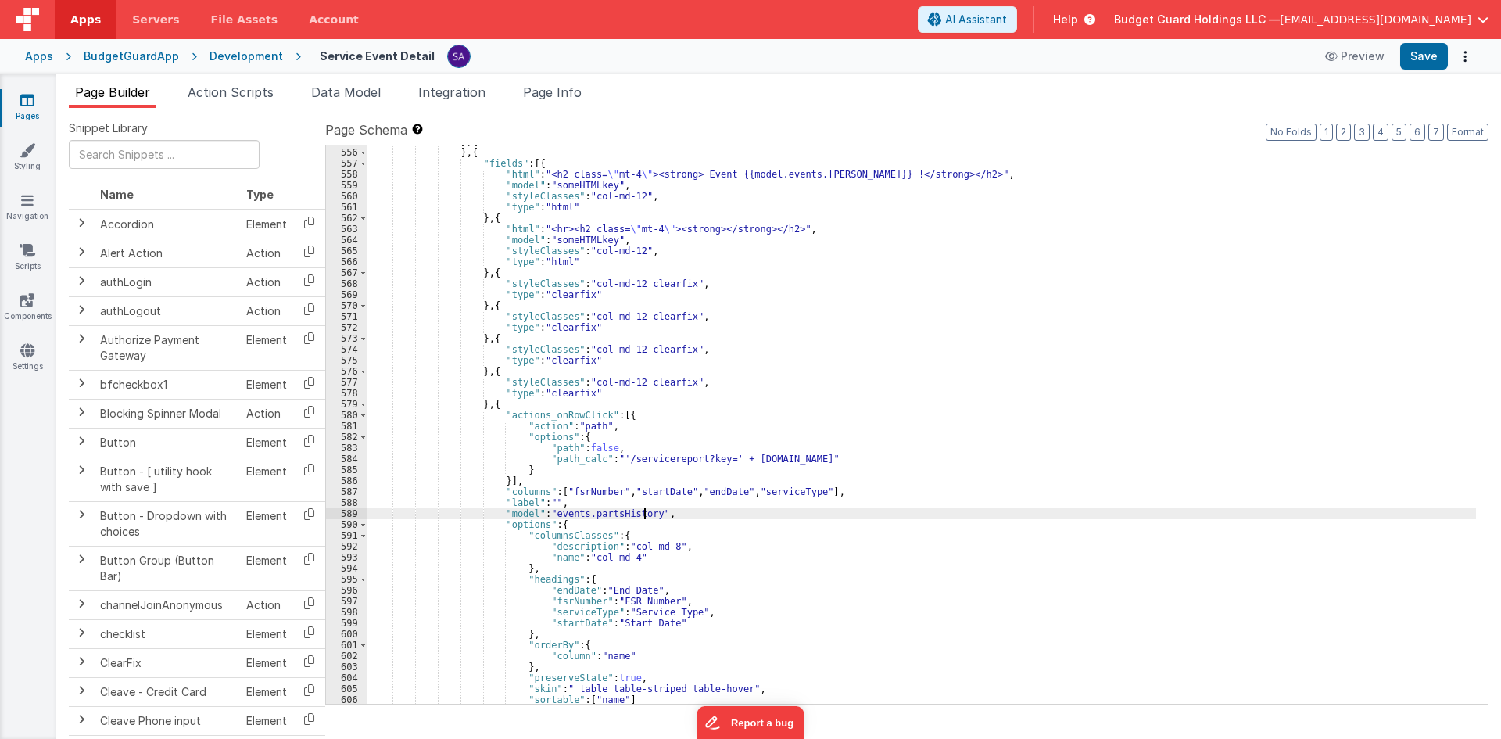
scroll to position [188, 0]
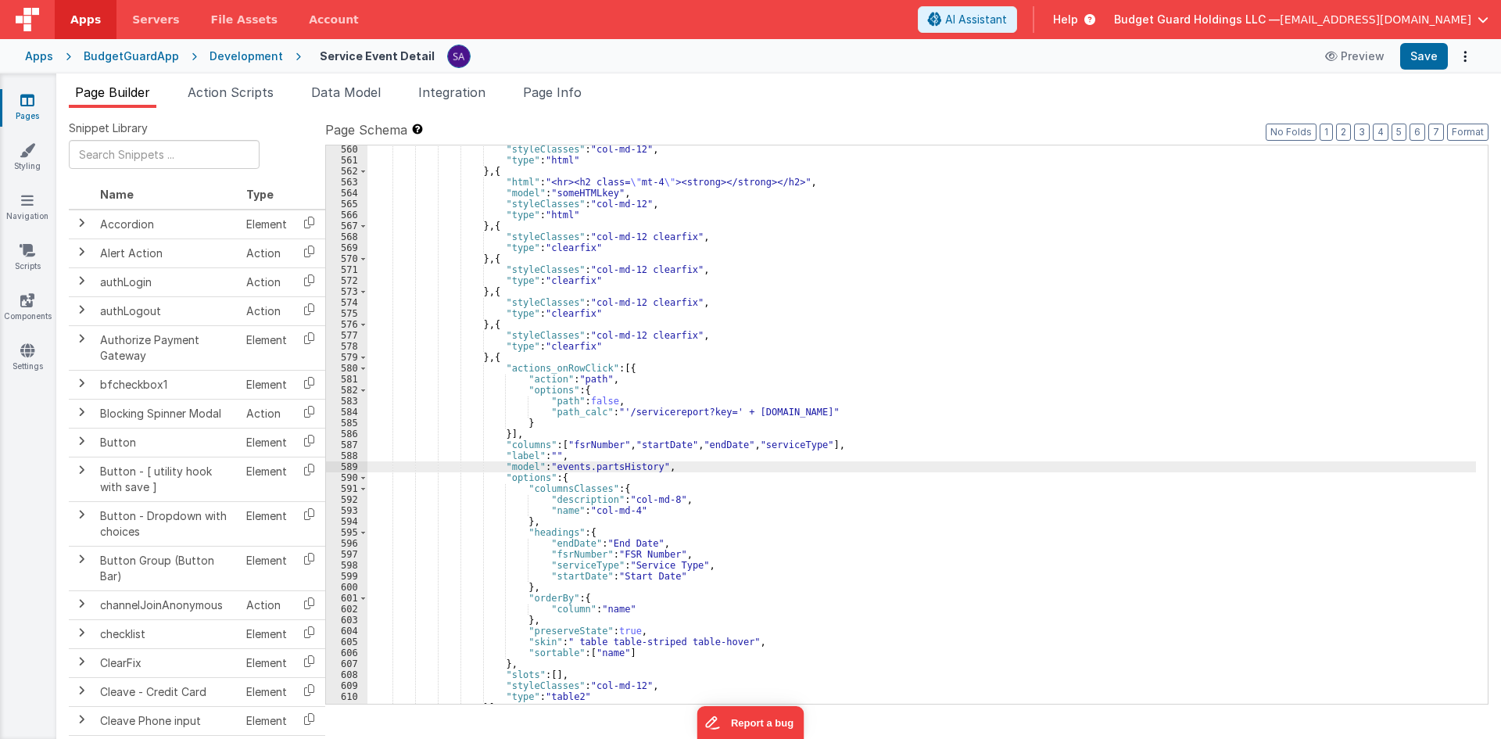
click at [583, 447] on div ""styleClasses" : "col-md-12" , "type" : "html" } , { "html" : "<hr><h2 class= \…" at bounding box center [922, 434] width 1109 height 580
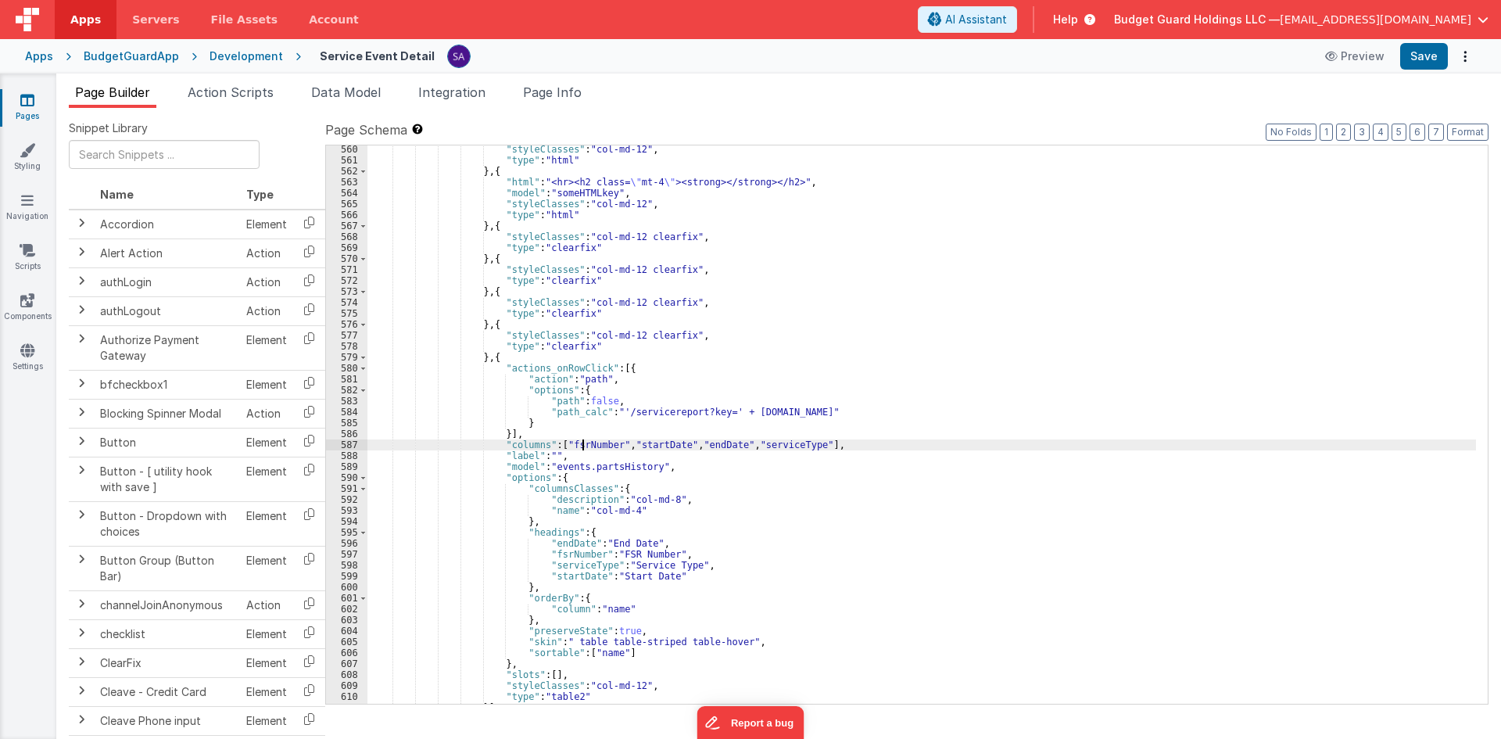
click at [583, 447] on div ""styleClasses" : "col-md-12" , "type" : "html" } , { "html" : "<hr><h2 class= \…" at bounding box center [922, 434] width 1109 height 580
click at [615, 442] on div ""styleClasses" : "col-md-12" , "type" : "html" } , { "html" : "<hr><h2 class= \…" at bounding box center [922, 434] width 1109 height 580
click at [698, 441] on div ""styleClasses" : "col-md-12" , "type" : "html" } , { "html" : "<hr><h2 class= \…" at bounding box center [922, 434] width 1109 height 580
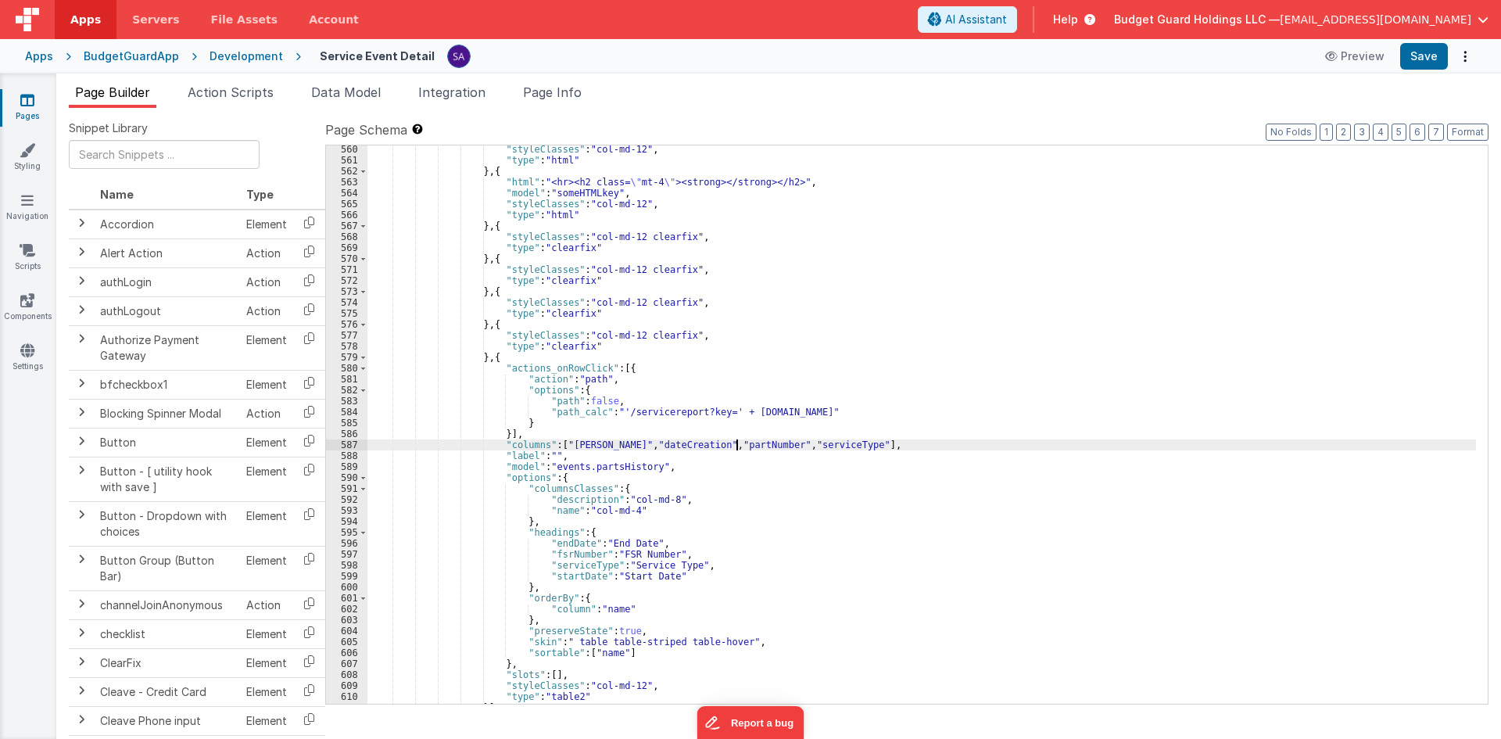
click at [773, 442] on div ""styleClasses" : "col-md-12" , "type" : "html" } , { "html" : "<hr><h2 class= \…" at bounding box center [922, 434] width 1109 height 580
click at [786, 446] on div ""styleClasses" : "col-md-12" , "type" : "html" } , { "html" : "<hr><h2 class= \…" at bounding box center [922, 434] width 1109 height 580
drag, startPoint x: 840, startPoint y: 443, endPoint x: 557, endPoint y: 439, distance: 283.1
click at [557, 439] on div ""styleClasses" : "col-md-12" , "type" : "html" } , { "html" : "<hr><h2 class= \…" at bounding box center [922, 434] width 1109 height 580
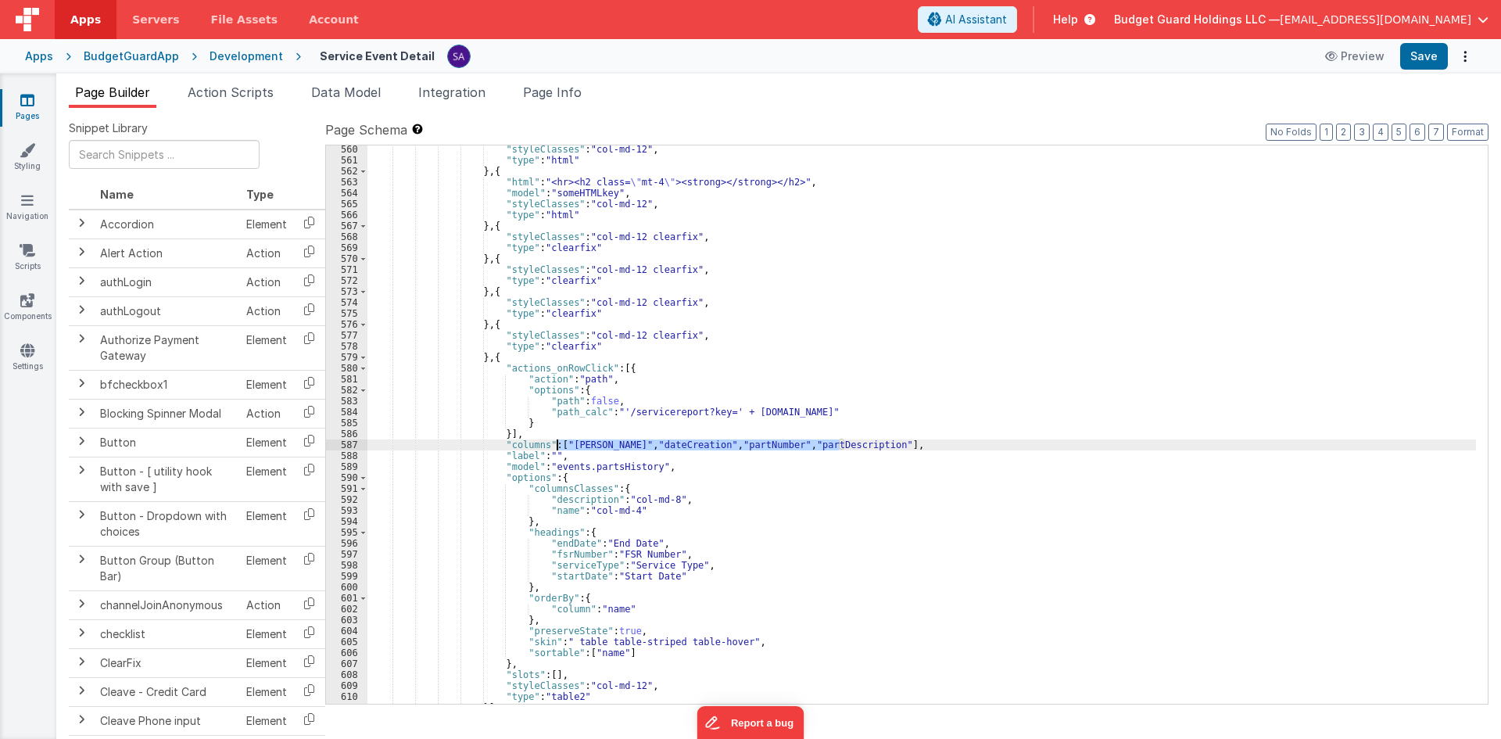
click at [840, 443] on div ""styleClasses" : "col-md-12" , "type" : "html" } , { "html" : "<hr><h2 class= \…" at bounding box center [922, 424] width 1109 height 558
click at [862, 446] on div ""styleClasses" : "col-md-12" , "type" : "html" } , { "html" : "<hr><h2 class= \…" at bounding box center [922, 434] width 1109 height 580
click at [861, 443] on div ""styleClasses" : "col-md-12" , "type" : "html" } , { "html" : "<hr><h2 class= \…" at bounding box center [922, 424] width 1109 height 558
click at [861, 443] on div ""styleClasses" : "col-md-12" , "type" : "html" } , { "html" : "<hr><h2 class= \…" at bounding box center [922, 434] width 1109 height 580
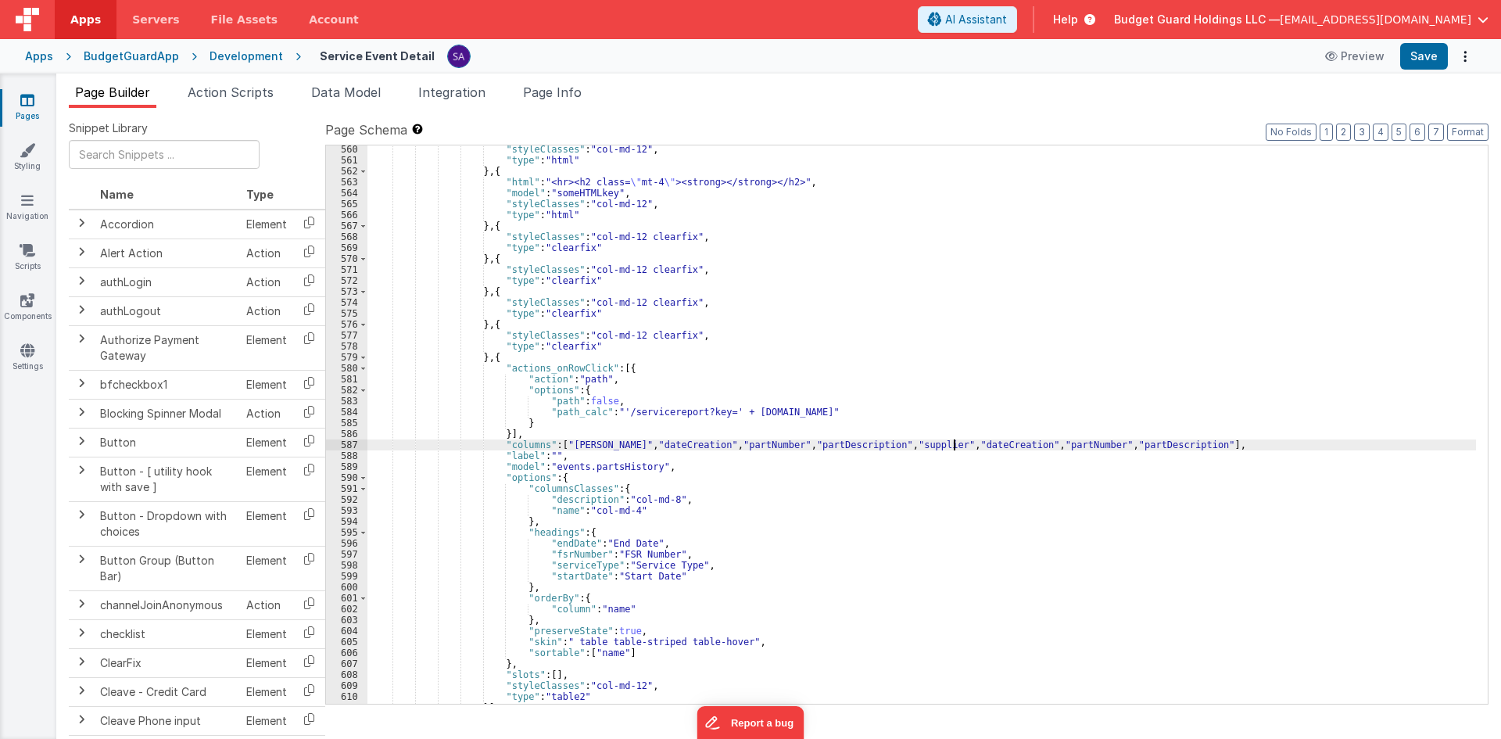
click at [952, 446] on div ""styleClasses" : "col-md-12" , "type" : "html" } , { "html" : "<hr><h2 class= \…" at bounding box center [922, 434] width 1109 height 580
click at [1018, 445] on div ""styleClasses" : "col-md-12" , "type" : "html" } , { "html" : "<hr><h2 class= \…" at bounding box center [922, 434] width 1109 height 580
click at [1062, 443] on div ""styleClasses" : "col-md-12" , "type" : "html" } , { "html" : "<hr><h2 class= \…" at bounding box center [922, 434] width 1109 height 580
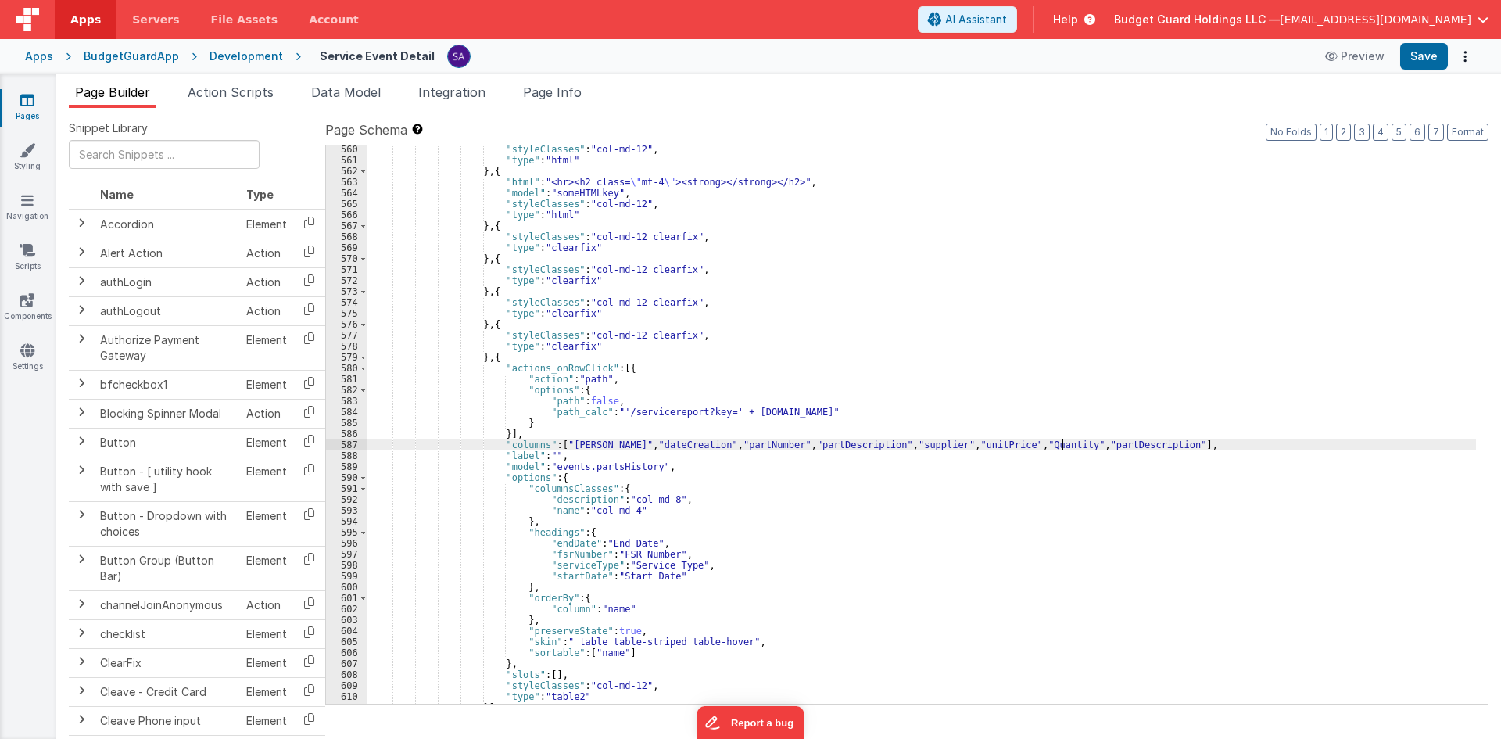
click at [1062, 443] on div ""styleClasses" : "col-md-12" , "type" : "html" } , { "html" : "<hr><h2 class= \…" at bounding box center [922, 434] width 1109 height 580
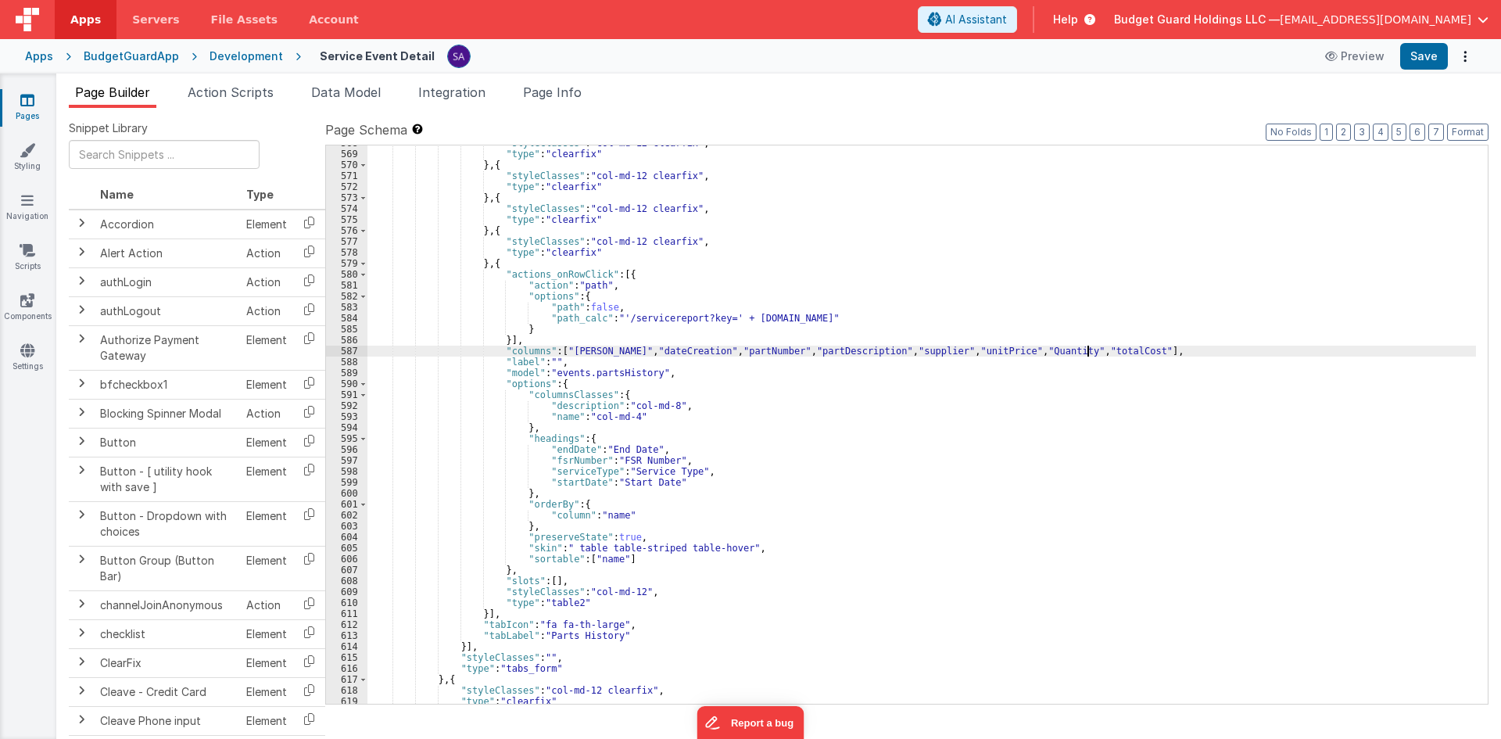
scroll to position [328, 0]
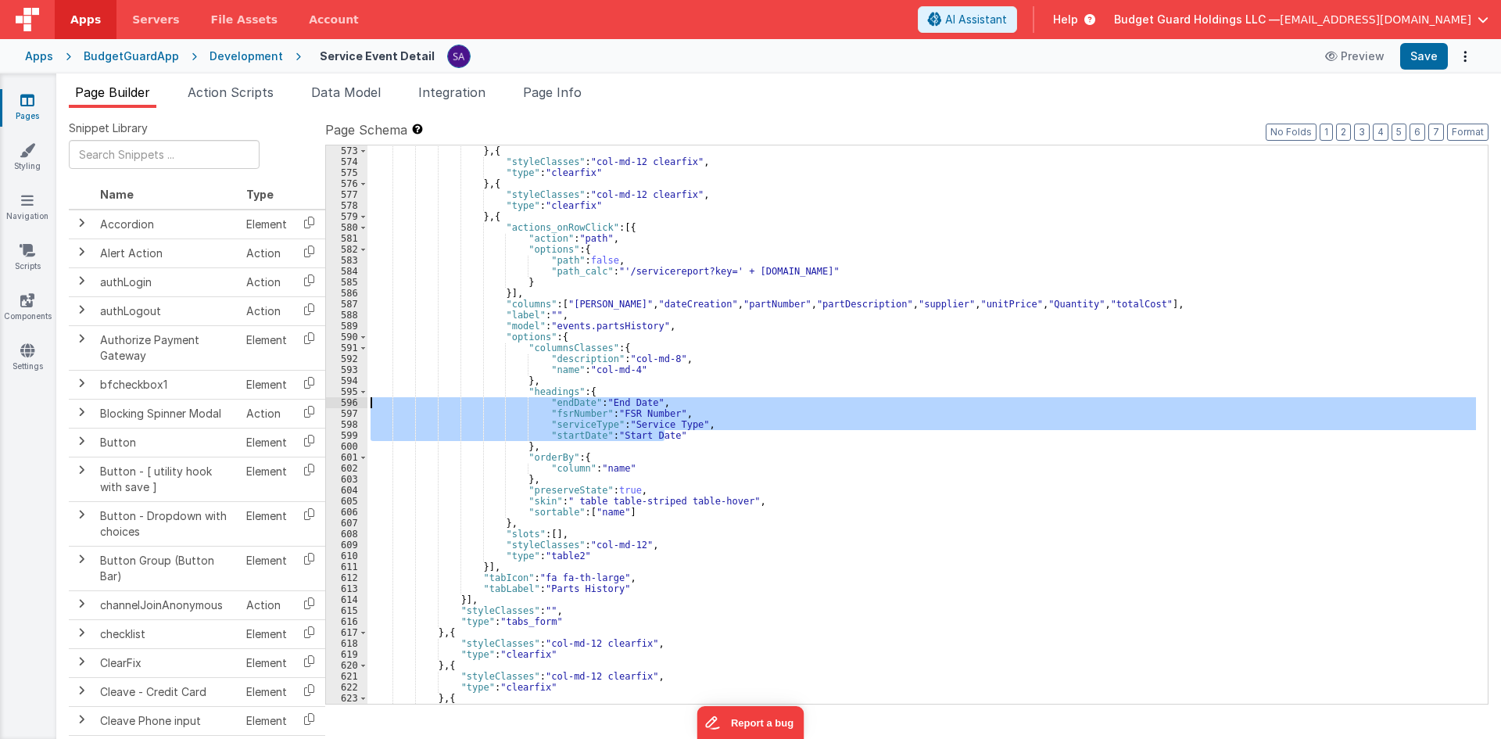
drag, startPoint x: 682, startPoint y: 436, endPoint x: 359, endPoint y: 399, distance: 325.1
click at [359, 399] on div "573 574 575 576 577 578 579 580 581 582 583 584 585 586 587 588 589 590 591 592…" at bounding box center [907, 425] width 1164 height 560
click at [710, 439] on div "} , { "styleClasses" : "col-md-12 clearfix" , "type" : "clearfix" } , { "styleC…" at bounding box center [922, 424] width 1109 height 558
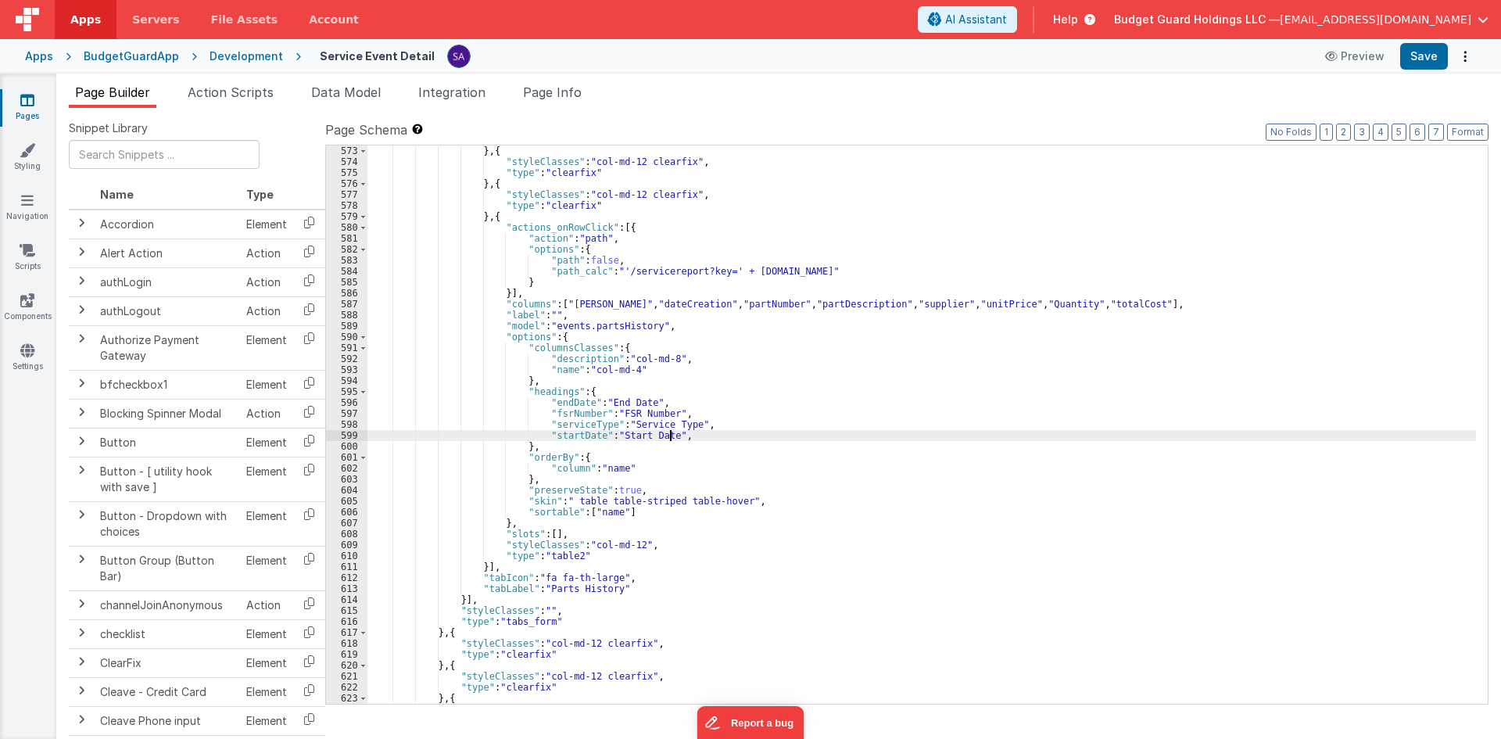
paste textarea
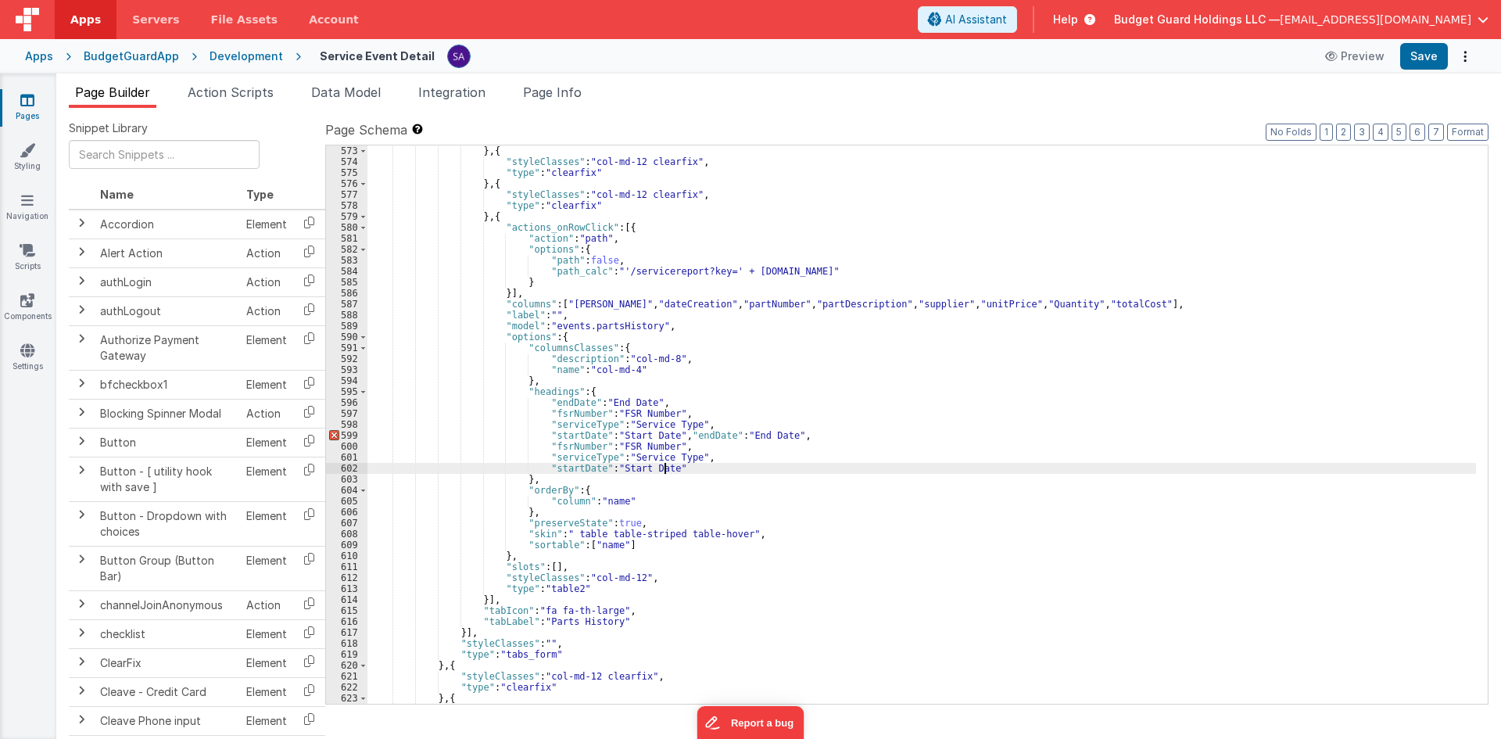
click at [826, 434] on div "} , { "styleClasses" : "col-md-12 clearfix" , "type" : "clearfix" } , { "styleC…" at bounding box center [922, 435] width 1109 height 580
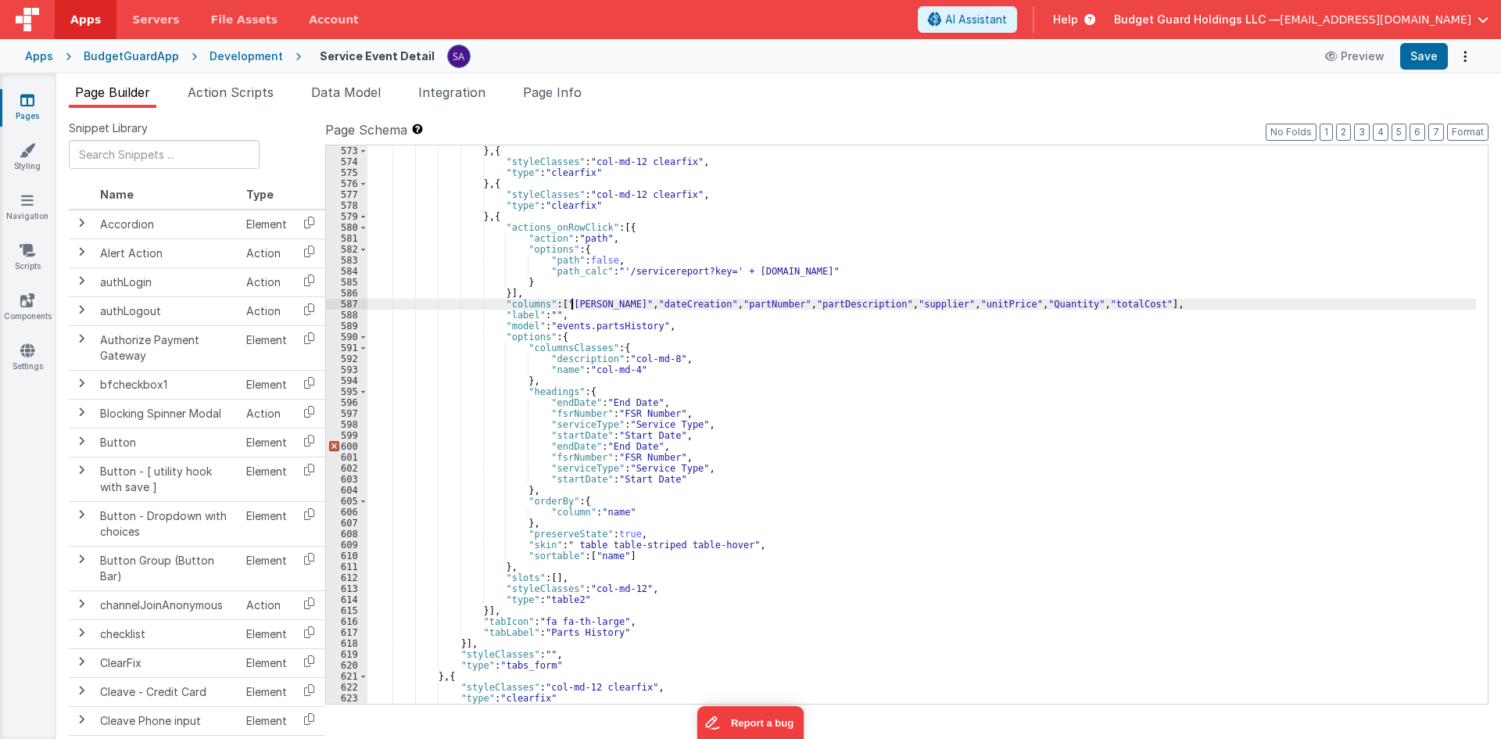
click at [572, 299] on div "} , { "styleClasses" : "col-md-12 clearfix" , "type" : "clearfix" } , { "styleC…" at bounding box center [922, 435] width 1109 height 580
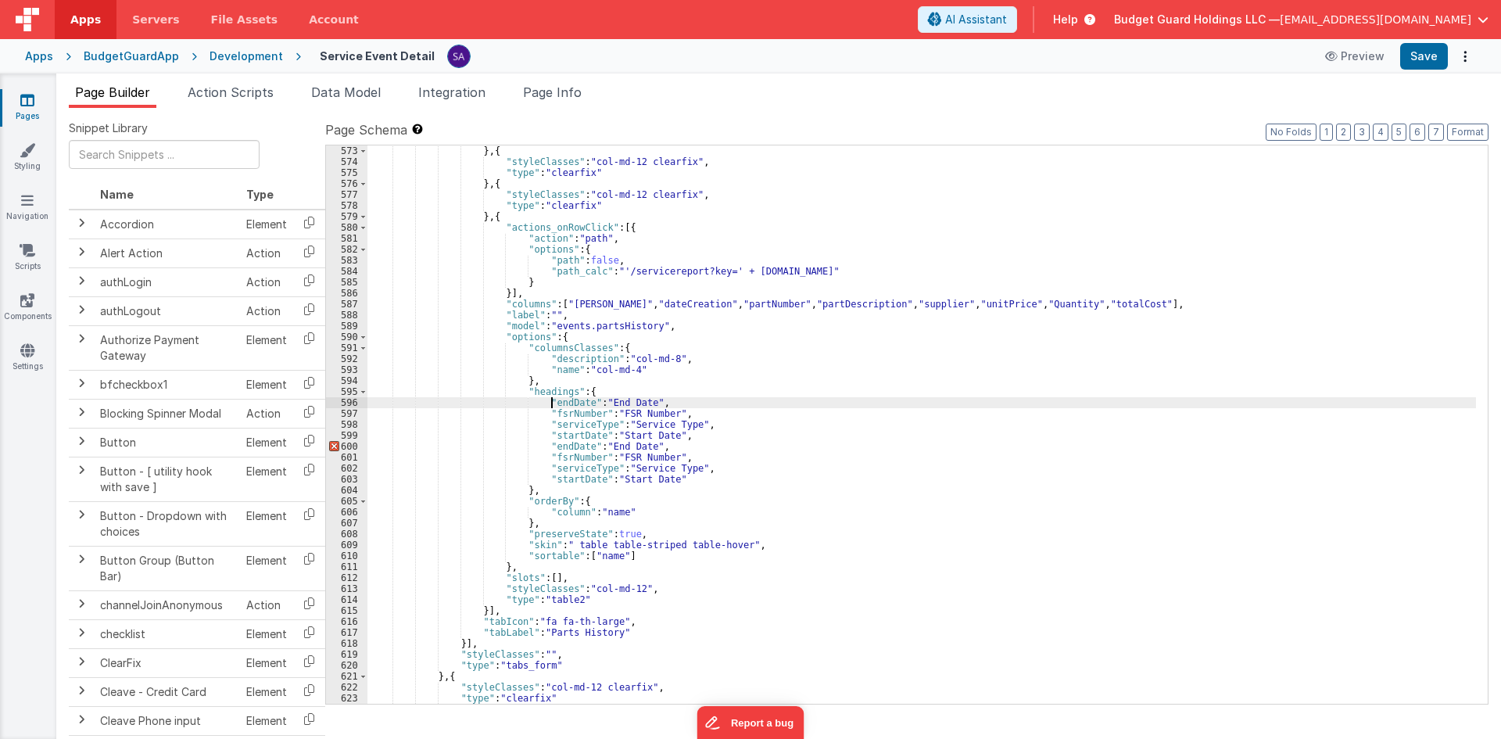
click at [549, 398] on div "} , { "styleClasses" : "col-md-12 clearfix" , "type" : "clearfix" } , { "styleC…" at bounding box center [922, 435] width 1109 height 580
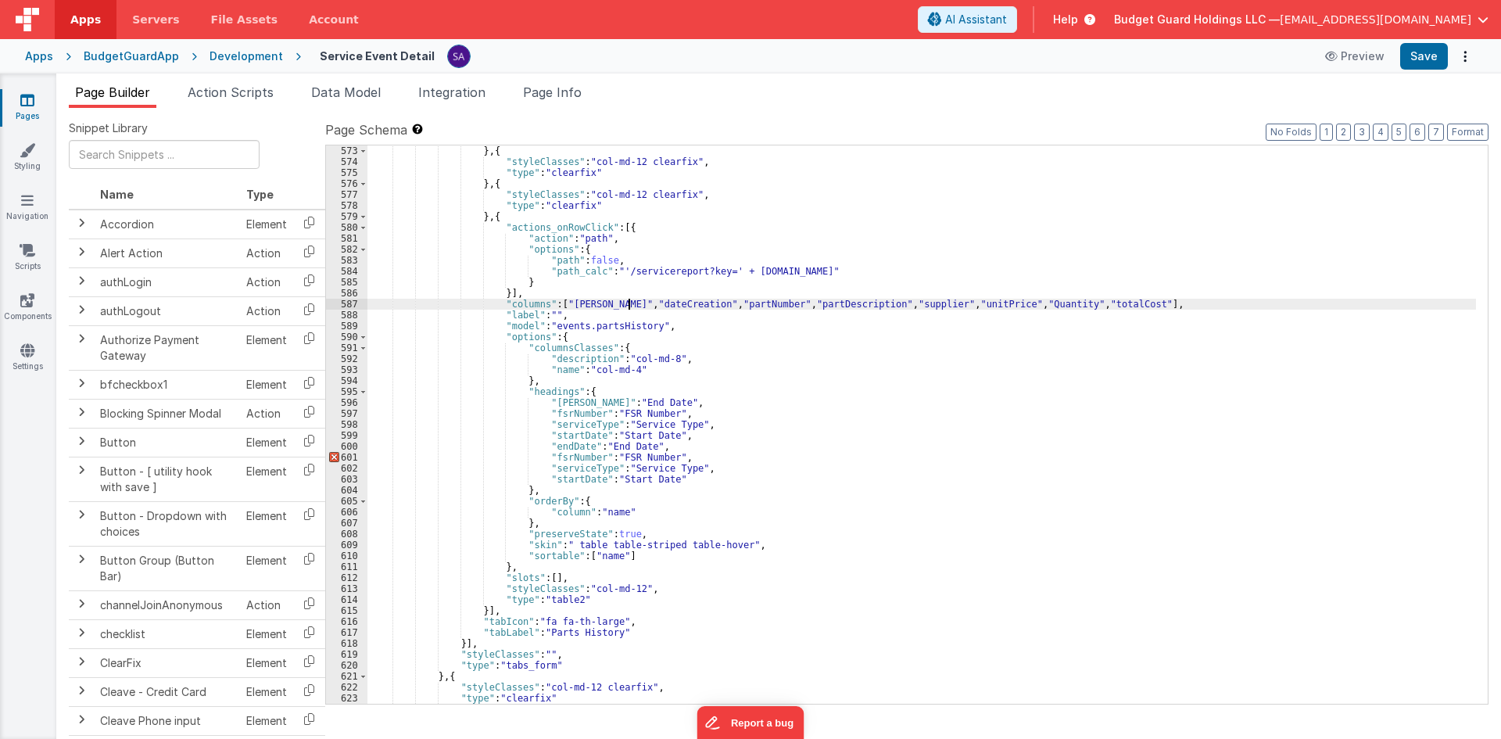
click at [627, 302] on div "} , { "styleClasses" : "col-md-12 clearfix" , "type" : "clearfix" } , { "styleC…" at bounding box center [922, 435] width 1109 height 580
click at [561, 415] on div "} , { "styleClasses" : "col-md-12 clearfix" , "type" : "clearfix" } , { "styleC…" at bounding box center [922, 435] width 1109 height 580
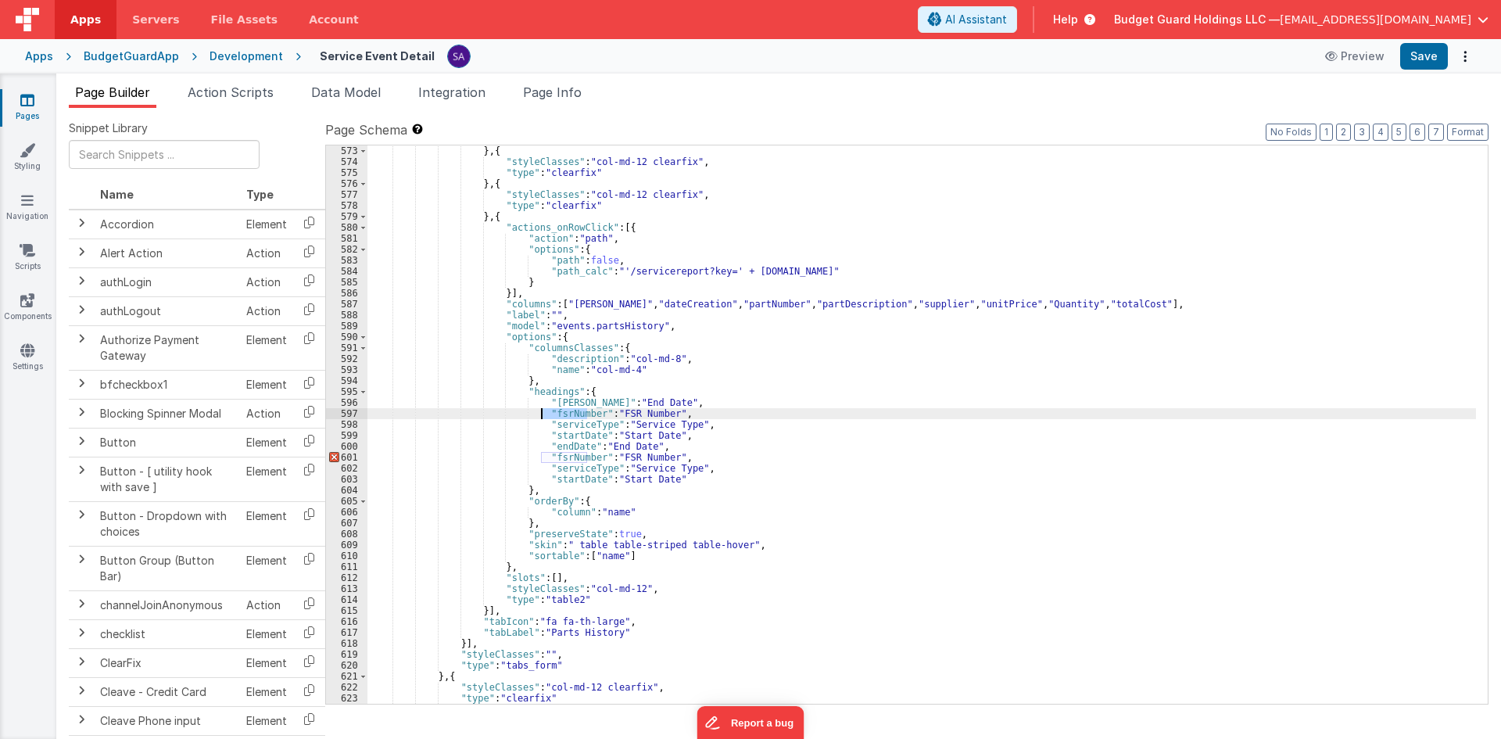
click at [561, 415] on div "} , { "styleClasses" : "col-md-12 clearfix" , "type" : "clearfix" } , { "styleC…" at bounding box center [922, 435] width 1109 height 580
click at [691, 307] on div "} , { "styleClasses" : "col-md-12 clearfix" , "type" : "clearfix" } , { "styleC…" at bounding box center [922, 435] width 1109 height 580
click at [568, 425] on div "} , { "styleClasses" : "col-md-12 clearfix" , "type" : "clearfix" } , { "styleC…" at bounding box center [922, 435] width 1109 height 580
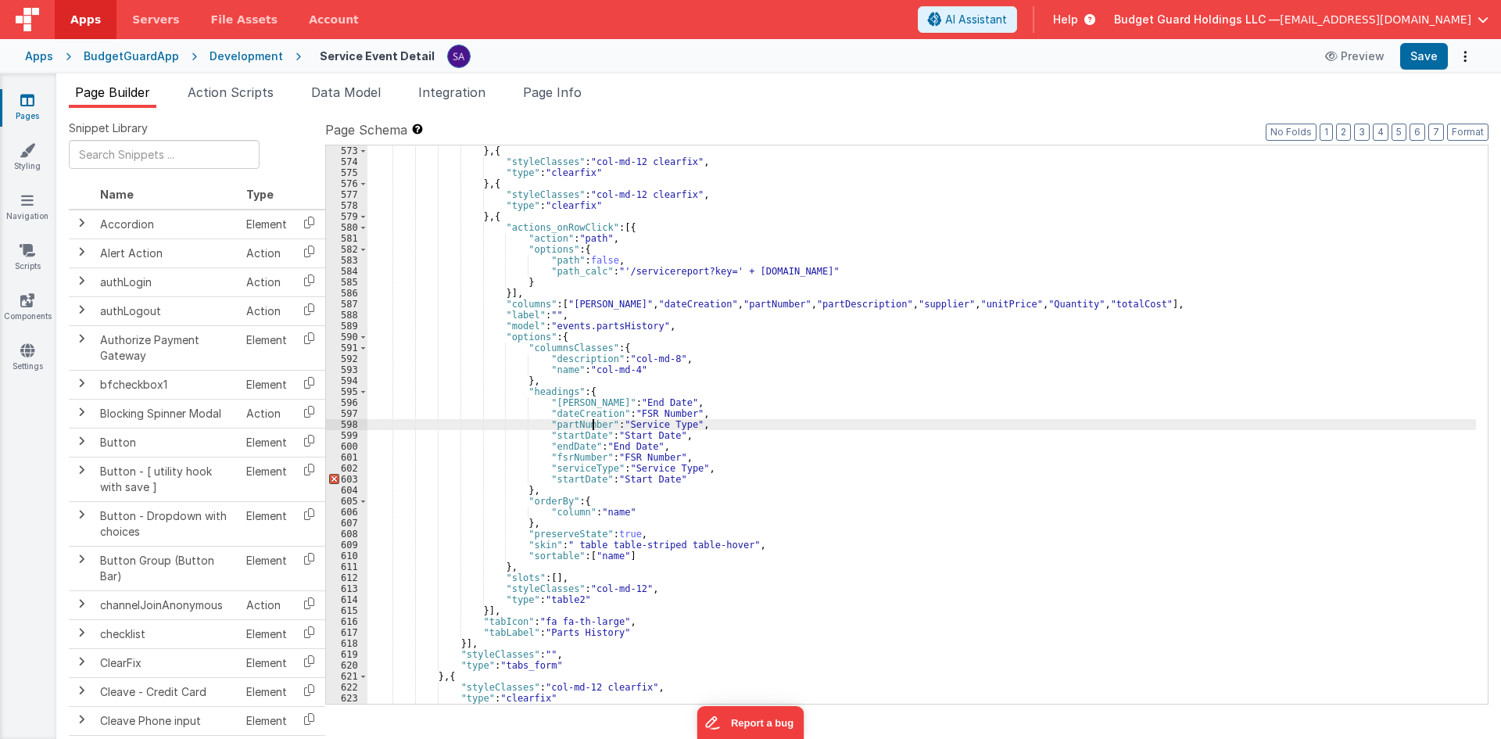
click at [771, 302] on div "} , { "styleClasses" : "col-md-12 clearfix" , "type" : "clearfix" } , { "styleC…" at bounding box center [922, 435] width 1109 height 580
click at [771, 303] on div "} , { "styleClasses" : "col-md-12 clearfix" , "type" : "clearfix" } , { "styleC…" at bounding box center [922, 435] width 1109 height 580
click at [563, 434] on div "} , { "styleClasses" : "col-md-12 clearfix" , "type" : "clearfix" } , { "styleC…" at bounding box center [922, 435] width 1109 height 580
click at [855, 303] on div "} , { "styleClasses" : "col-md-12 clearfix" , "type" : "clearfix" } , { "styleC…" at bounding box center [922, 435] width 1109 height 580
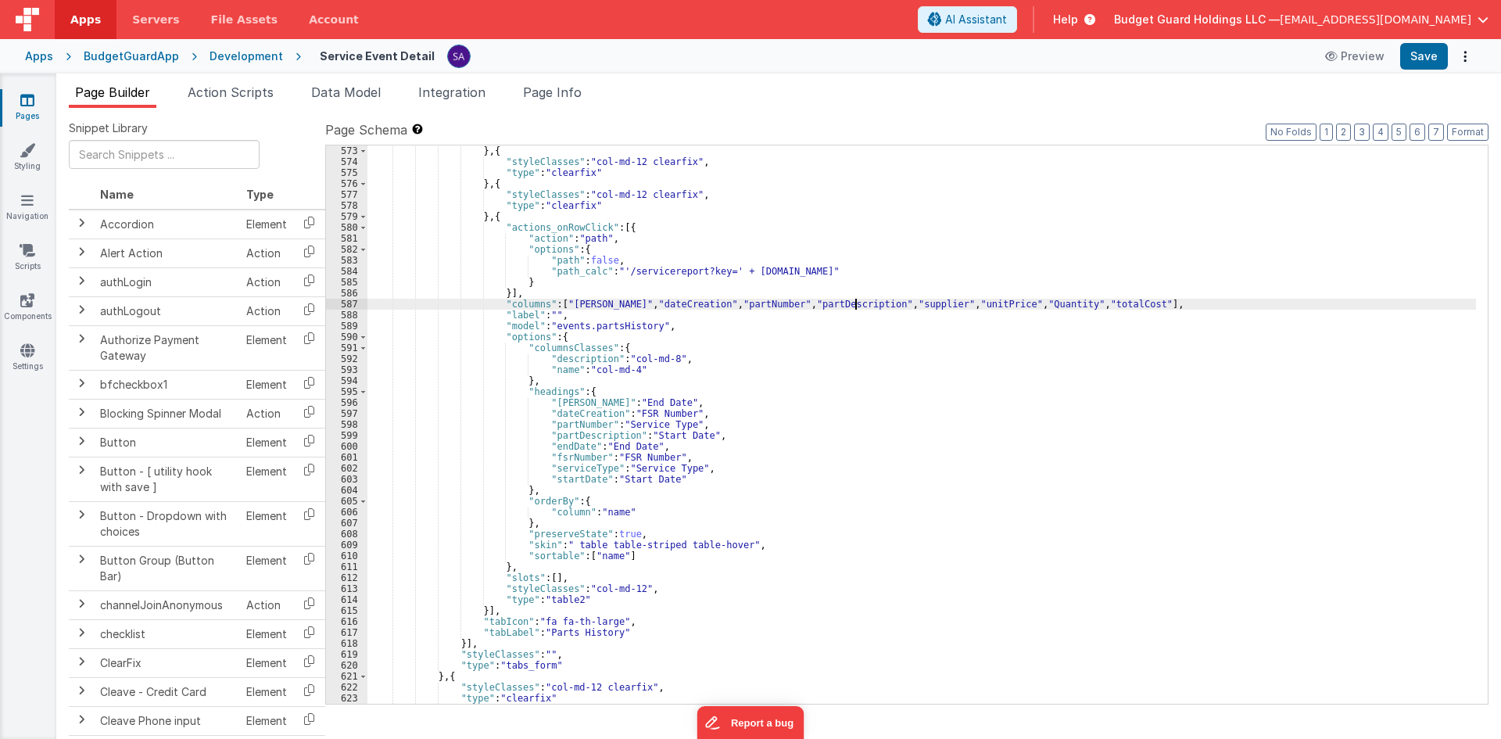
click at [855, 303] on div "} , { "styleClasses" : "col-md-12 clearfix" , "type" : "clearfix" } , { "styleC…" at bounding box center [922, 435] width 1109 height 580
click at [560, 443] on div "} , { "styleClasses" : "col-md-12 clearfix" , "type" : "clearfix" } , { "styleC…" at bounding box center [922, 435] width 1109 height 580
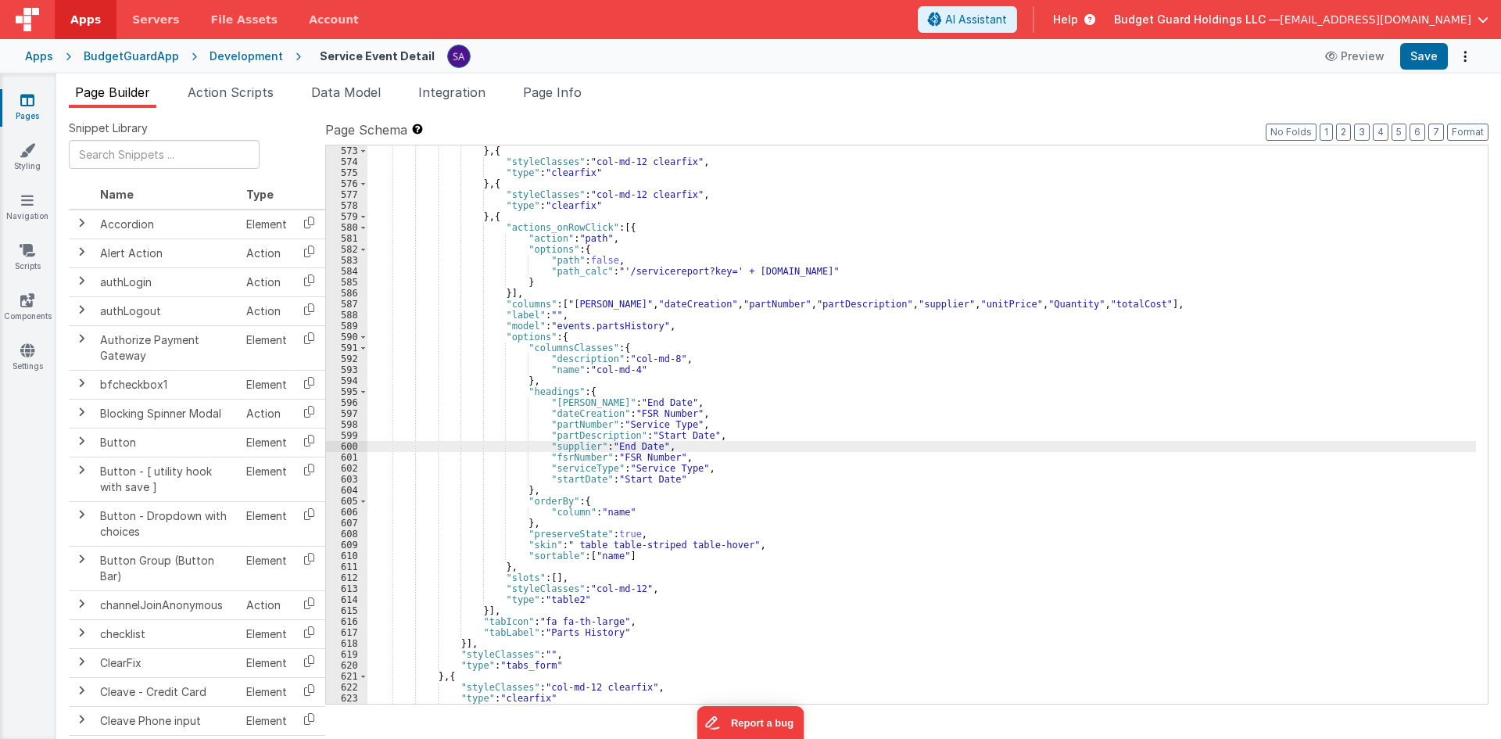
click at [927, 304] on div "} , { "styleClasses" : "col-md-12 clearfix" , "type" : "clearfix" } , { "styleC…" at bounding box center [922, 435] width 1109 height 580
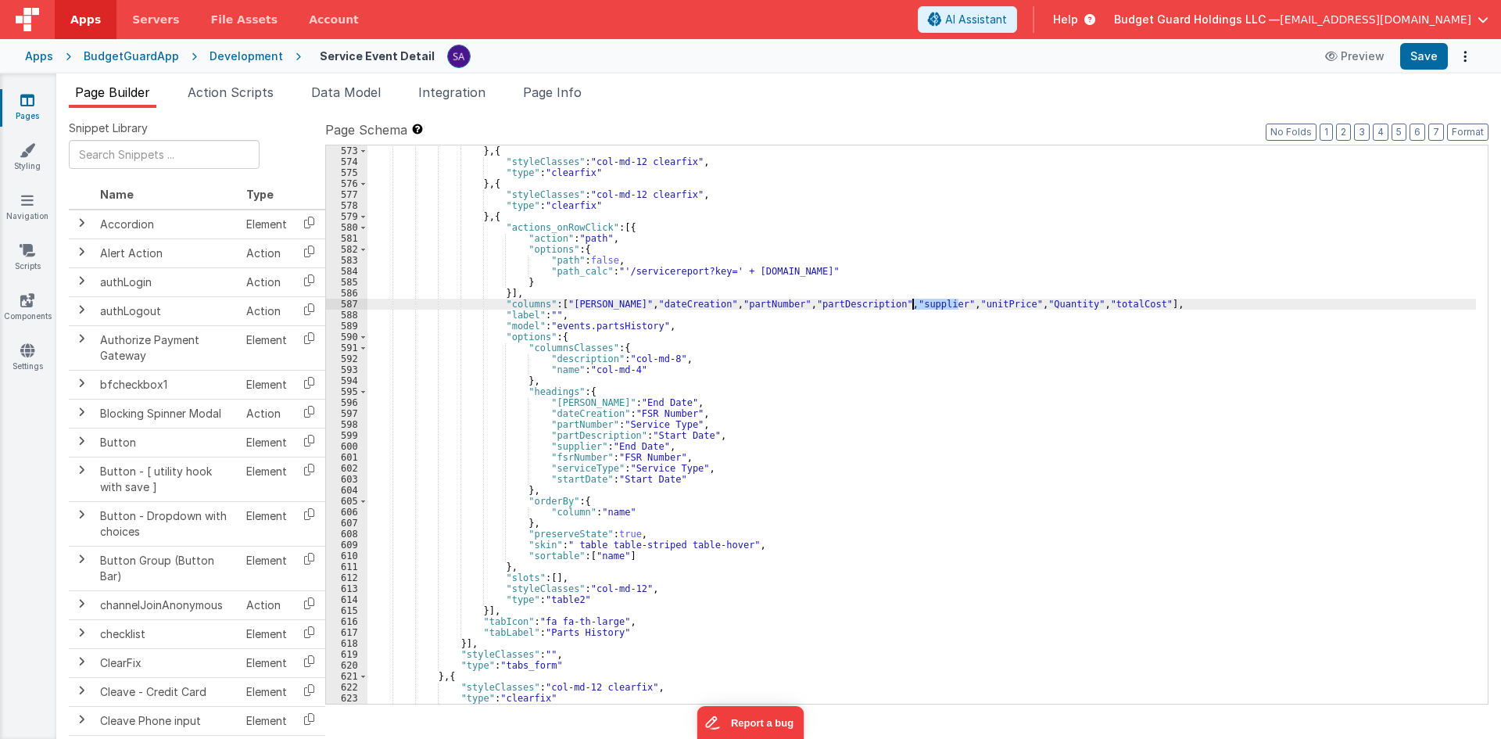
click at [927, 304] on div "} , { "styleClasses" : "col-md-12 clearfix" , "type" : "clearfix" } , { "styleC…" at bounding box center [922, 435] width 1109 height 580
click at [566, 461] on div "} , { "styleClasses" : "col-md-12 clearfix" , "type" : "clearfix" } , { "styleC…" at bounding box center [922, 435] width 1109 height 580
click at [988, 303] on div "} , { "styleClasses" : "col-md-12 clearfix" , "type" : "clearfix" } , { "styleC…" at bounding box center [922, 435] width 1109 height 580
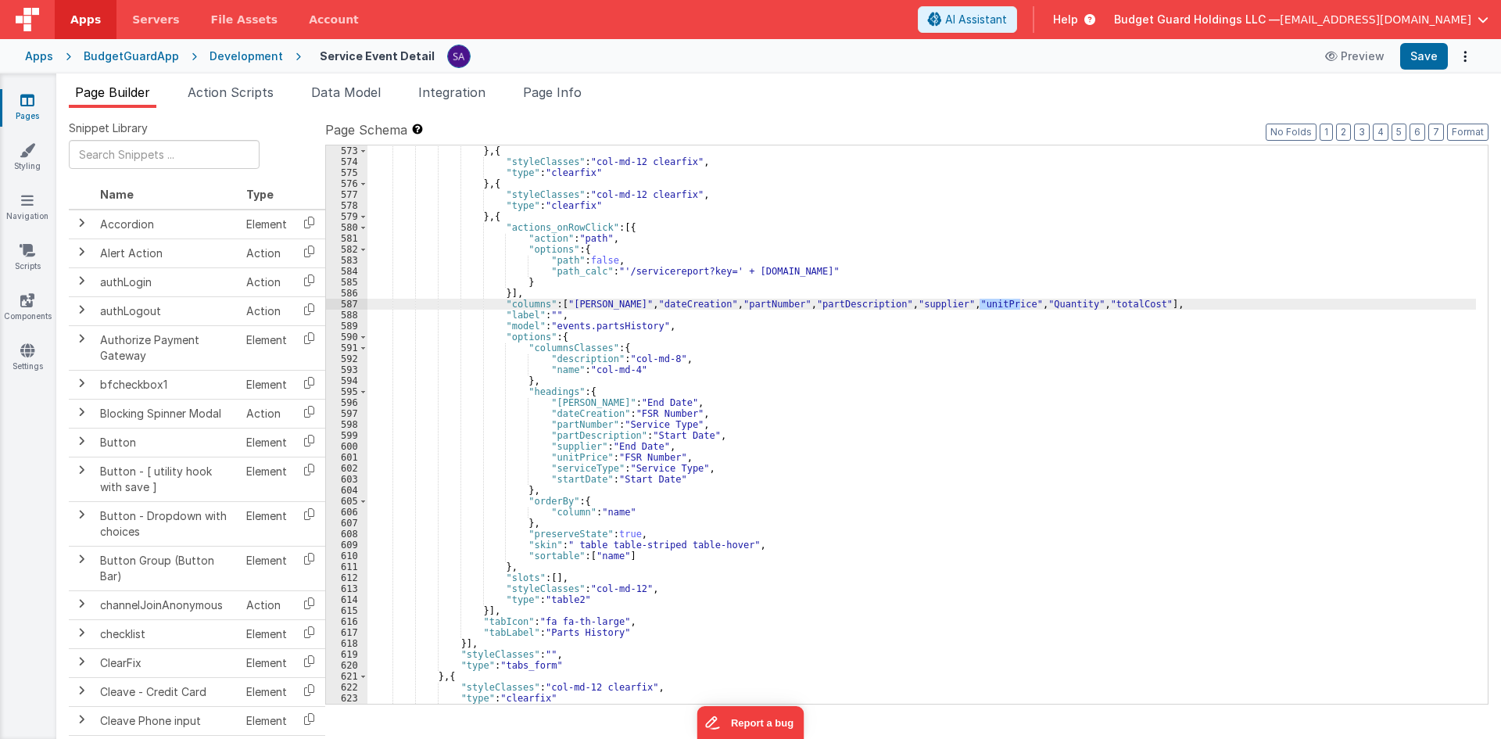
click at [561, 468] on div "} , { "styleClasses" : "col-md-12 clearfix" , "type" : "clearfix" } , { "styleC…" at bounding box center [922, 435] width 1109 height 580
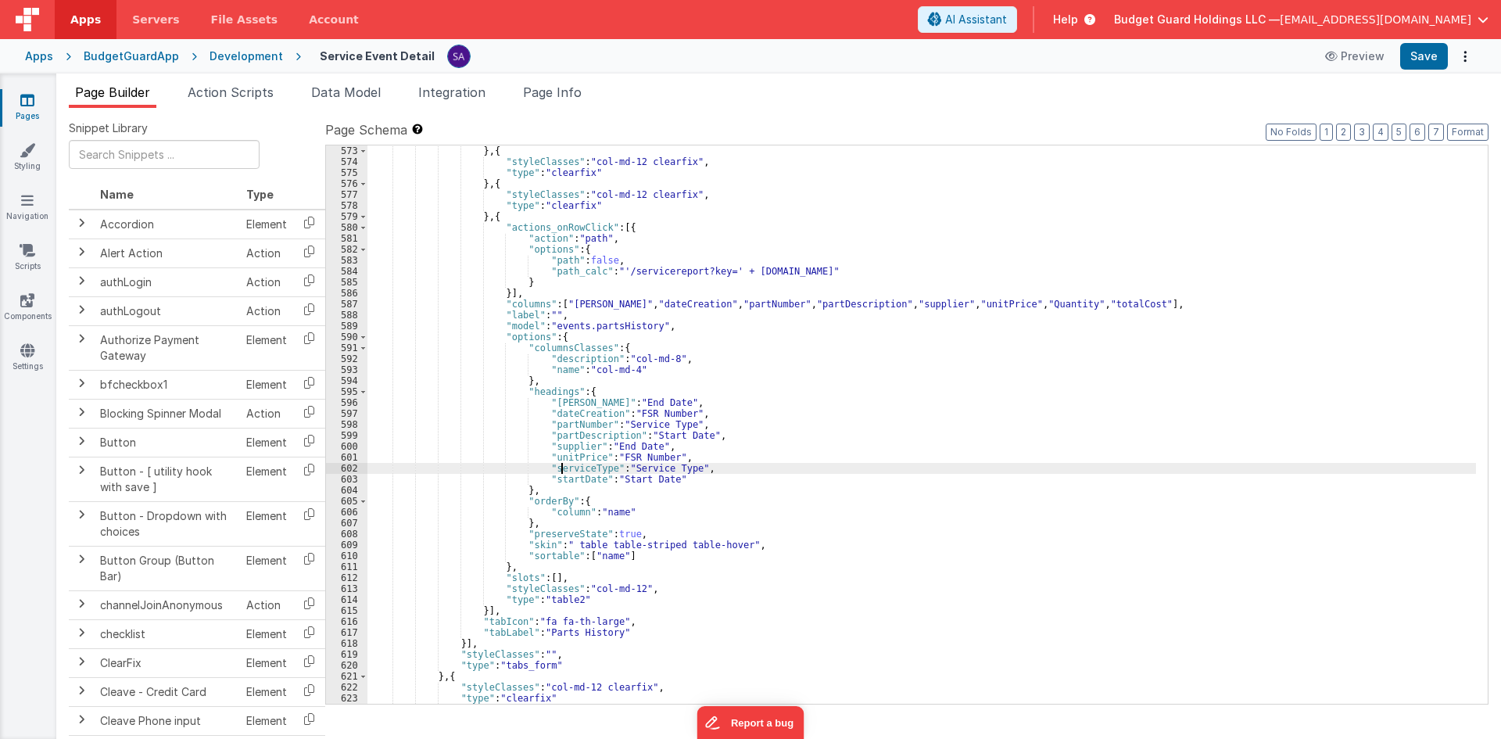
click at [561, 468] on div "} , { "styleClasses" : "col-md-12 clearfix" , "type" : "clearfix" } , { "styleC…" at bounding box center [922, 435] width 1109 height 580
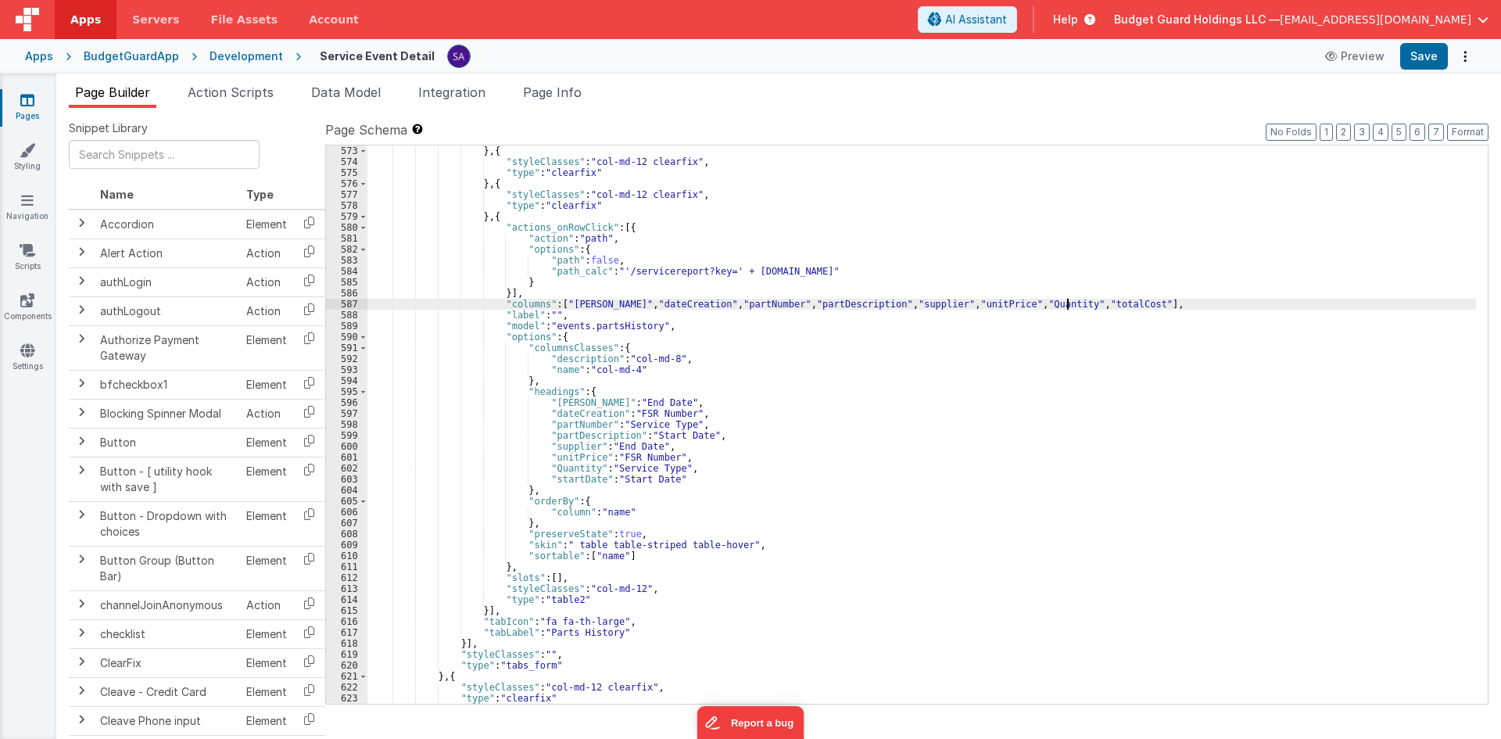
click at [1067, 308] on div "} , { "styleClasses" : "col-md-12 clearfix" , "type" : "clearfix" } , { "styleC…" at bounding box center [922, 435] width 1109 height 580
click at [561, 475] on div "} , { "styleClasses" : "col-md-12 clearfix" , "type" : "clearfix" } , { "styleC…" at bounding box center [922, 435] width 1109 height 580
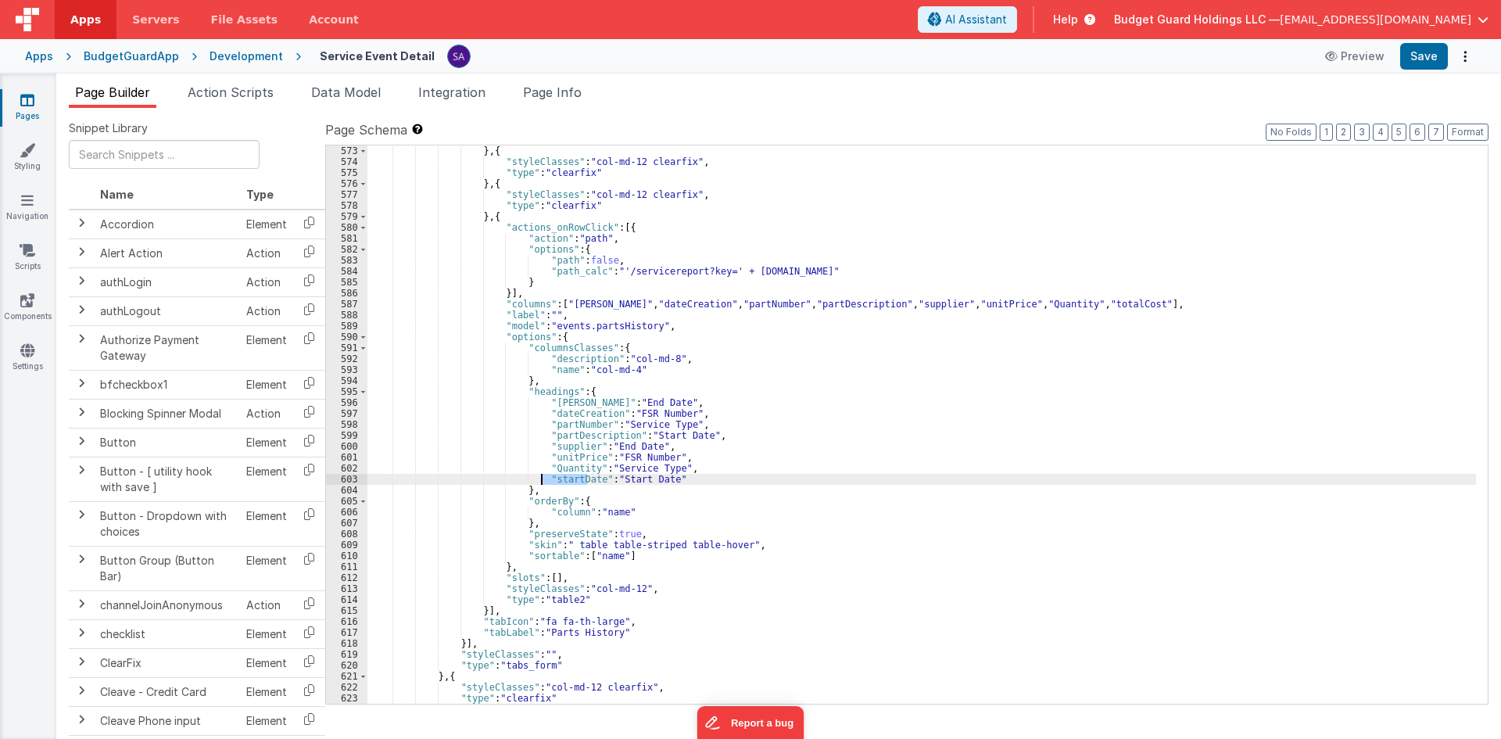
click at [561, 475] on div "} , { "styleClasses" : "col-md-12 clearfix" , "type" : "clearfix" } , { "styleC…" at bounding box center [922, 435] width 1109 height 580
paste textarea
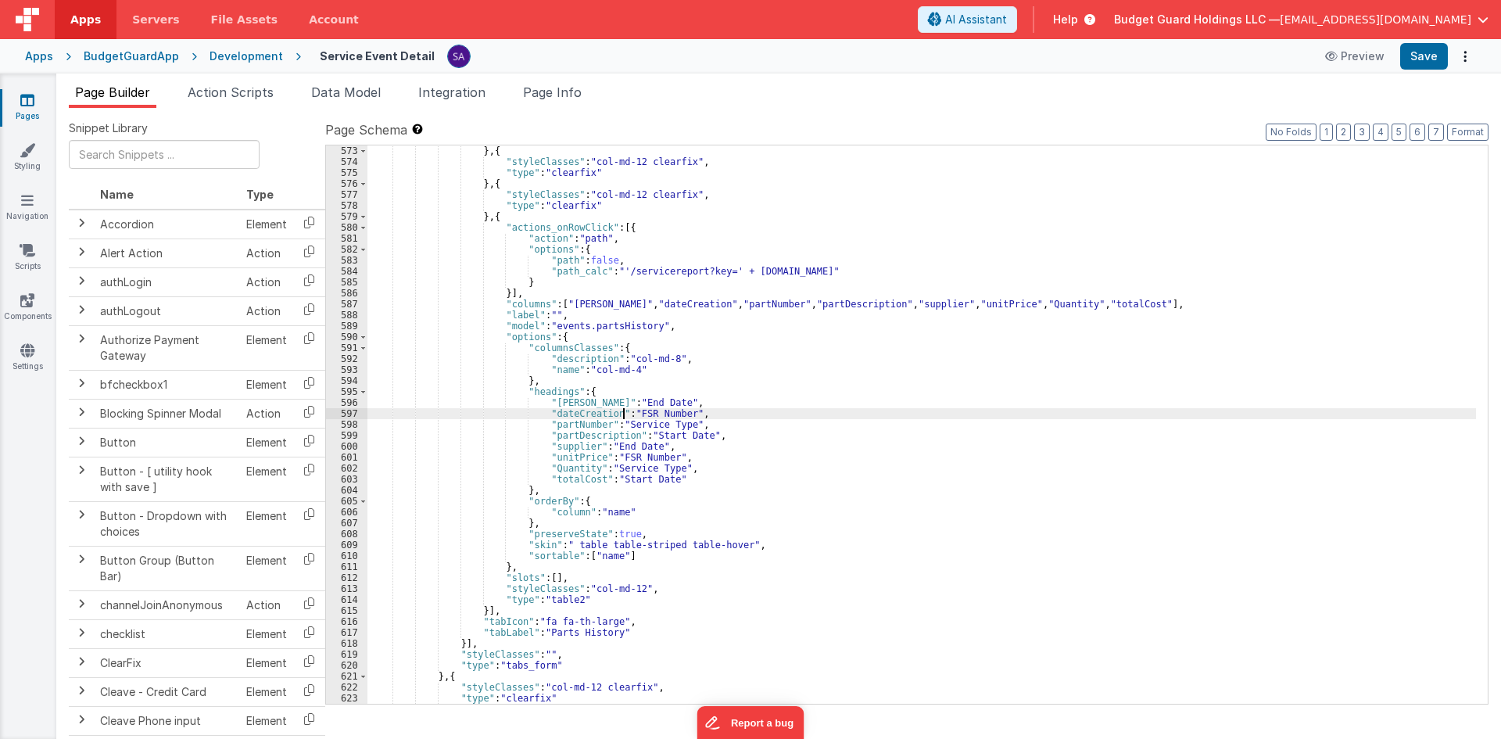
click at [625, 410] on div "} , { "styleClasses" : "col-md-12 clearfix" , "type" : "clearfix" } , { "styleC…" at bounding box center [922, 435] width 1109 height 580
drag, startPoint x: 625, startPoint y: 403, endPoint x: 584, endPoint y: 401, distance: 40.7
click at [584, 401] on div "} , { "styleClasses" : "col-md-12 clearfix" , "type" : "clearfix" } , { "styleC…" at bounding box center [922, 435] width 1109 height 580
drag, startPoint x: 674, startPoint y: 417, endPoint x: 626, endPoint y: 411, distance: 48.8
click at [626, 411] on div "} , { "styleClasses" : "col-md-12 clearfix" , "type" : "clearfix" } , { "styleC…" at bounding box center [922, 435] width 1109 height 580
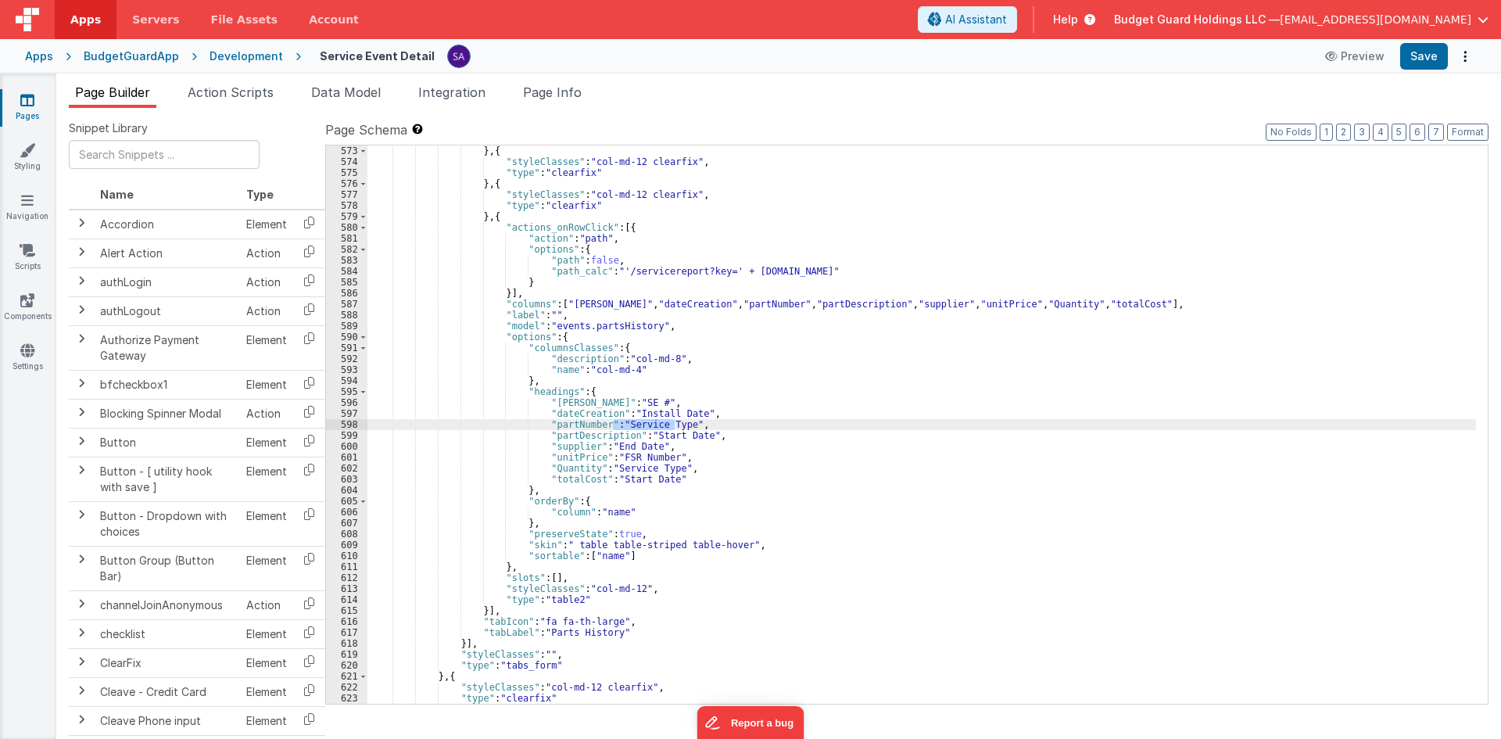
drag, startPoint x: 675, startPoint y: 425, endPoint x: 611, endPoint y: 425, distance: 63.3
click at [611, 425] on div "} , { "styleClasses" : "col-md-12 clearfix" , "type" : "clearfix" } , { "styleC…" at bounding box center [922, 435] width 1109 height 580
drag, startPoint x: 690, startPoint y: 437, endPoint x: 640, endPoint y: 430, distance: 50.5
click at [640, 430] on div "} , { "styleClasses" : "col-md-12 clearfix" , "type" : "clearfix" } , { "styleC…" at bounding box center [922, 435] width 1109 height 580
click at [665, 436] on div "} , { "styleClasses" : "col-md-12 clearfix" , "type" : "clearfix" } , { "styleC…" at bounding box center [922, 435] width 1109 height 580
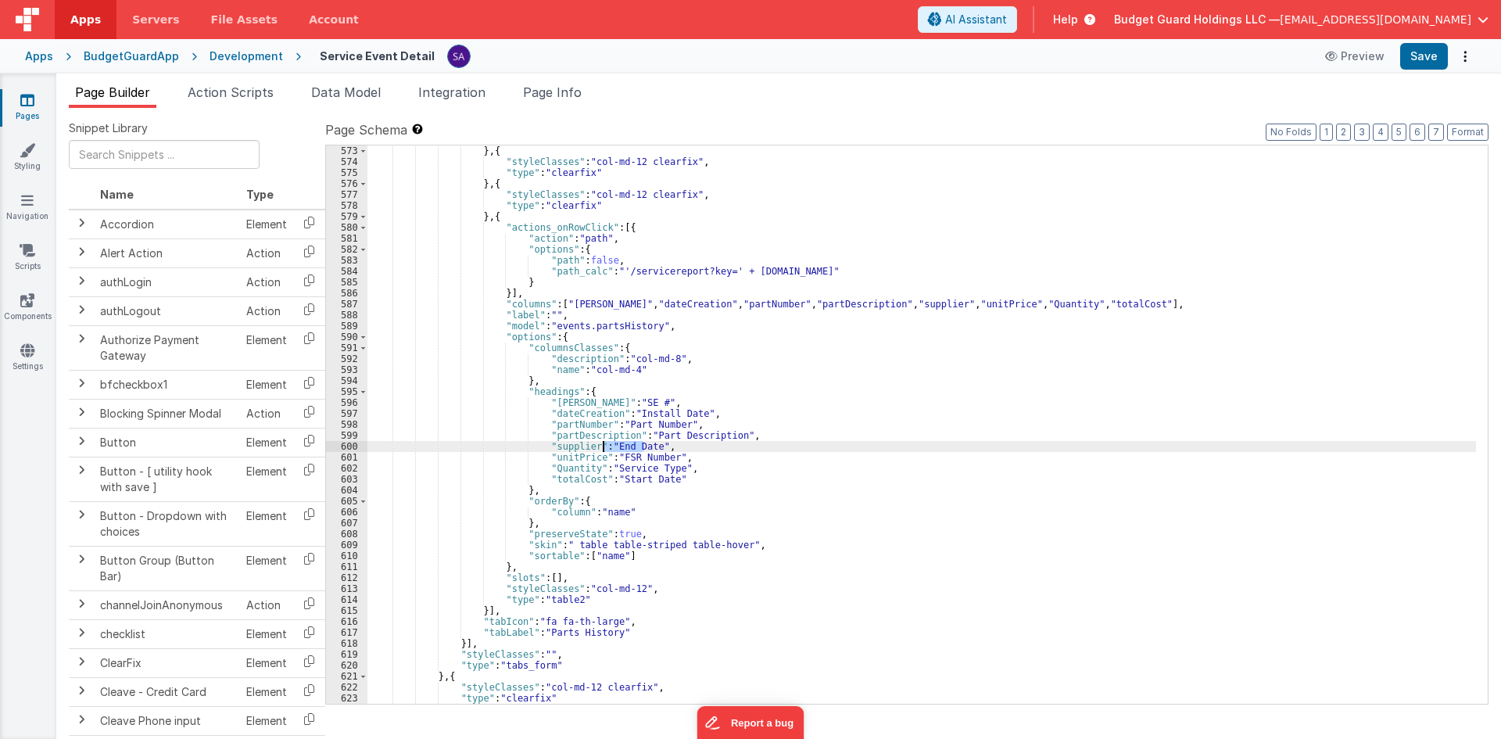
drag, startPoint x: 646, startPoint y: 447, endPoint x: 604, endPoint y: 445, distance: 41.5
click at [604, 445] on div "} , { "styleClasses" : "col-md-12 clearfix" , "type" : "clearfix" } , { "styleC…" at bounding box center [922, 435] width 1109 height 580
click at [635, 451] on div "} , { "styleClasses" : "col-md-12 clearfix" , "type" : "clearfix" } , { "styleC…" at bounding box center [922, 424] width 1109 height 558
drag, startPoint x: 644, startPoint y: 446, endPoint x: 604, endPoint y: 445, distance: 39.9
click at [604, 445] on div "} , { "styleClasses" : "col-md-12 clearfix" , "type" : "clearfix" } , { "styleC…" at bounding box center [922, 435] width 1109 height 580
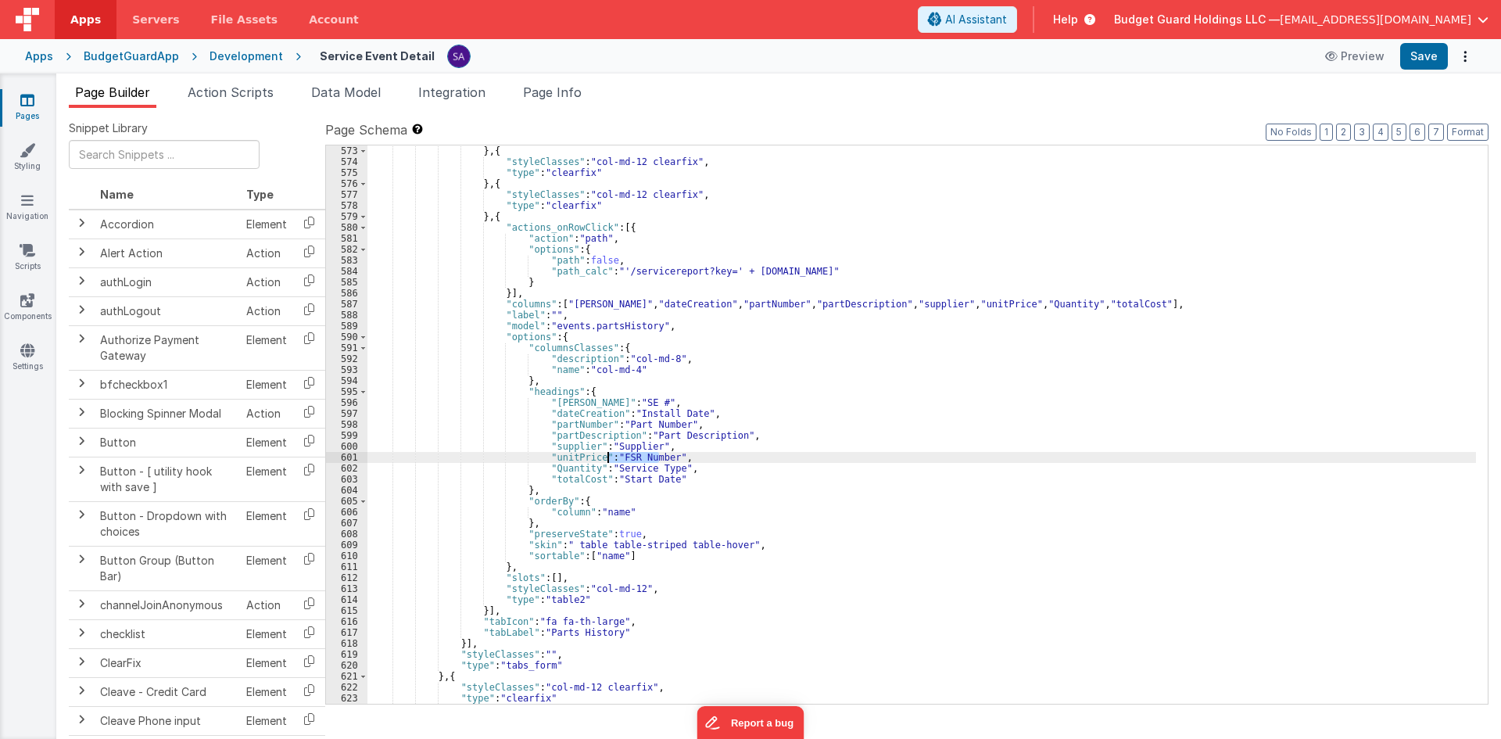
drag, startPoint x: 659, startPoint y: 455, endPoint x: 608, endPoint y: 454, distance: 50.8
click at [608, 454] on div "} , { "styleClasses" : "col-md-12 clearfix" , "type" : "clearfix" } , { "styleC…" at bounding box center [922, 435] width 1109 height 580
drag, startPoint x: 665, startPoint y: 469, endPoint x: 604, endPoint y: 465, distance: 61.9
click at [604, 465] on div "} , { "styleClasses" : "col-md-12 clearfix" , "type" : "clearfix" } , { "styleC…" at bounding box center [922, 435] width 1109 height 580
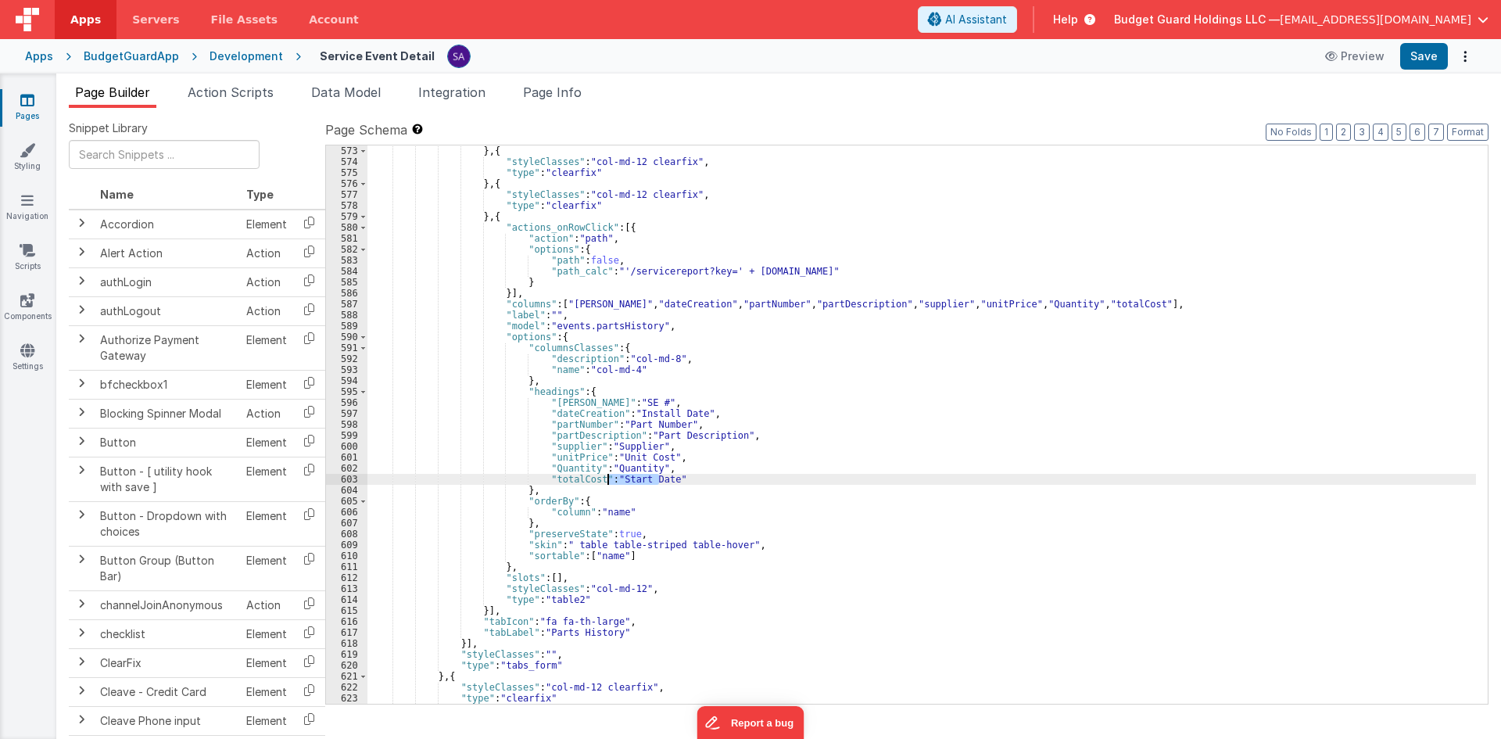
drag, startPoint x: 658, startPoint y: 478, endPoint x: 609, endPoint y: 475, distance: 48.5
click at [609, 475] on div "} , { "styleClasses" : "col-md-12 clearfix" , "type" : "clearfix" } , { "styleC…" at bounding box center [922, 435] width 1109 height 580
click at [1415, 50] on button "Save" at bounding box center [1424, 56] width 48 height 27
click at [1425, 56] on button "Save" at bounding box center [1424, 56] width 48 height 27
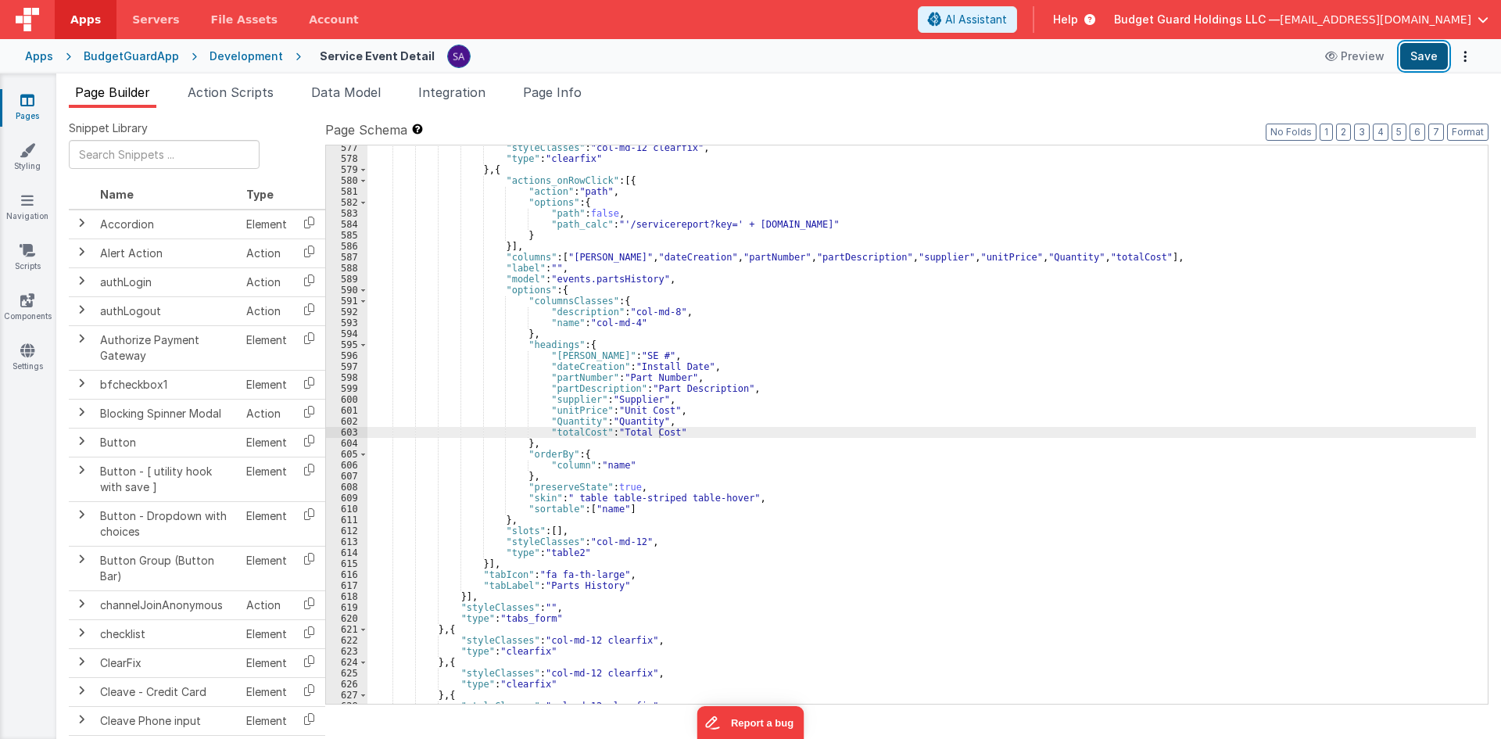
click at [1422, 61] on button "Save" at bounding box center [1424, 56] width 48 height 27
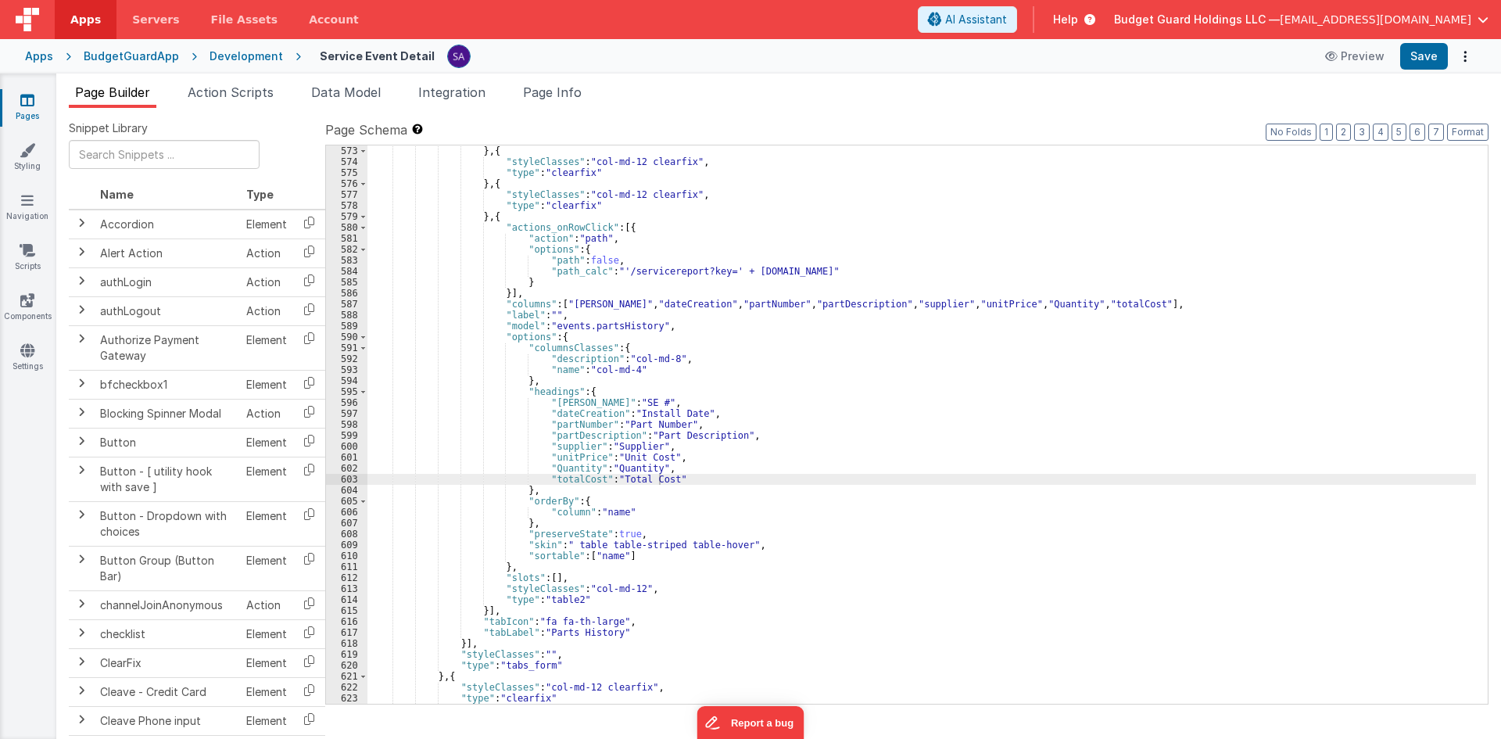
scroll to position [188, 0]
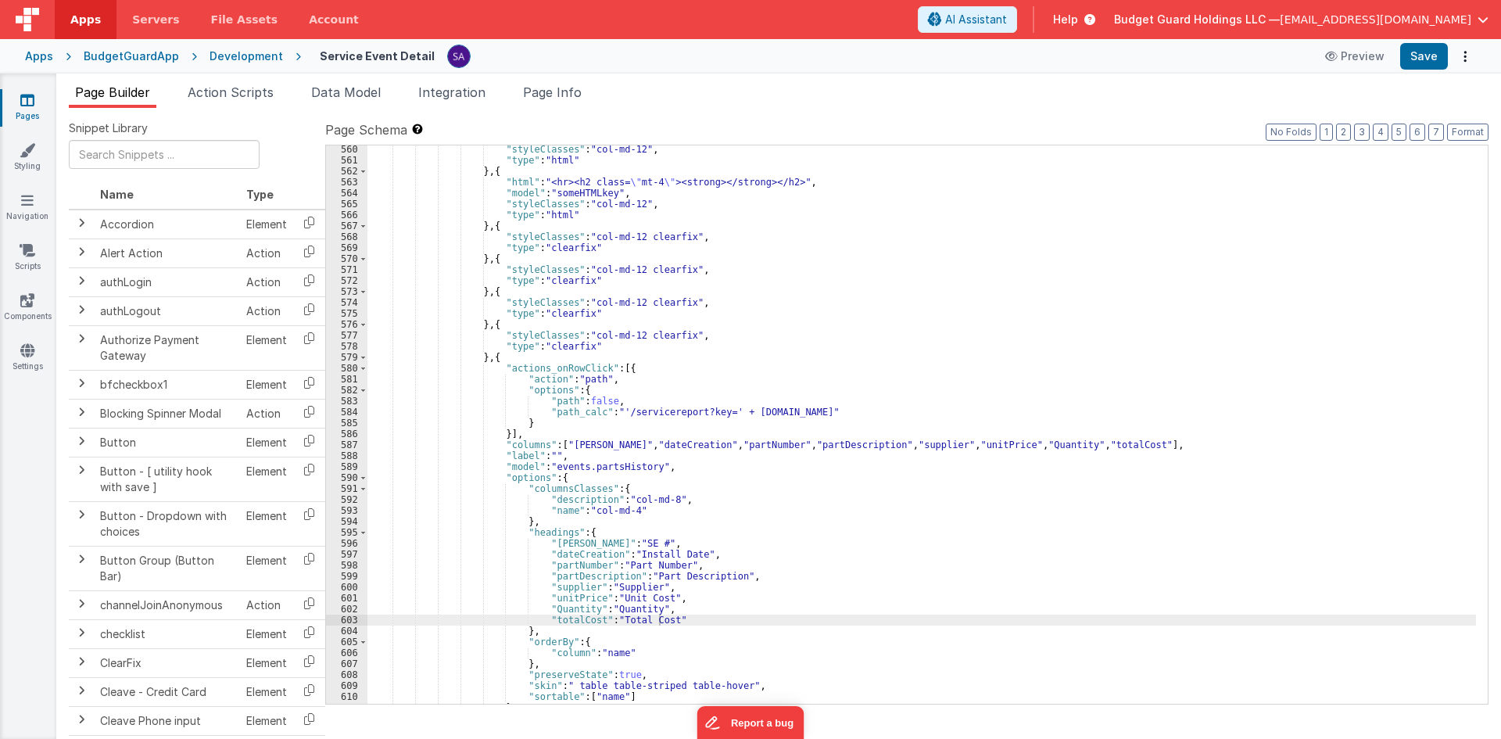
click at [241, 58] on div "Development" at bounding box center [247, 56] width 74 height 16
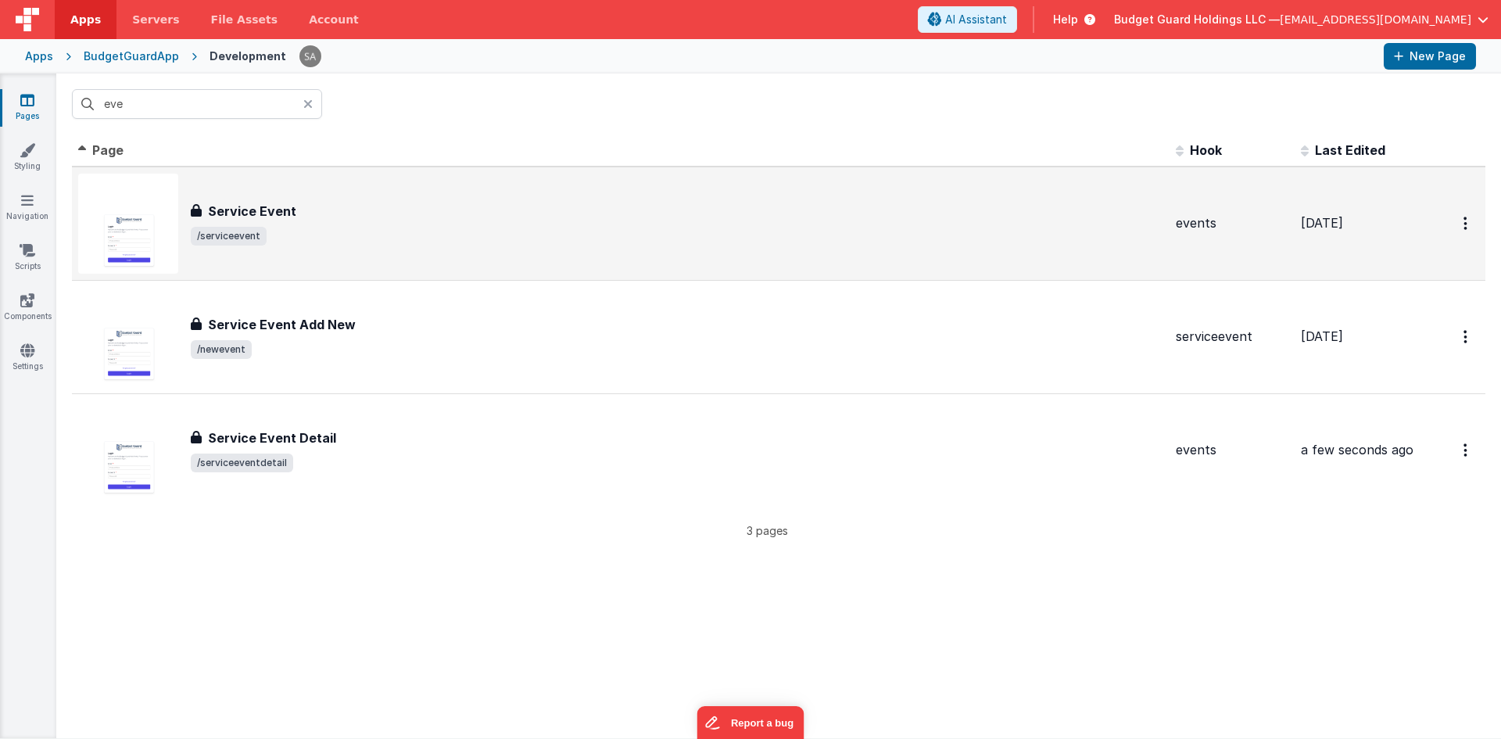
click at [327, 253] on div "Service Event Service Event /serviceevent" at bounding box center [620, 224] width 1085 height 100
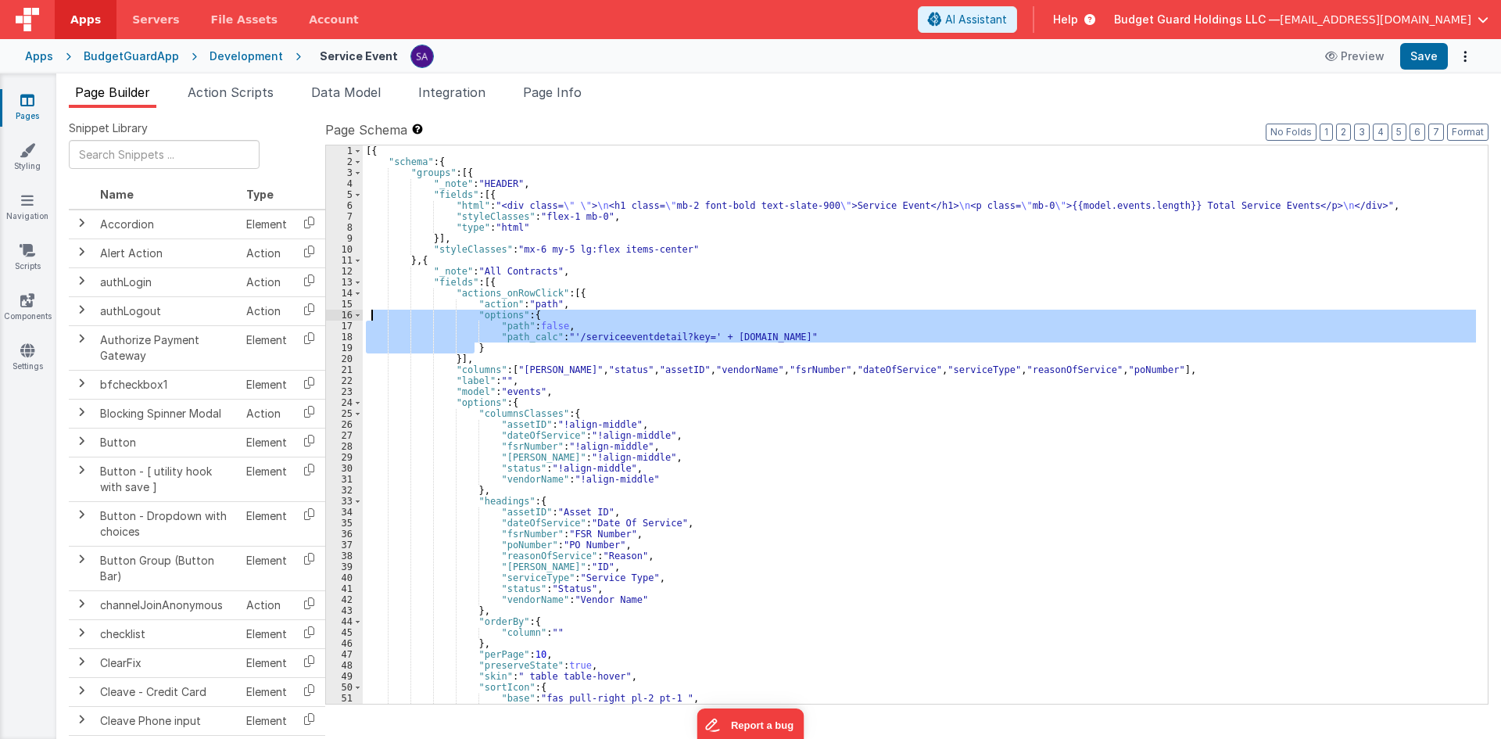
drag, startPoint x: 475, startPoint y: 350, endPoint x: 370, endPoint y: 317, distance: 109.6
click at [370, 317] on div "[{ "schema" : { "groups" : [{ "_note" : "HEADER" , "fields" : [{ "html" : "<div…" at bounding box center [919, 435] width 1113 height 580
click at [217, 59] on div "Development" at bounding box center [247, 56] width 74 height 16
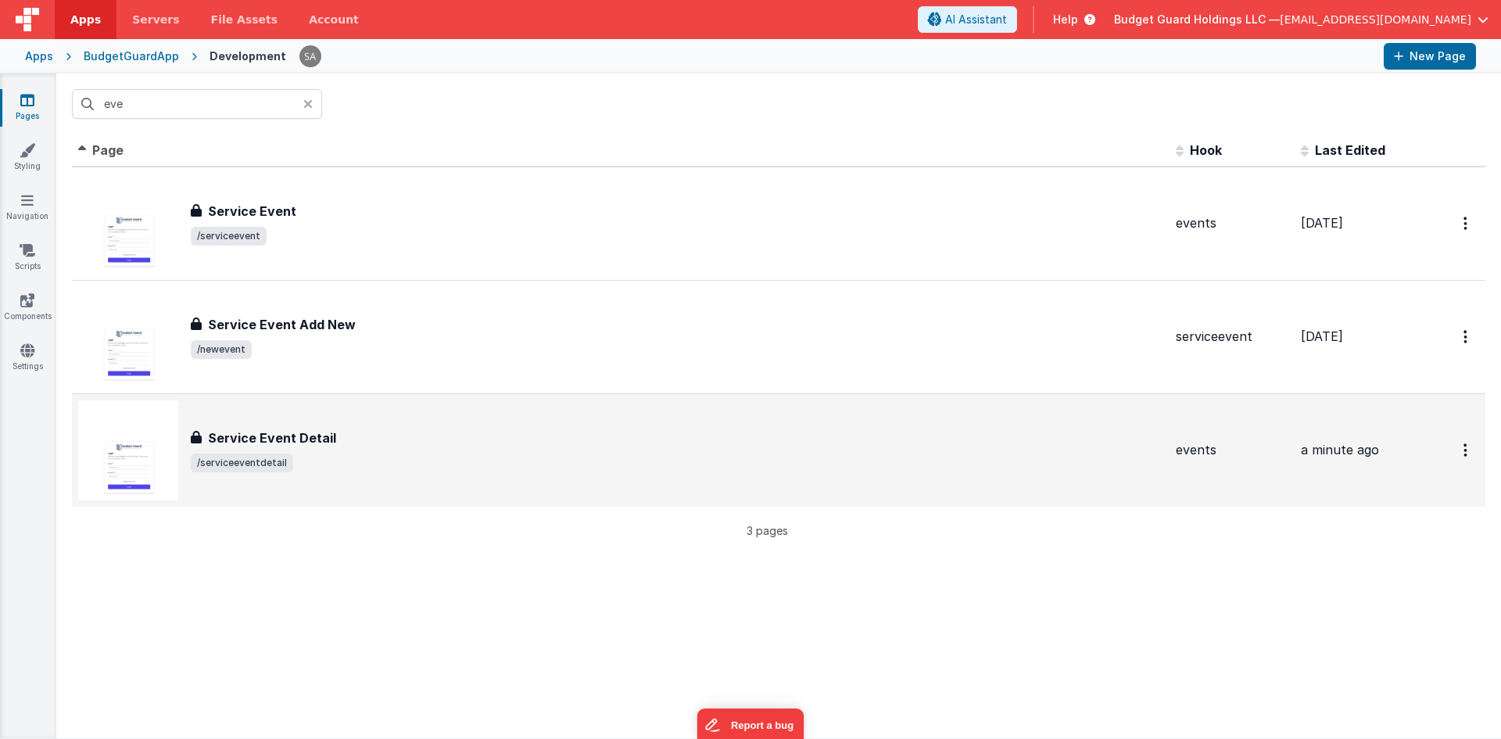
click at [382, 418] on div "Service Event Detail Service Event Detail /serviceeventdetail" at bounding box center [620, 450] width 1085 height 100
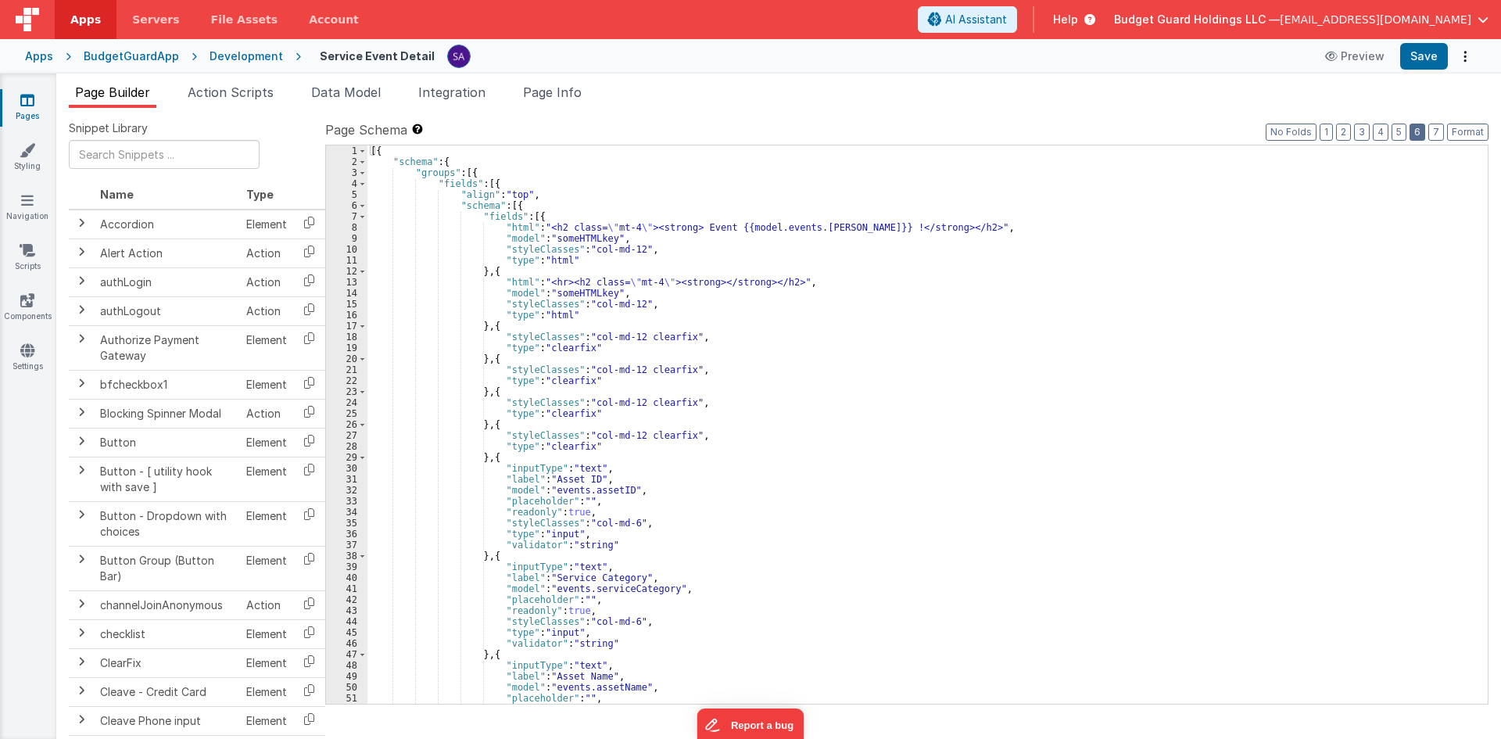
click at [1419, 133] on button "6" at bounding box center [1418, 132] width 16 height 17
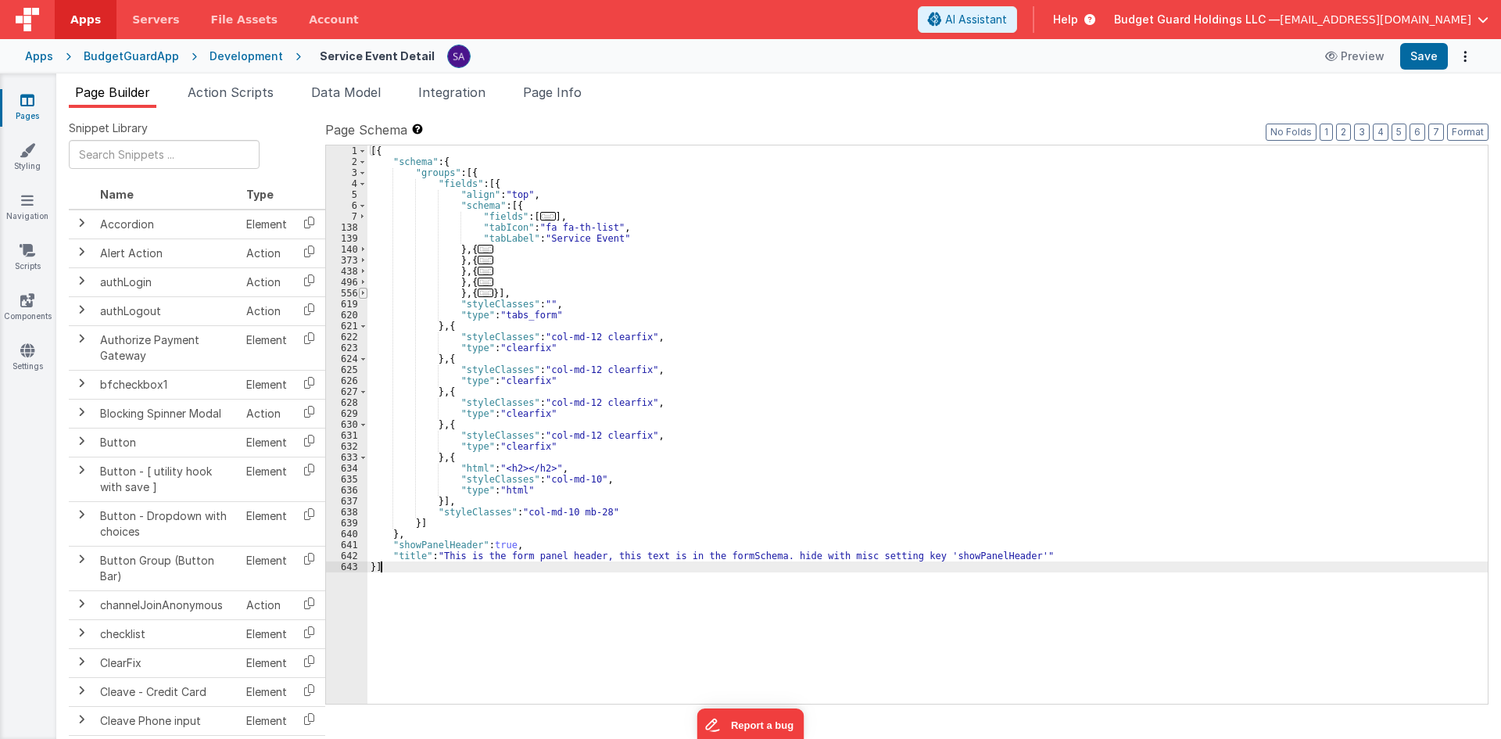
click at [364, 295] on span at bounding box center [363, 293] width 9 height 11
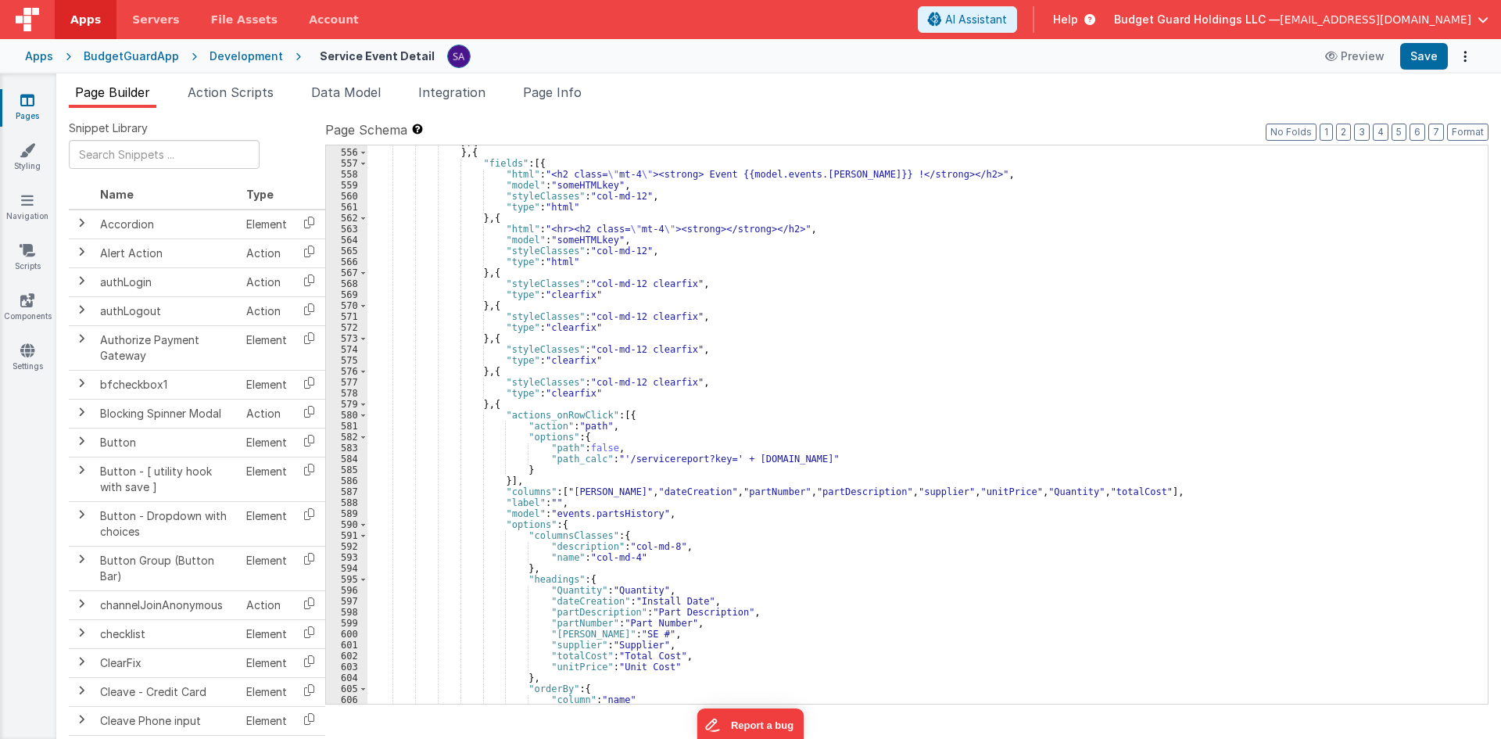
scroll to position [188, 0]
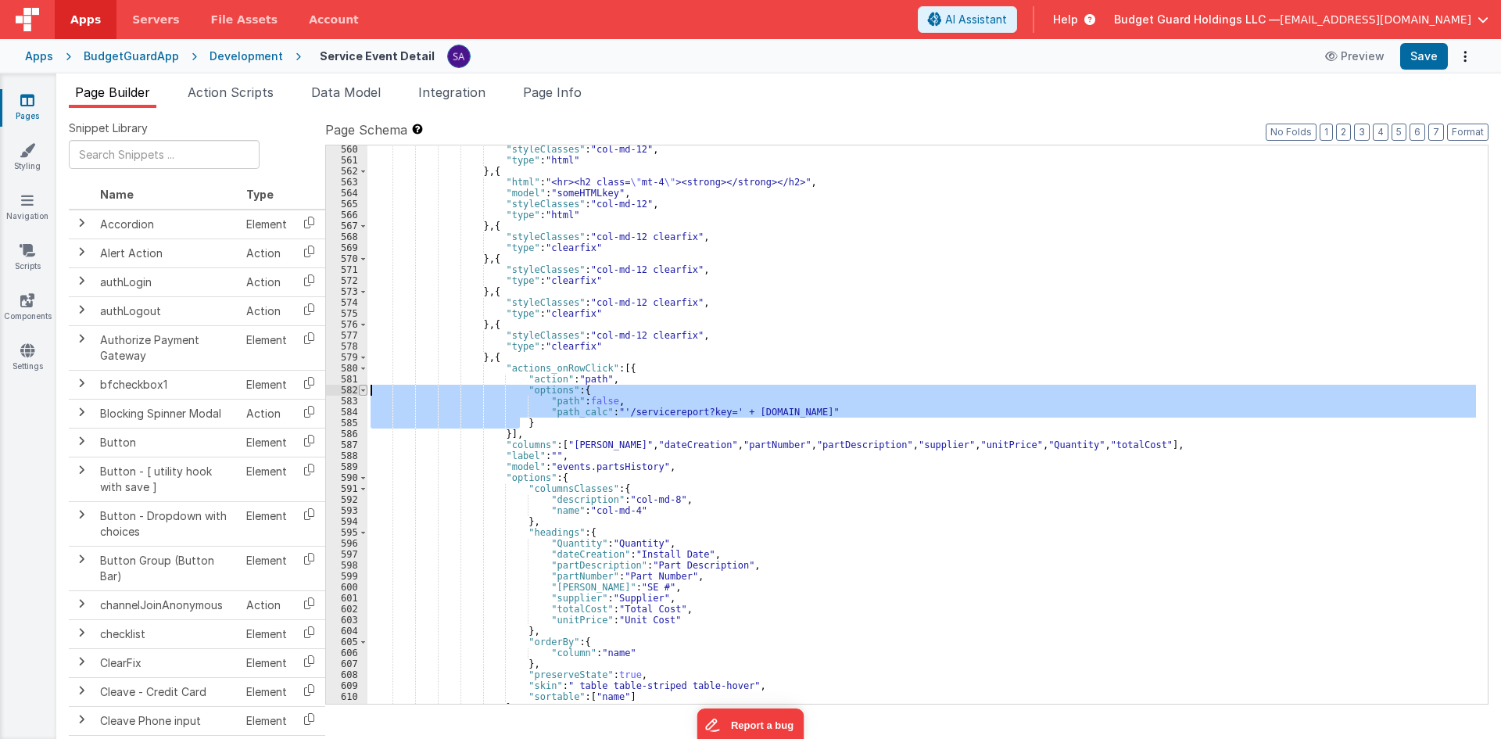
drag, startPoint x: 529, startPoint y: 420, endPoint x: 365, endPoint y: 394, distance: 165.4
click at [365, 394] on div "560 561 562 563 564 565 566 567 568 569 570 571 572 573 574 575 576 577 578 579…" at bounding box center [907, 425] width 1164 height 560
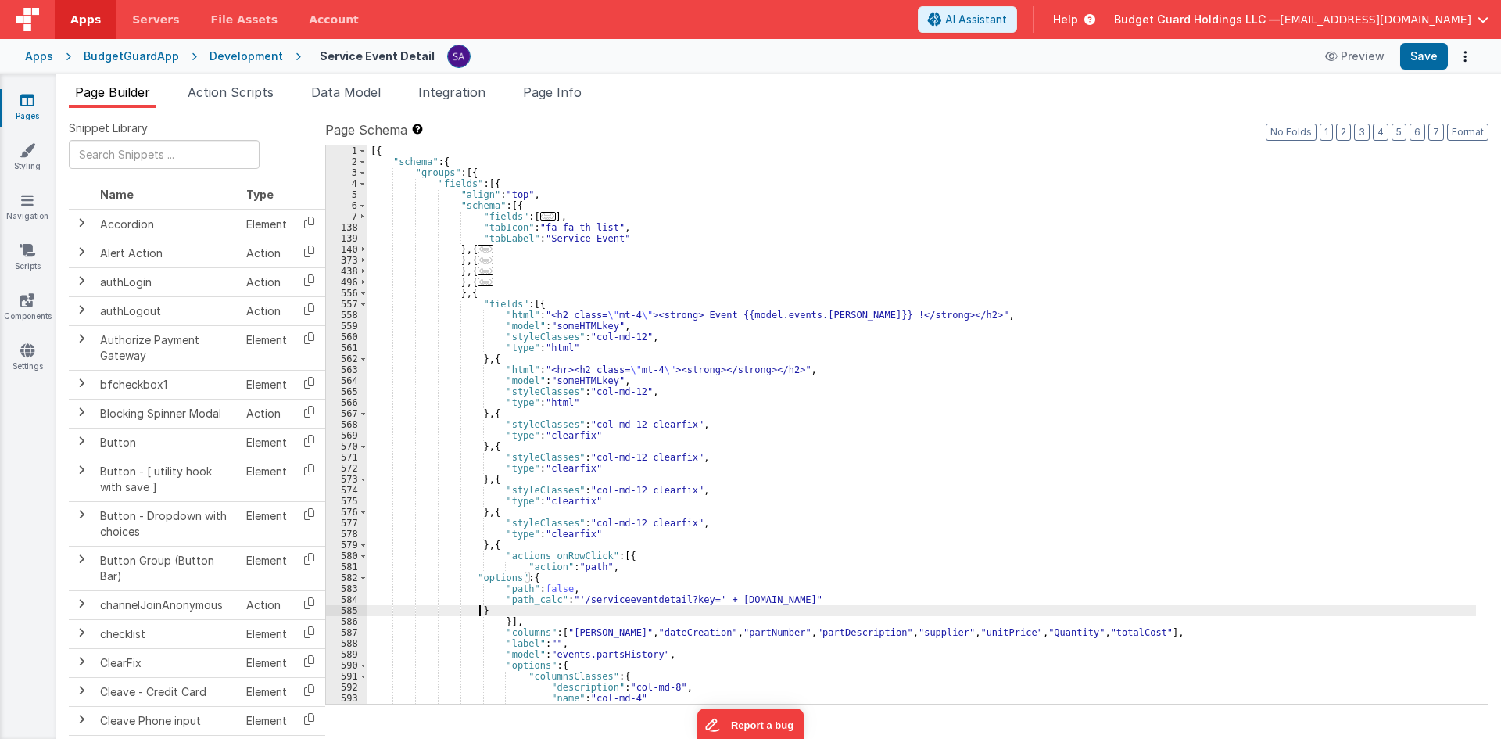
scroll to position [0, 0]
click at [364, 307] on span at bounding box center [363, 304] width 9 height 11
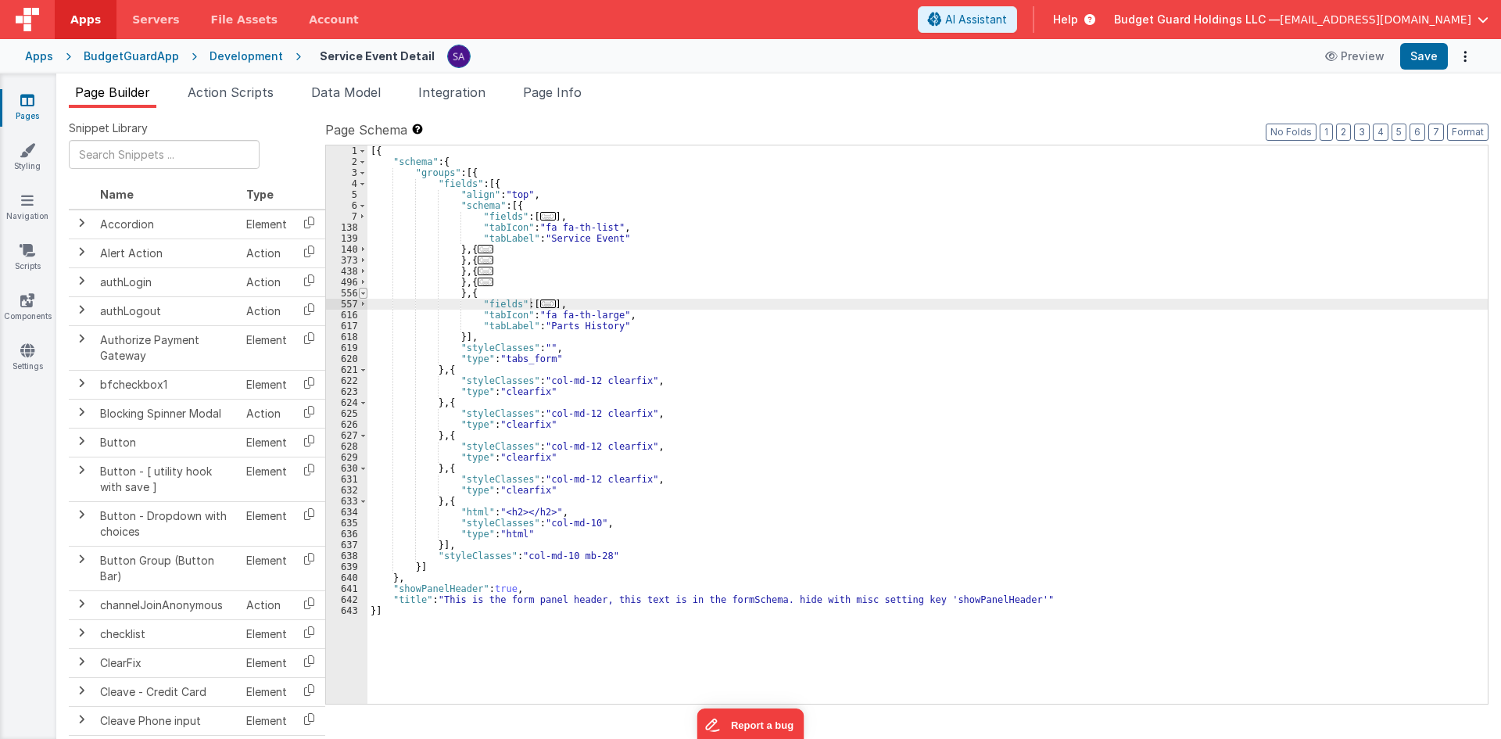
click at [361, 296] on span at bounding box center [363, 293] width 9 height 11
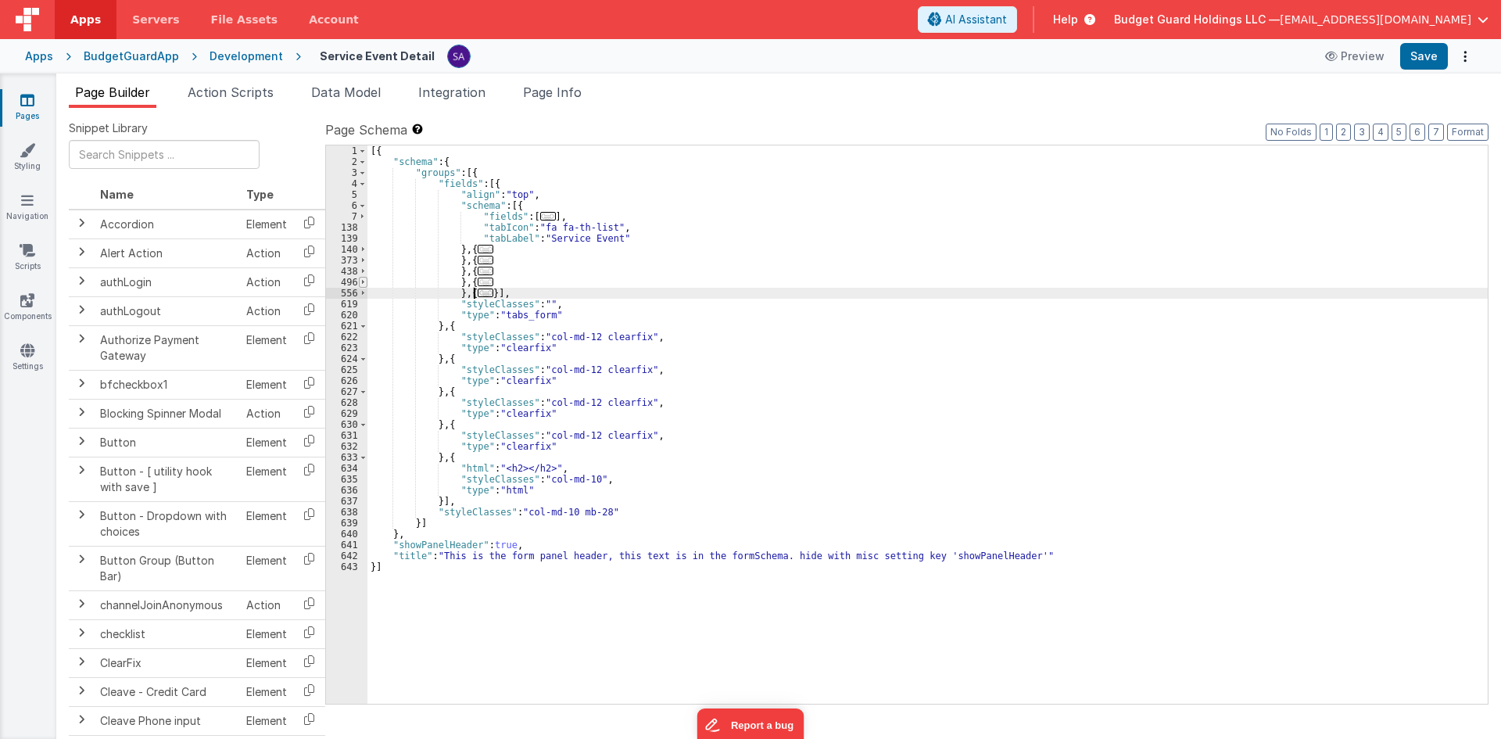
click at [361, 286] on span at bounding box center [363, 282] width 9 height 11
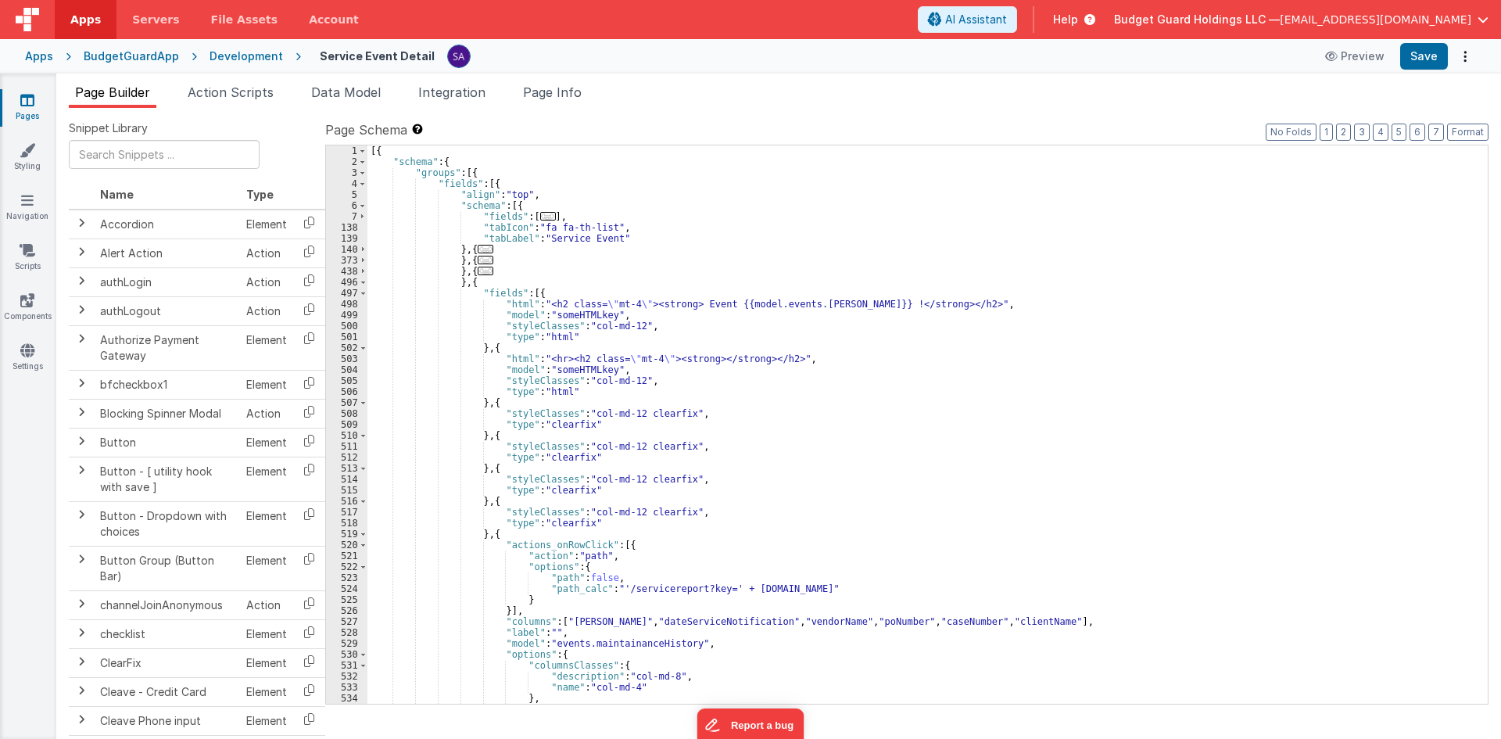
scroll to position [94, 0]
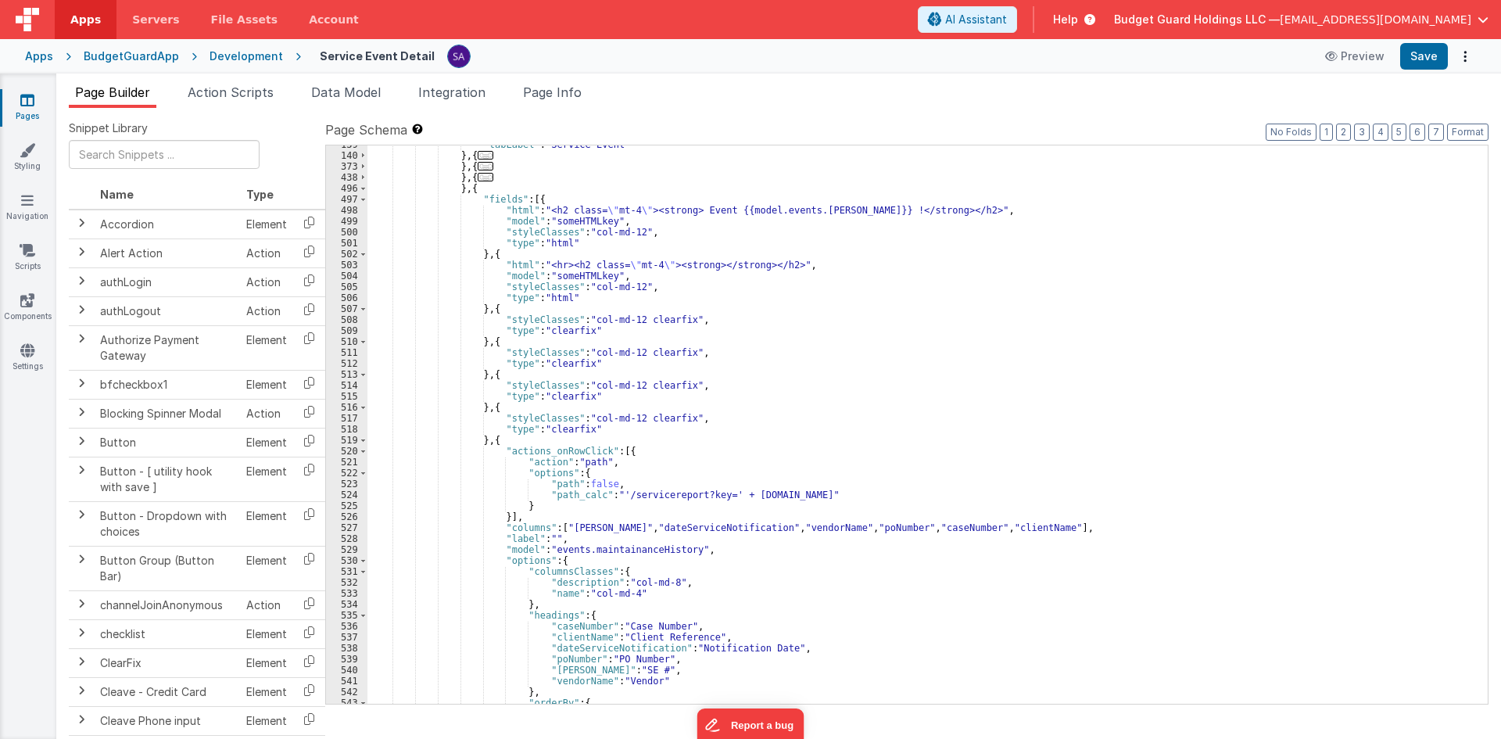
click at [766, 466] on div ""tabLabel" : "Service Event" } , { ... } , { ... } , { ... } , { "fields" : [{ …" at bounding box center [922, 429] width 1109 height 580
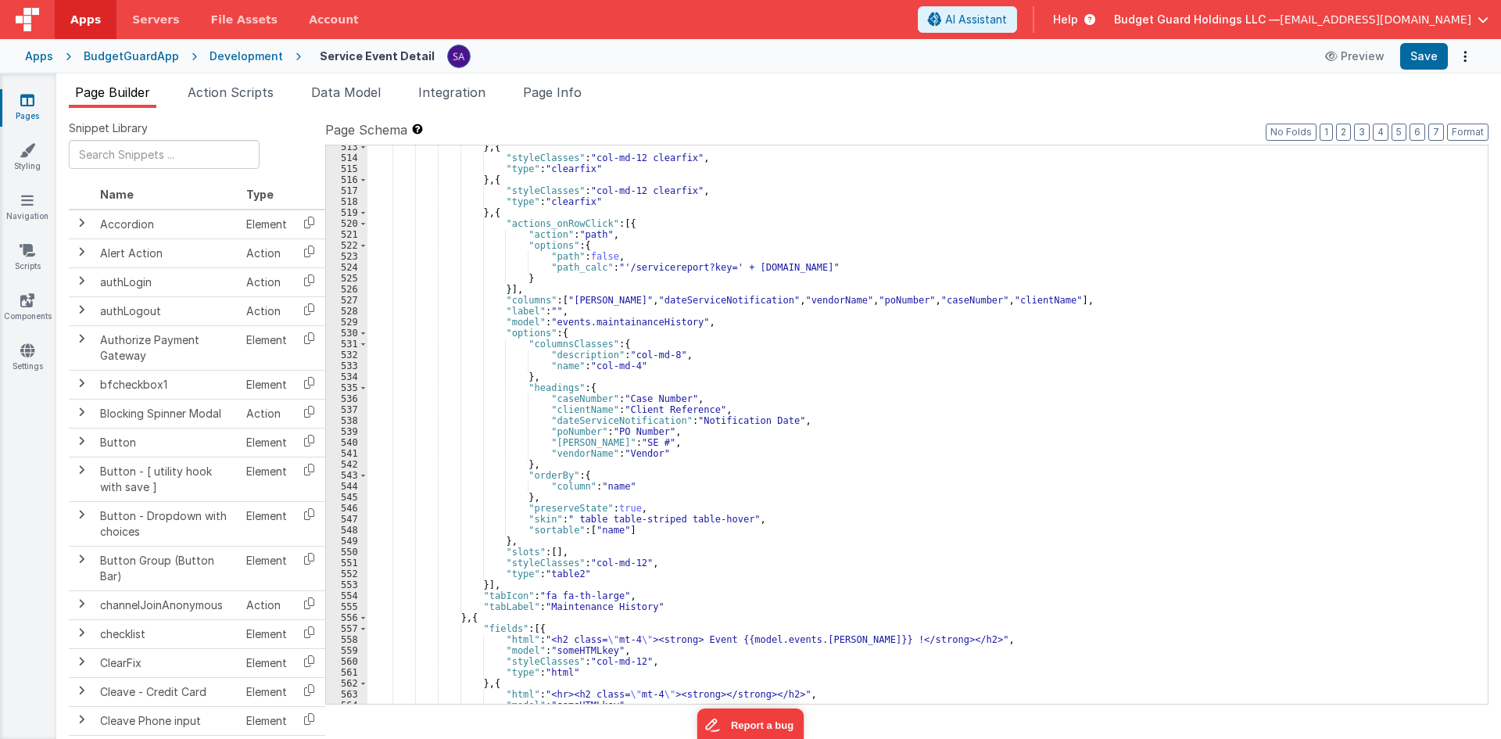
scroll to position [274, 0]
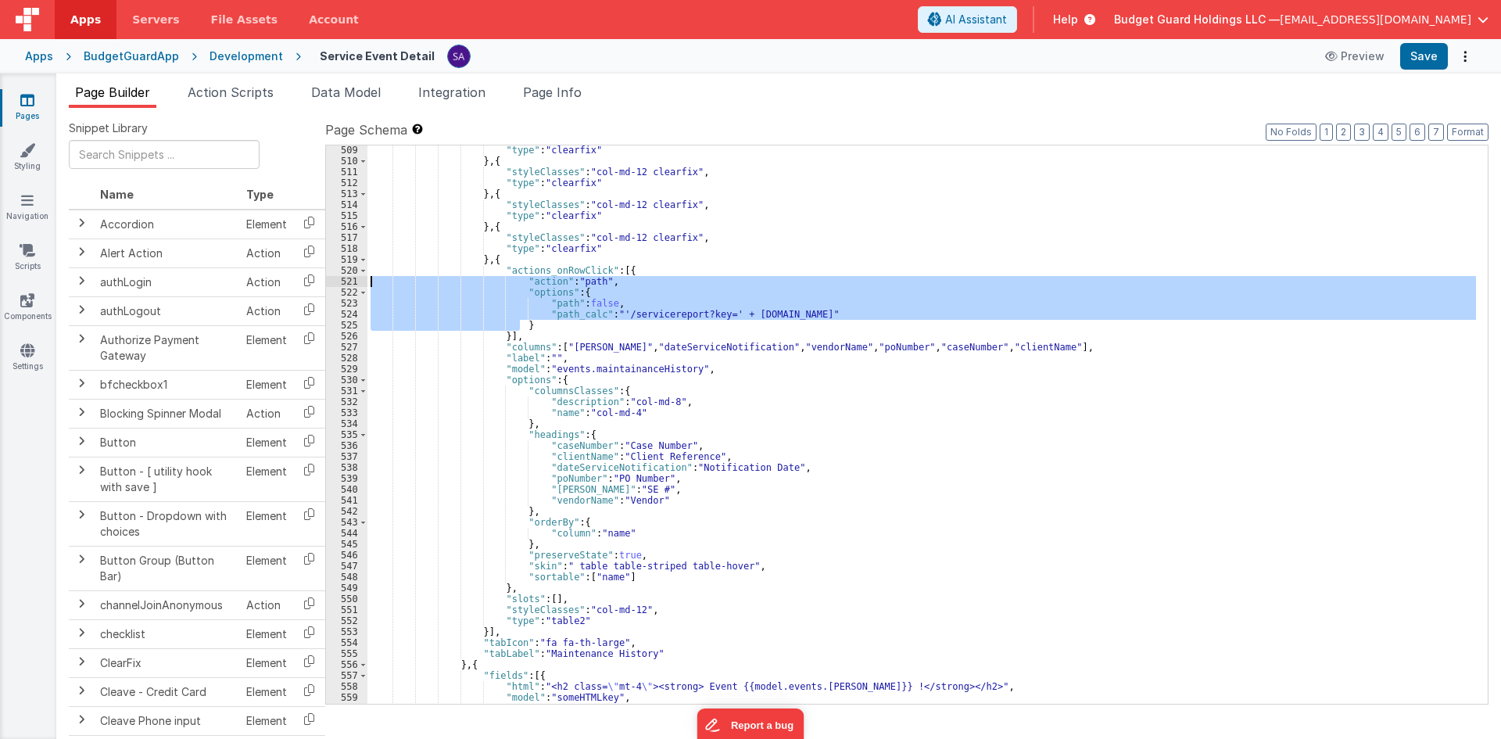
drag, startPoint x: 524, startPoint y: 326, endPoint x: 361, endPoint y: 282, distance: 168.4
click at [361, 282] on div "509 510 511 512 513 514 515 516 517 518 519 520 521 522 523 524 525 526 527 528…" at bounding box center [907, 425] width 1164 height 560
click at [584, 334] on div ""type" : "clearfix" } , { "styleClasses" : "col-md-12 clearfix" , "type" : "cle…" at bounding box center [922, 435] width 1109 height 580
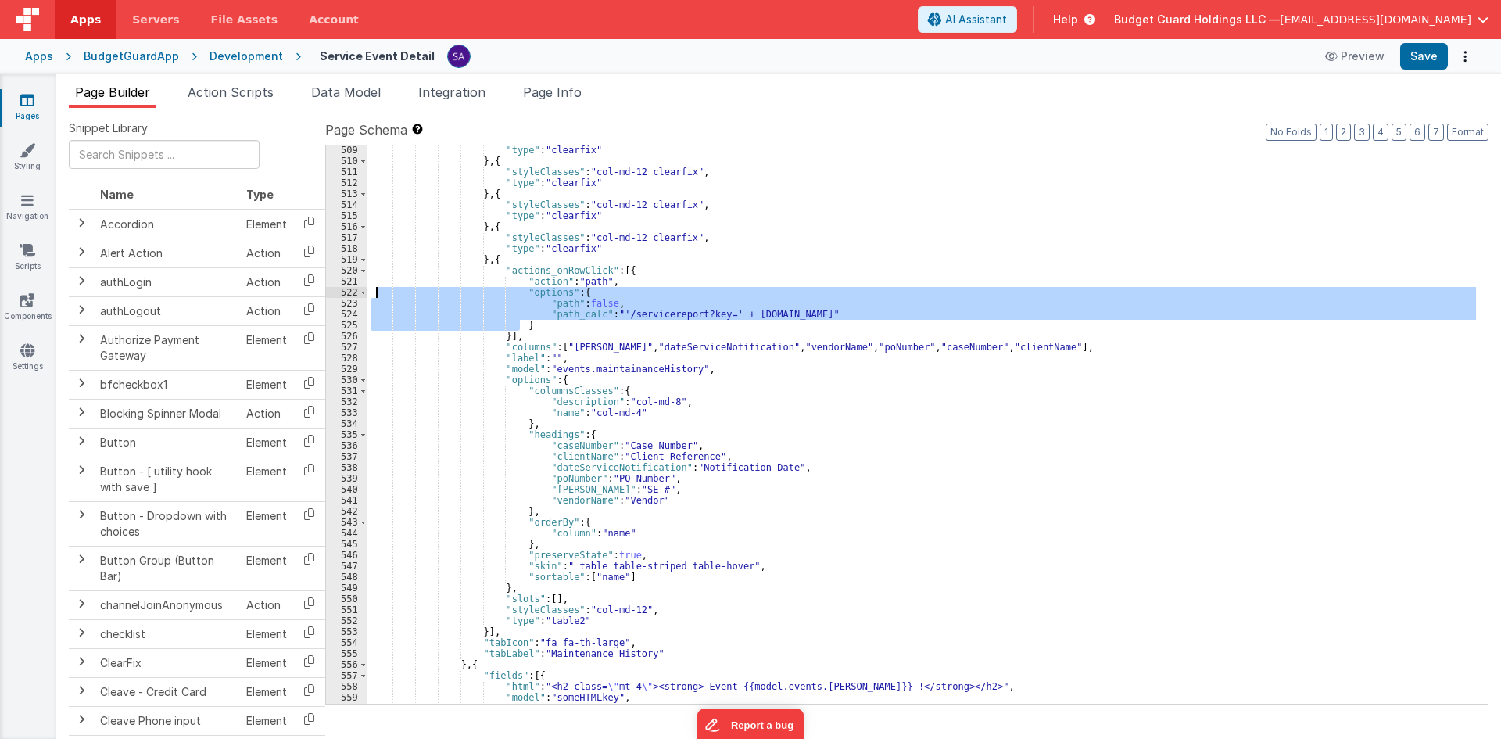
drag, startPoint x: 536, startPoint y: 327, endPoint x: 375, endPoint y: 294, distance: 164.4
click at [375, 294] on div ""type" : "clearfix" } , { "styleClasses" : "col-md-12 clearfix" , "type" : "cle…" at bounding box center [922, 435] width 1109 height 580
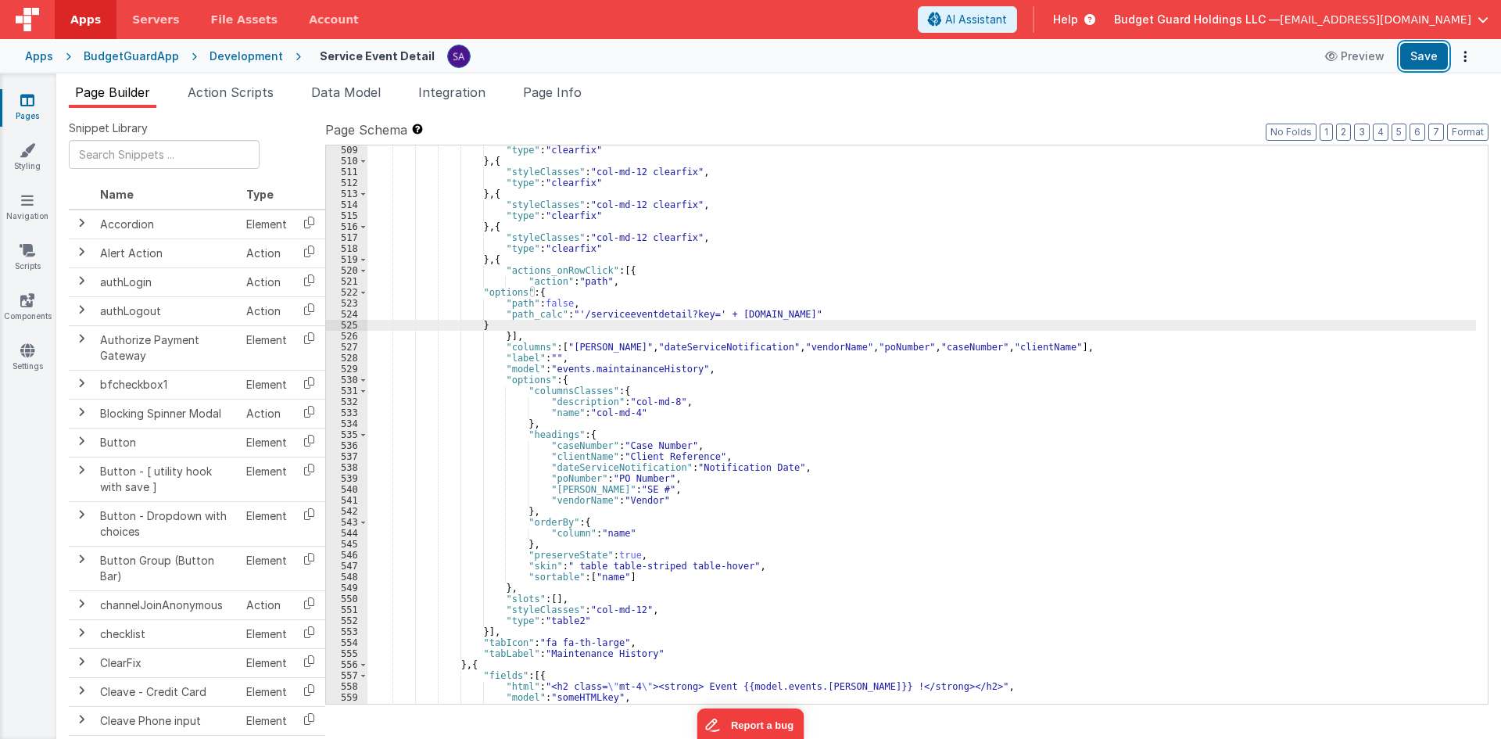
click at [1416, 59] on button "Save" at bounding box center [1424, 56] width 48 height 27
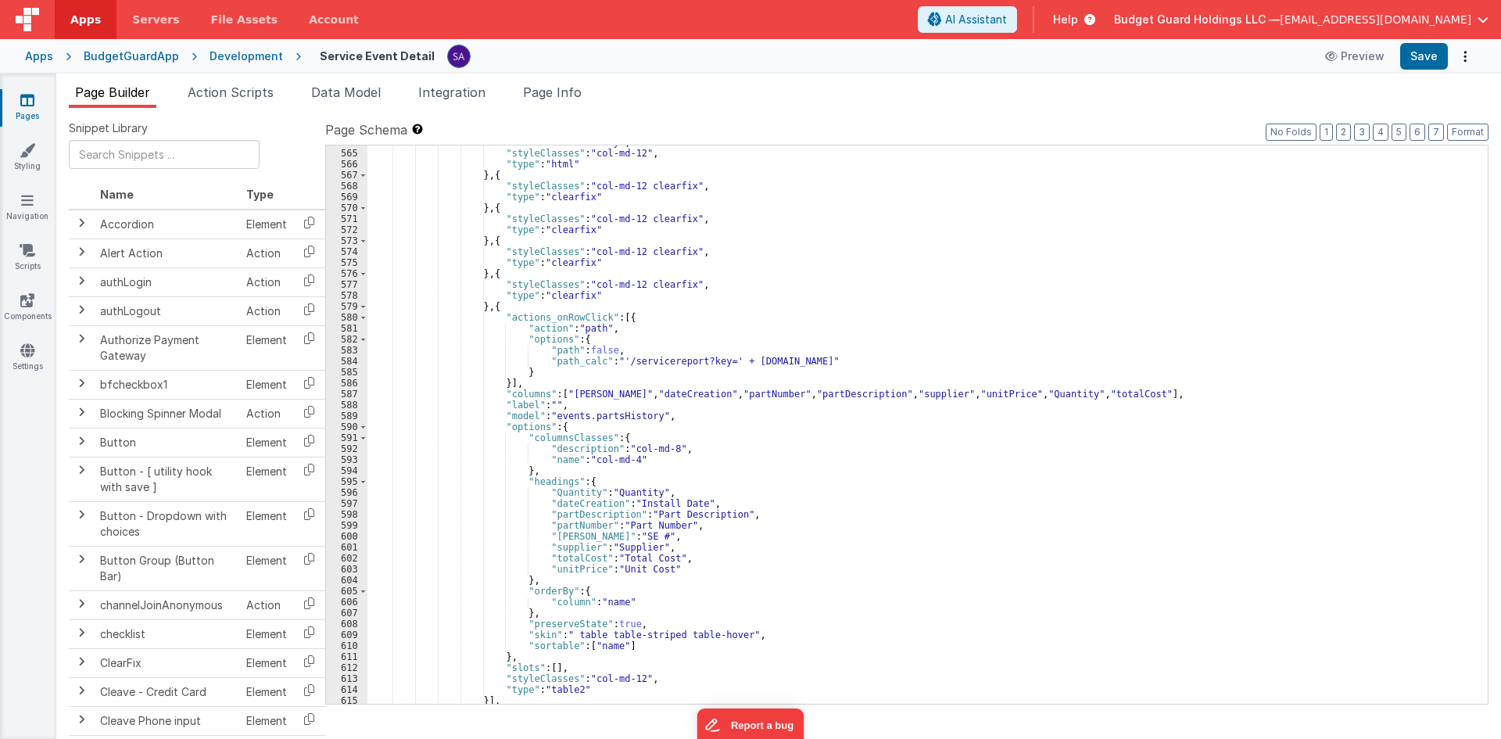
scroll to position [884, 0]
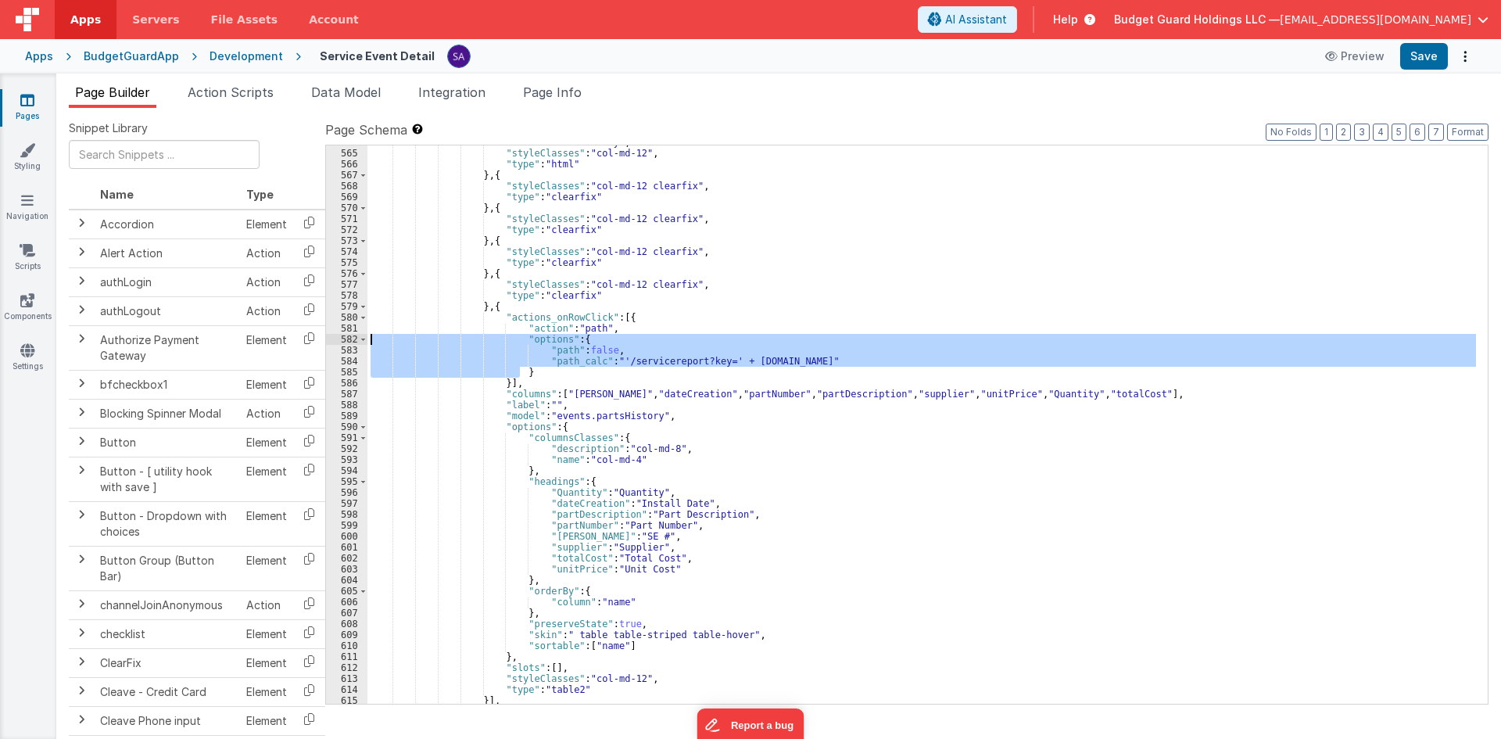
drag, startPoint x: 523, startPoint y: 372, endPoint x: 371, endPoint y: 338, distance: 156.3
click at [371, 338] on div ""model" : "someHTMLkey" , "styleClasses" : "col-md-12" , "type" : "html" } , { …" at bounding box center [922, 427] width 1109 height 580
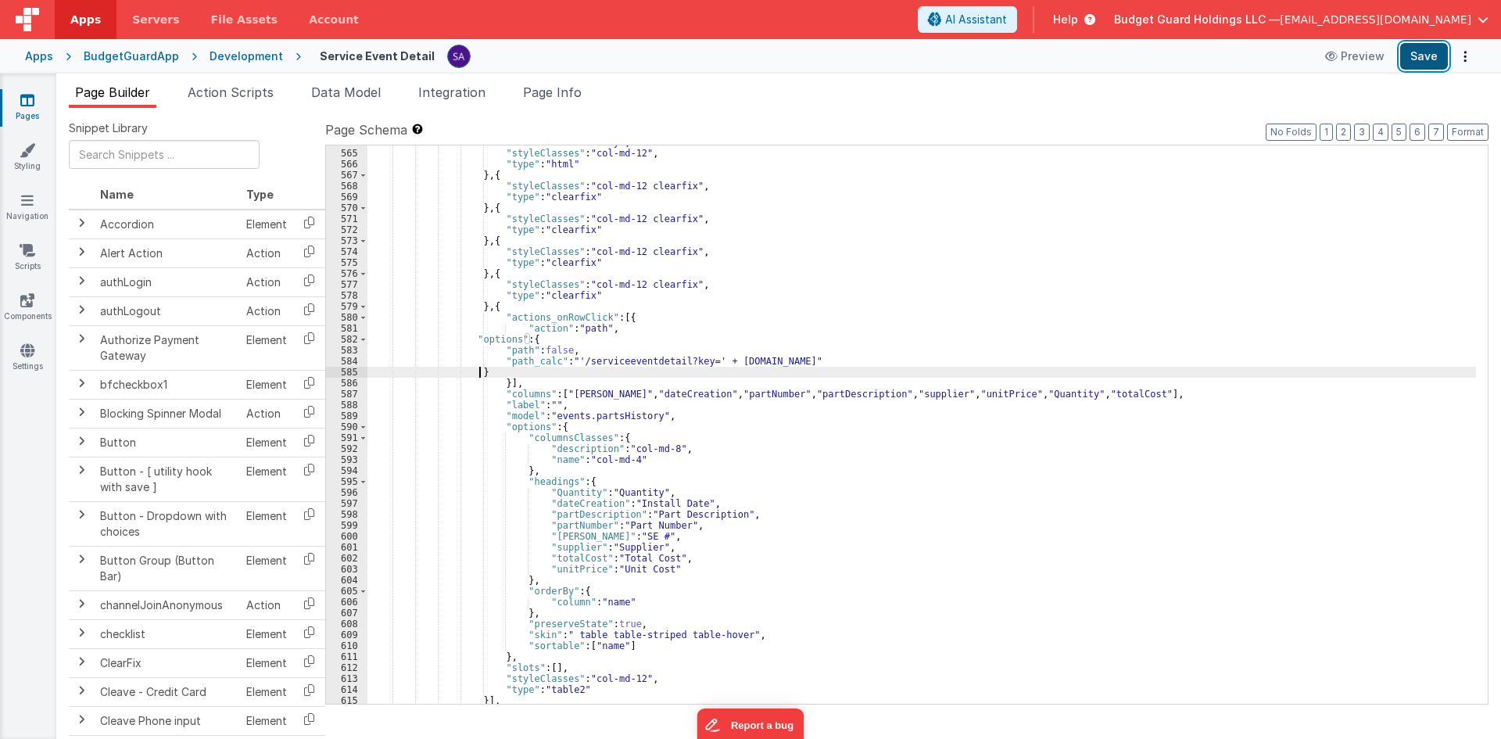
click at [1436, 63] on button "Save" at bounding box center [1424, 56] width 48 height 27
